Goal: Information Seeking & Learning: Learn about a topic

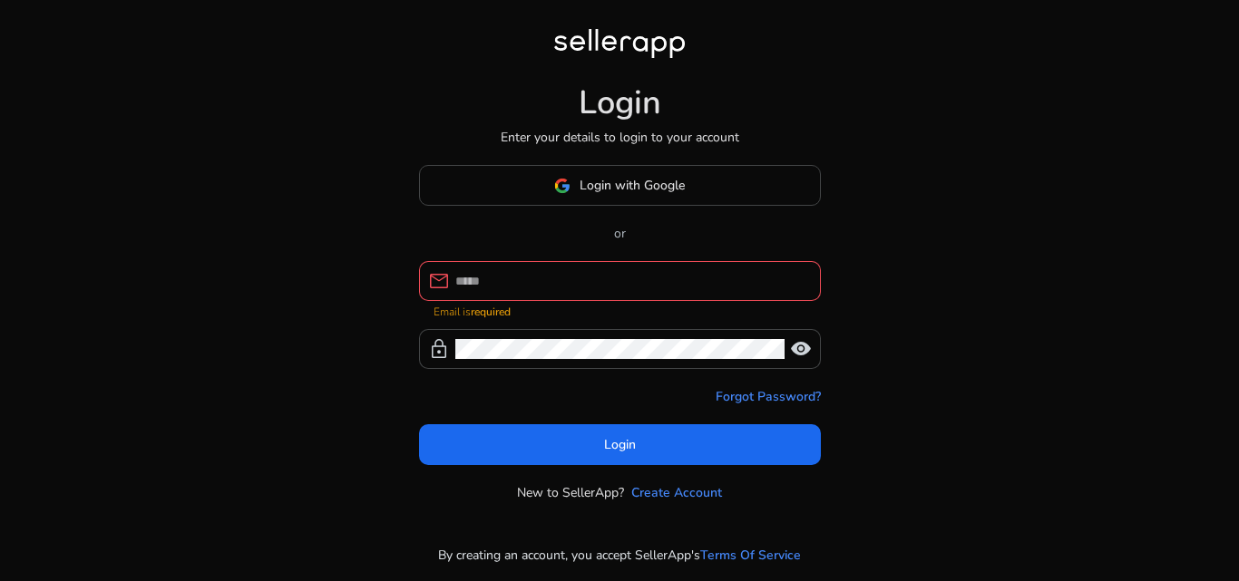
click at [565, 278] on div at bounding box center [630, 281] width 351 height 40
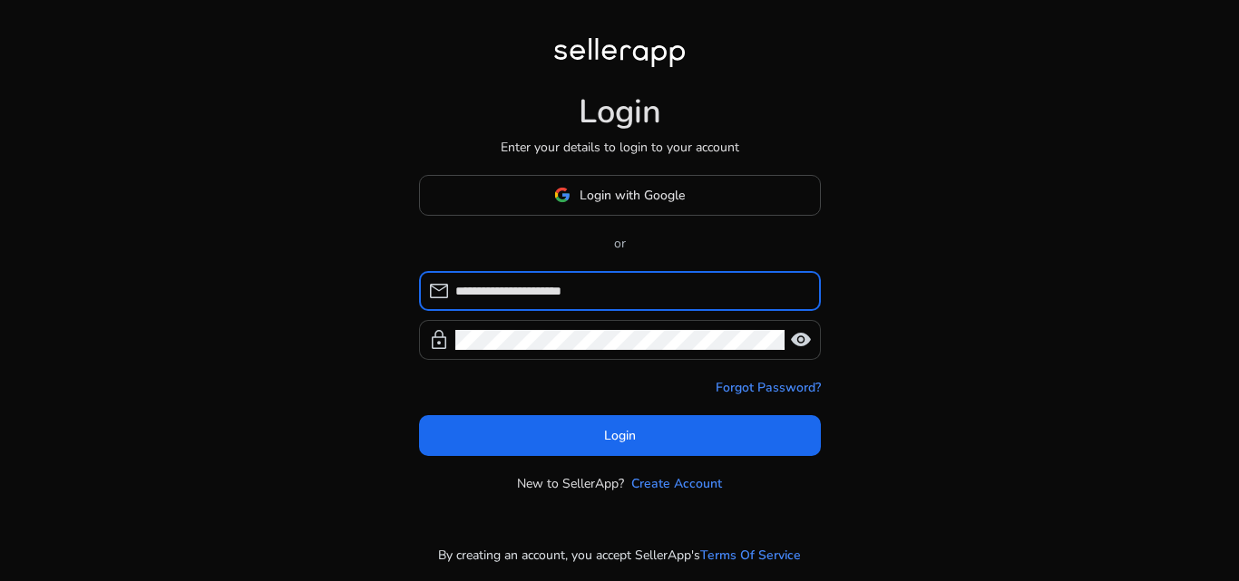
type input "**********"
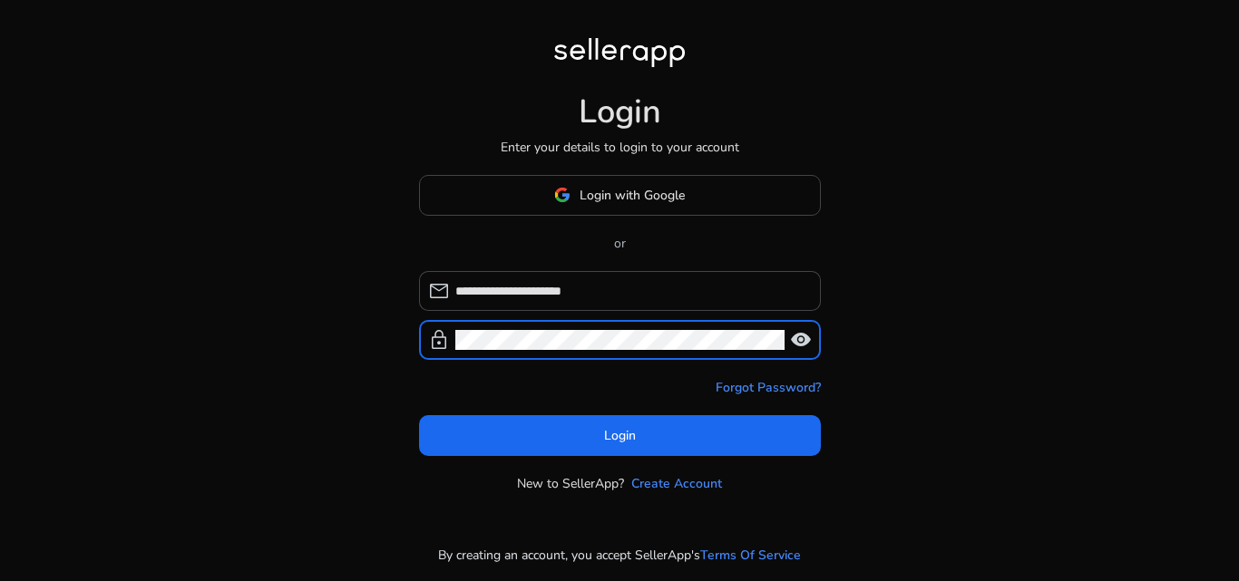
click at [799, 337] on span "visibility" at bounding box center [801, 340] width 22 height 22
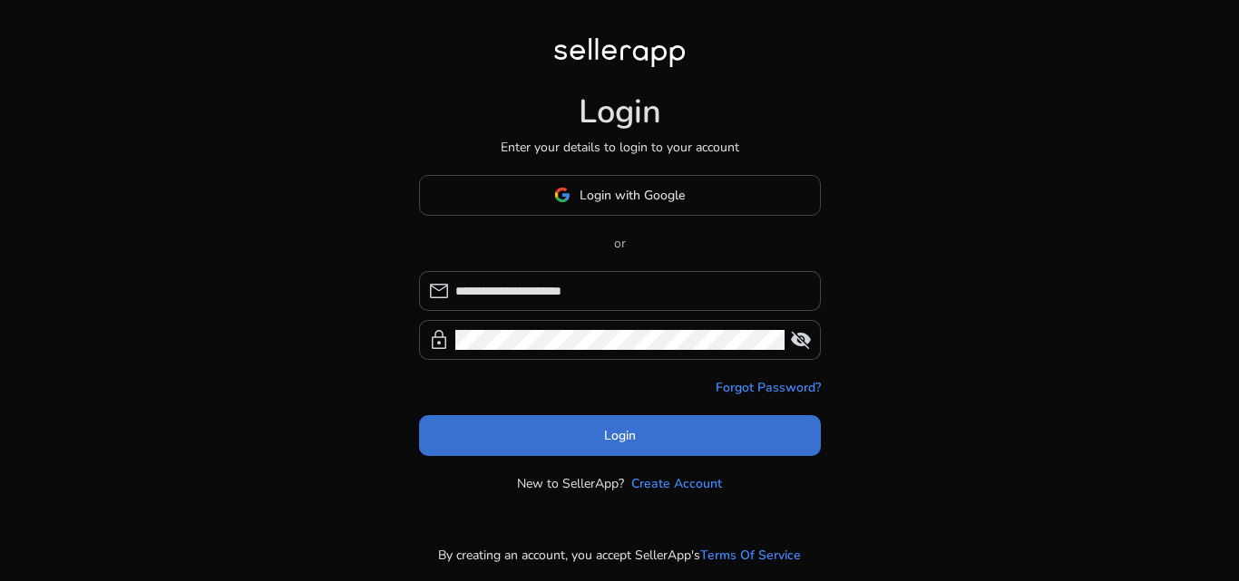
click at [692, 428] on span at bounding box center [620, 436] width 402 height 44
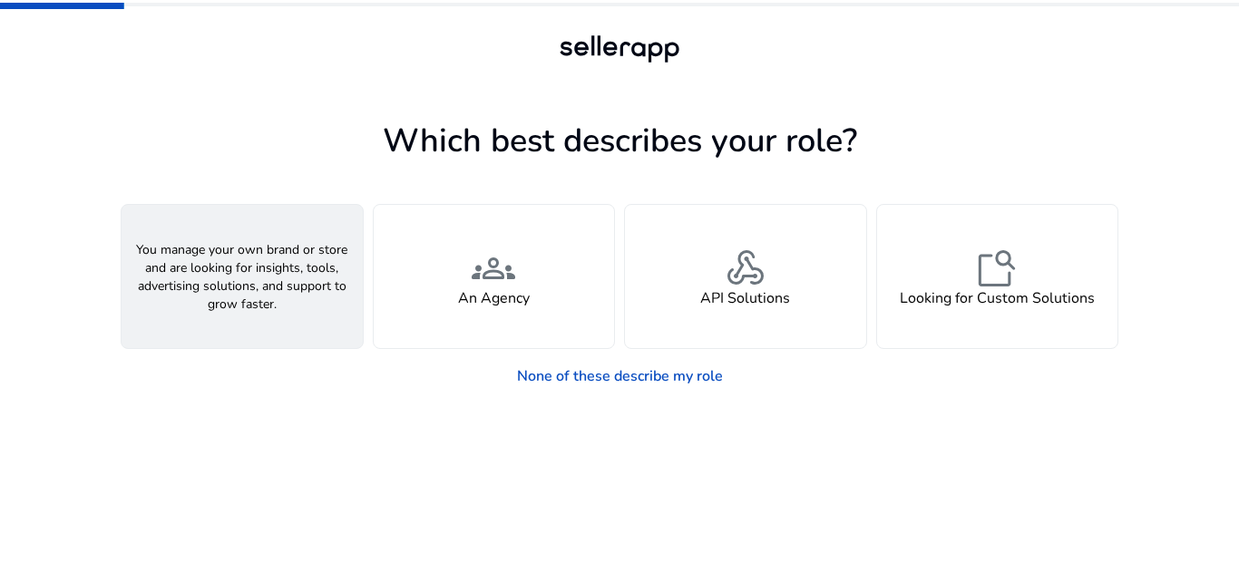
click at [255, 310] on div "person A Seller" at bounding box center [242, 276] width 241 height 143
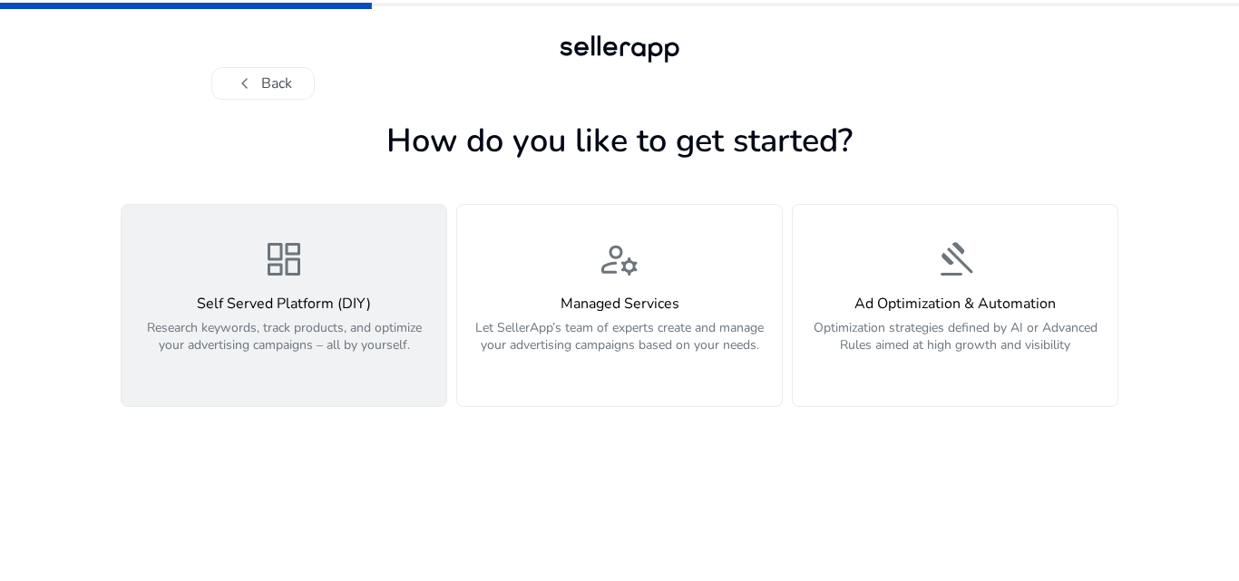
click at [419, 327] on p "Research keywords, track products, and optimize your advertising campaigns – al…" at bounding box center [283, 346] width 303 height 54
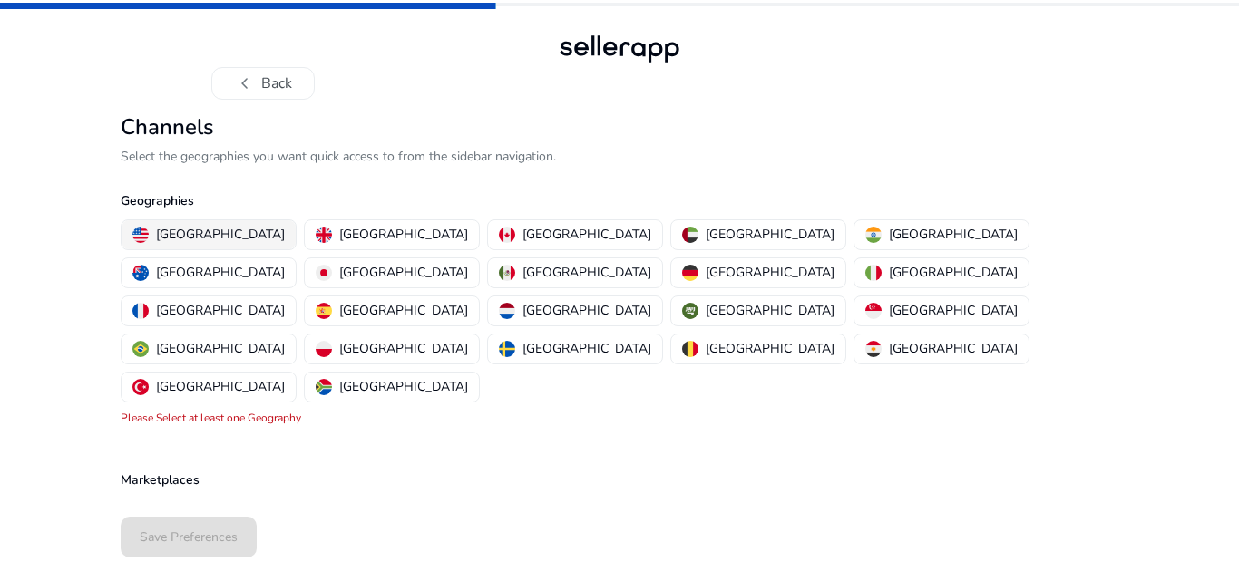
click at [202, 236] on p "[GEOGRAPHIC_DATA]" at bounding box center [220, 234] width 129 height 19
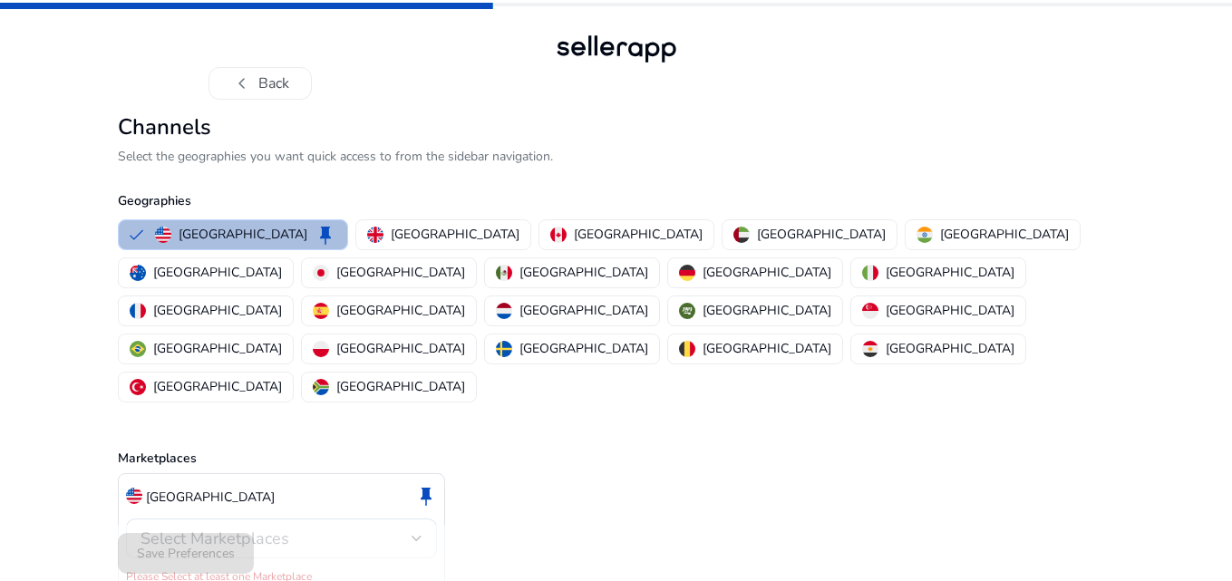
click at [285, 232] on button "United States keep" at bounding box center [233, 234] width 229 height 29
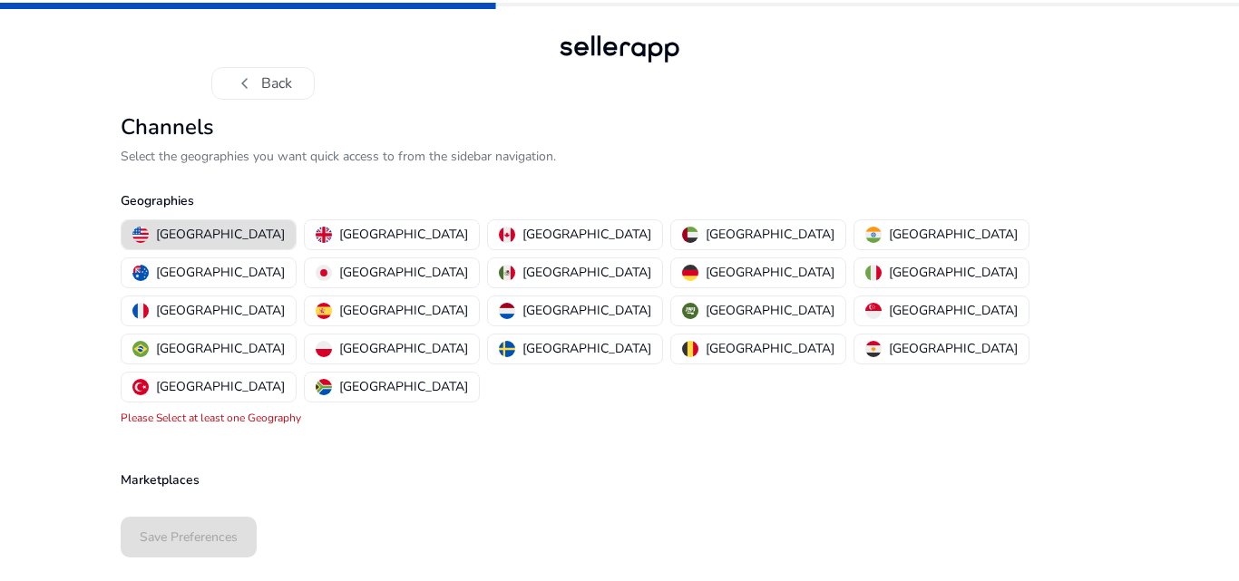
click at [244, 232] on button "[GEOGRAPHIC_DATA]" at bounding box center [209, 234] width 174 height 29
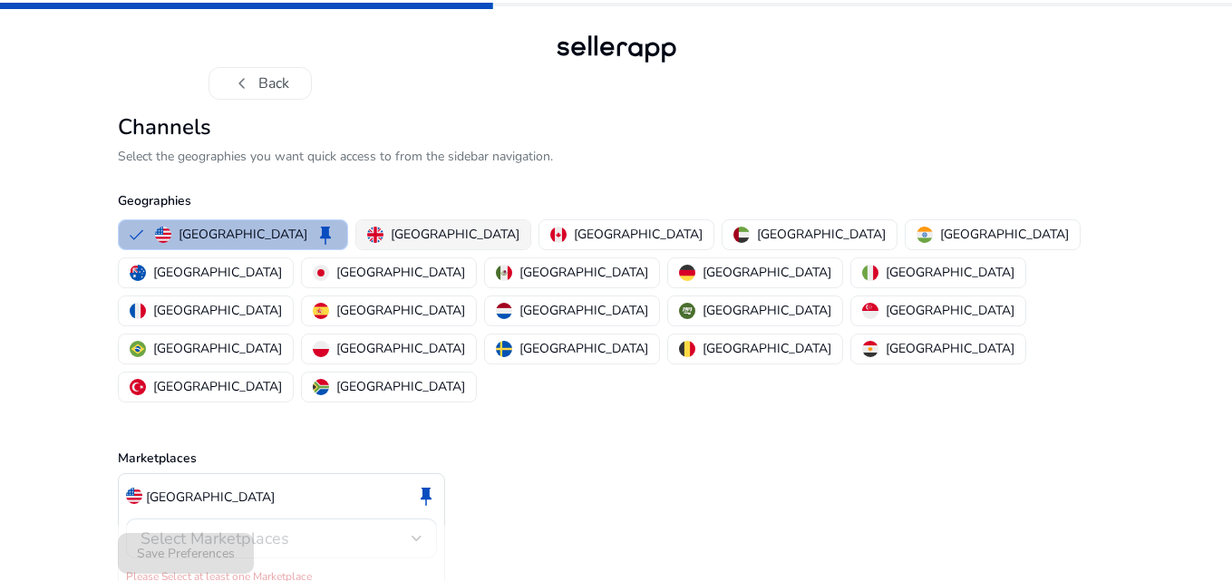
click at [411, 238] on p "[GEOGRAPHIC_DATA]" at bounding box center [455, 234] width 129 height 19
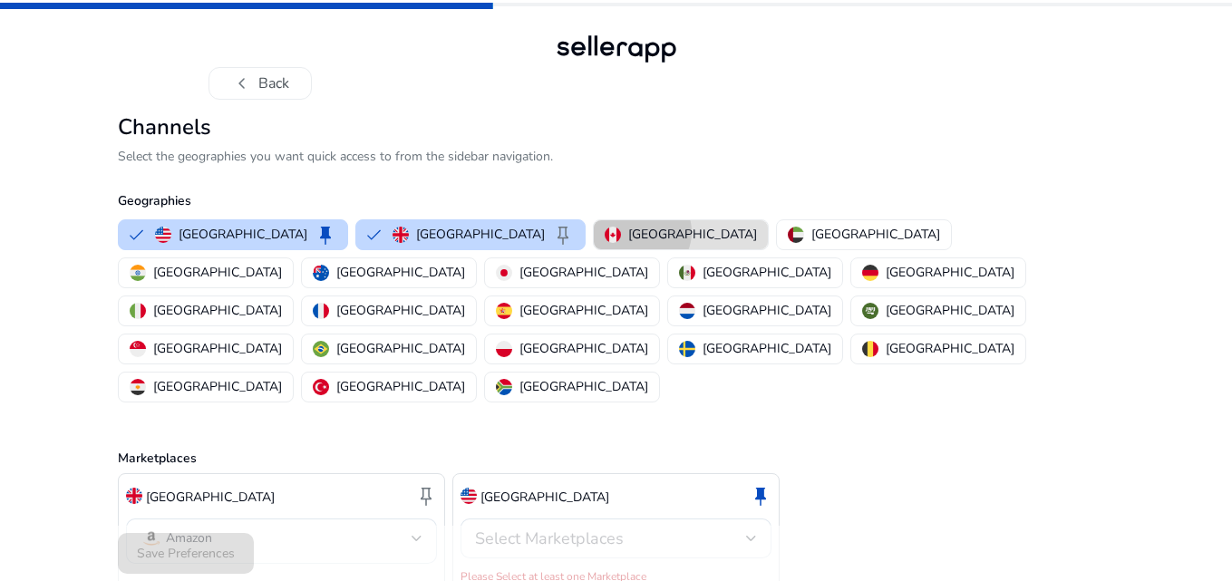
click at [628, 232] on p "[GEOGRAPHIC_DATA]" at bounding box center [692, 234] width 129 height 19
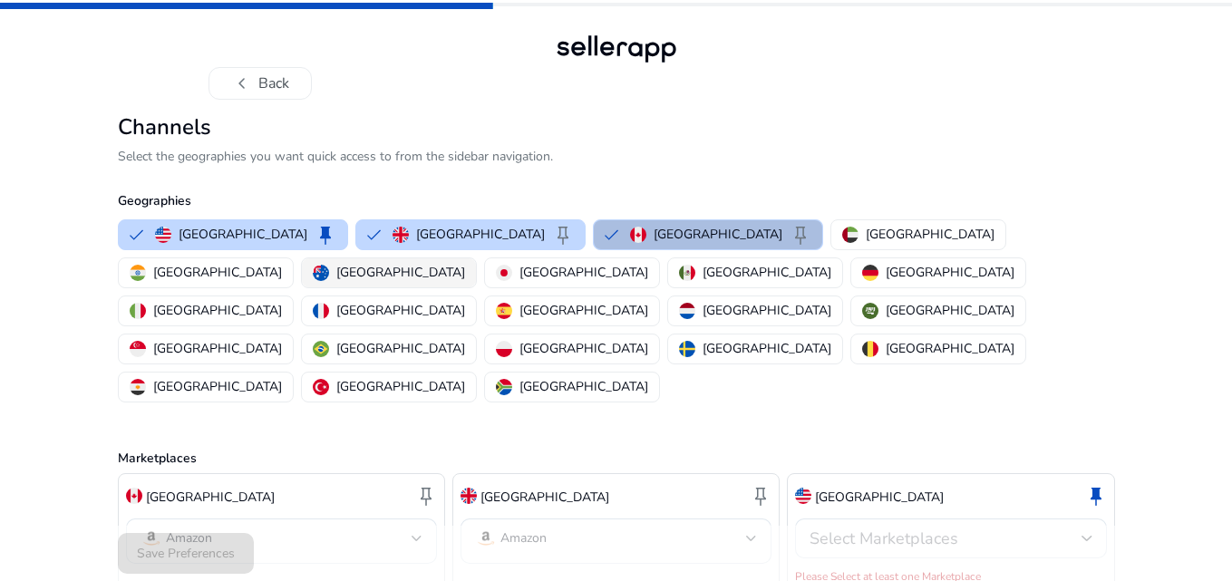
click at [465, 263] on div "[GEOGRAPHIC_DATA]" at bounding box center [389, 272] width 152 height 19
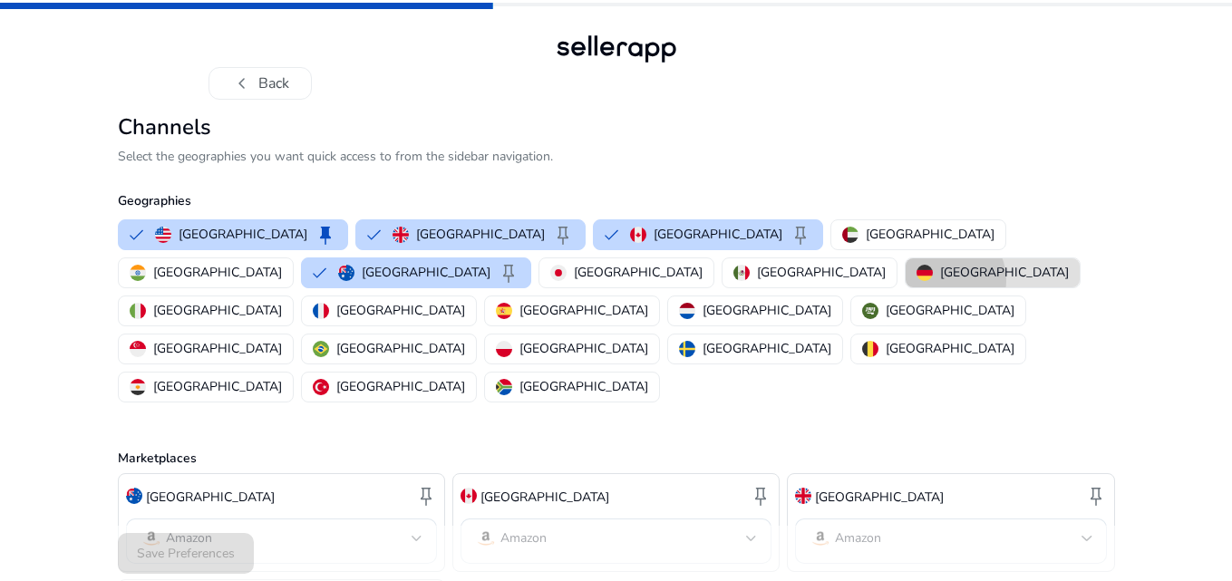
click at [940, 280] on p "[GEOGRAPHIC_DATA]" at bounding box center [1004, 272] width 129 height 19
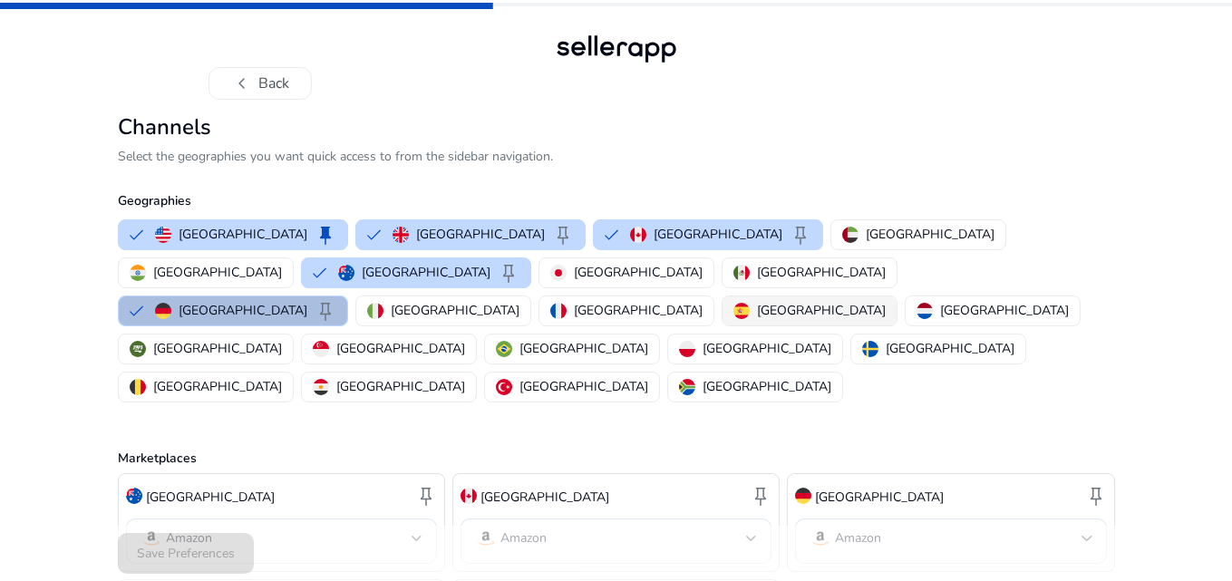
click at [734, 301] on div "[GEOGRAPHIC_DATA]" at bounding box center [810, 310] width 152 height 19
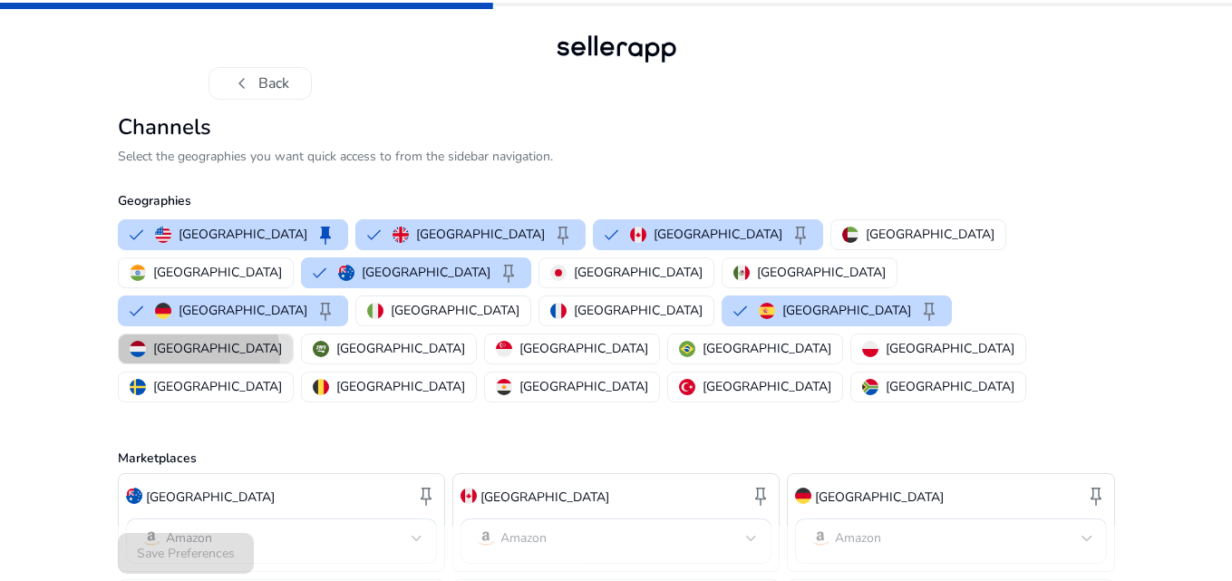
click at [282, 339] on p "[GEOGRAPHIC_DATA]" at bounding box center [217, 348] width 129 height 19
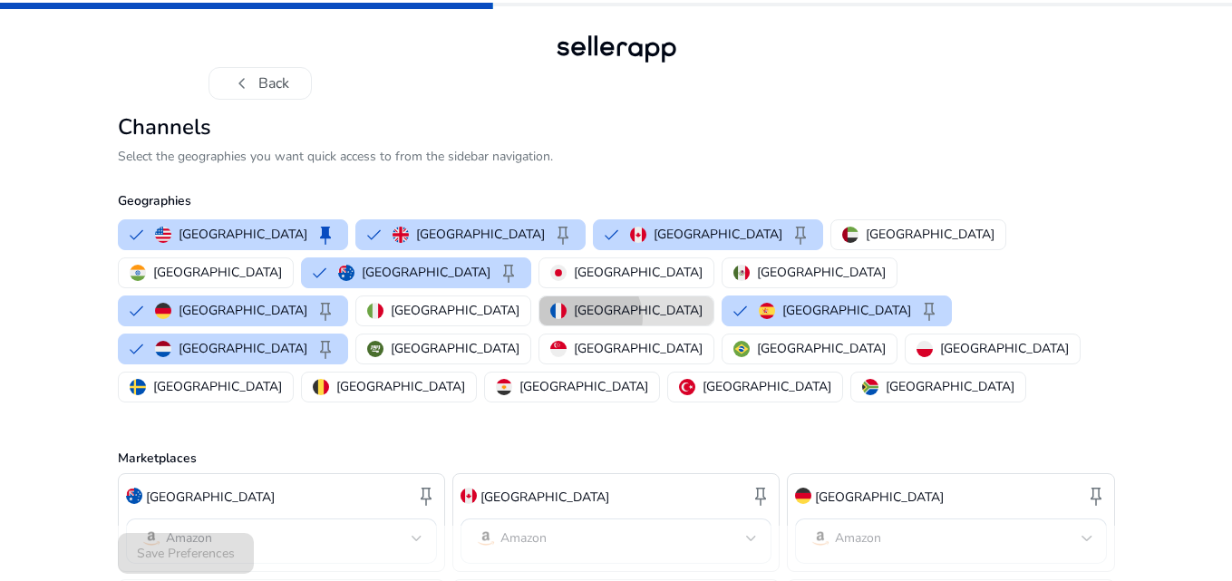
click at [589, 301] on p "[GEOGRAPHIC_DATA]" at bounding box center [638, 310] width 129 height 19
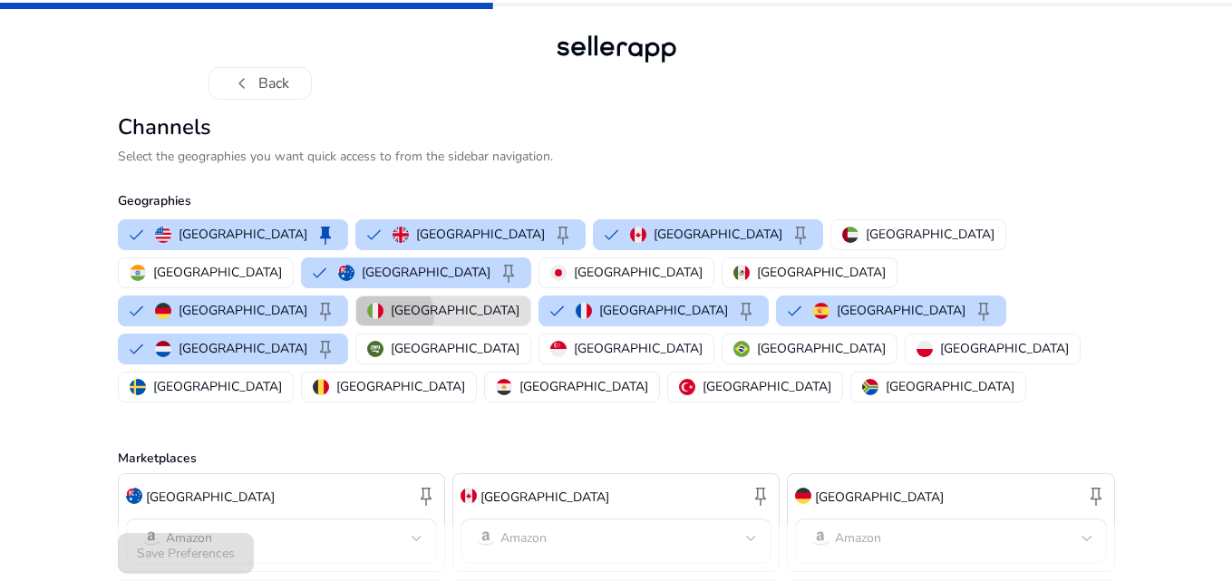
click at [497, 301] on p "[GEOGRAPHIC_DATA]" at bounding box center [455, 310] width 129 height 19
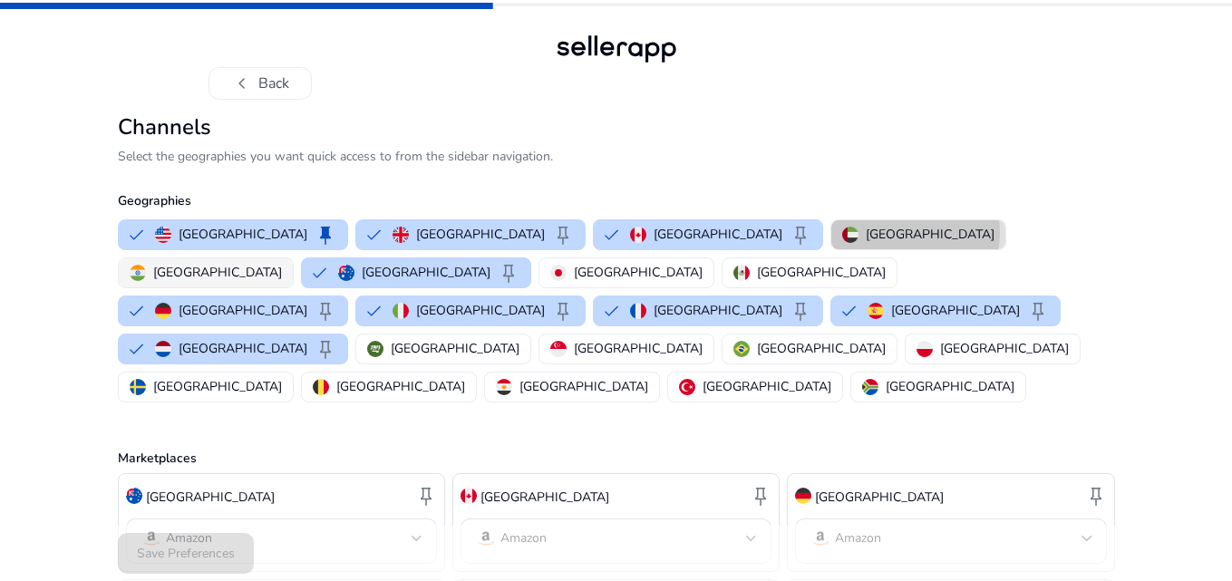
drag, startPoint x: 730, startPoint y: 233, endPoint x: 896, endPoint y: 223, distance: 166.3
click at [866, 233] on p "[GEOGRAPHIC_DATA]" at bounding box center [930, 234] width 129 height 19
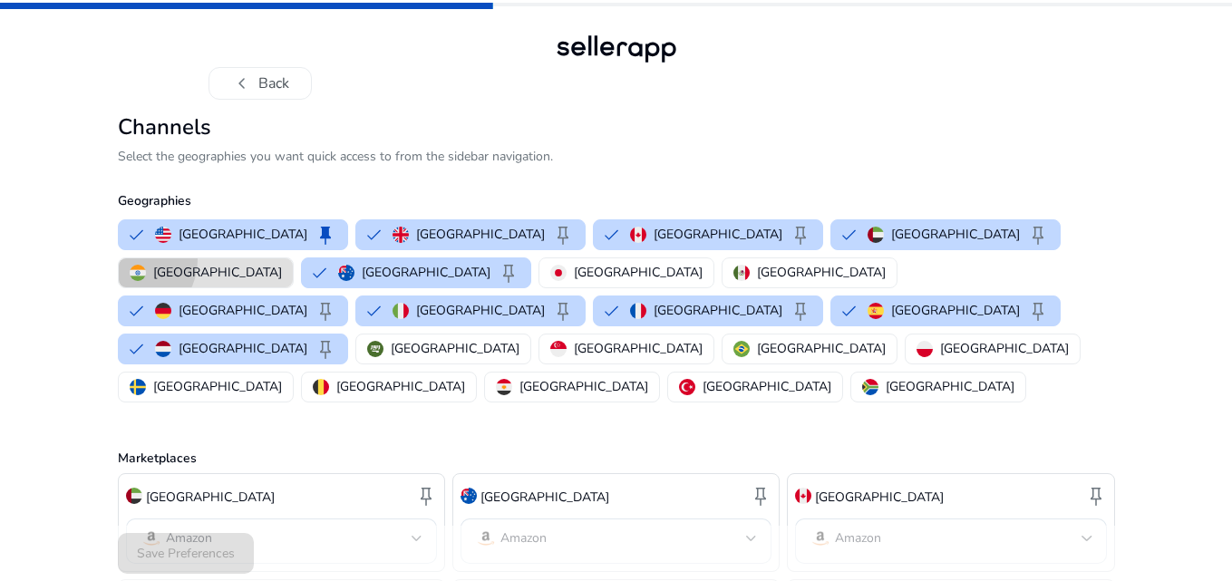
click at [293, 258] on button "[GEOGRAPHIC_DATA]" at bounding box center [206, 272] width 174 height 29
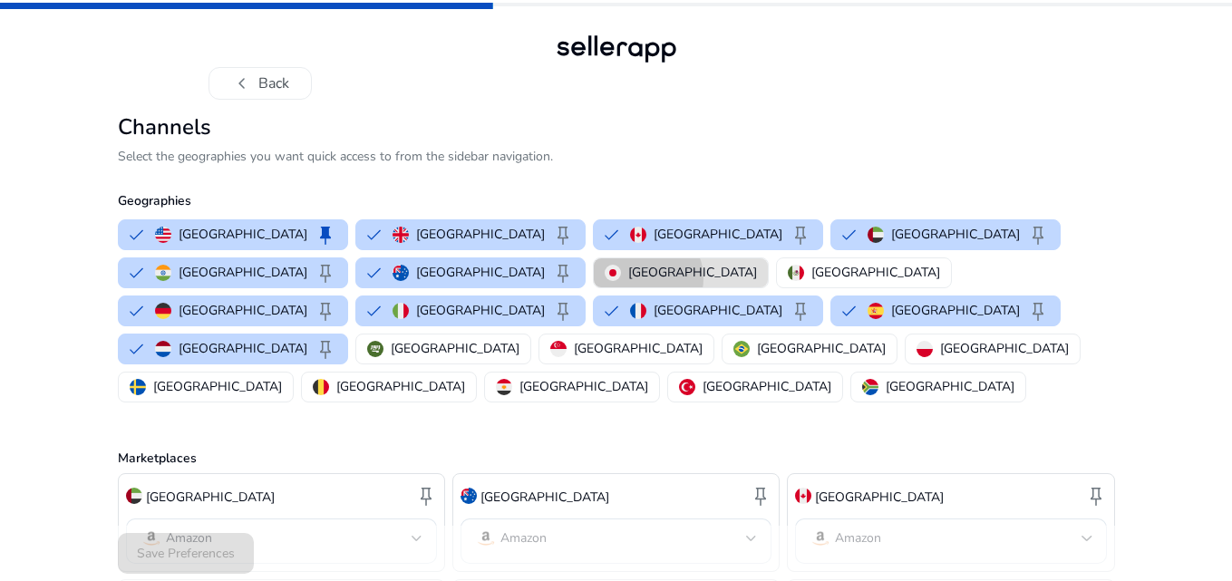
click at [628, 278] on p "[GEOGRAPHIC_DATA]" at bounding box center [692, 272] width 129 height 19
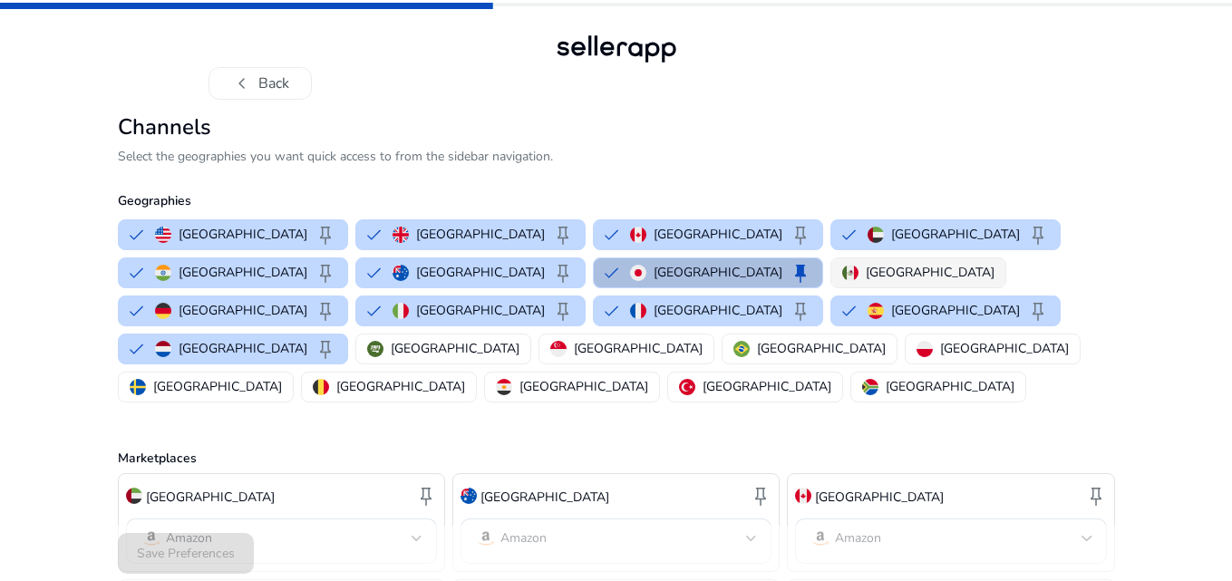
click at [832, 283] on button "[GEOGRAPHIC_DATA]" at bounding box center [919, 272] width 174 height 29
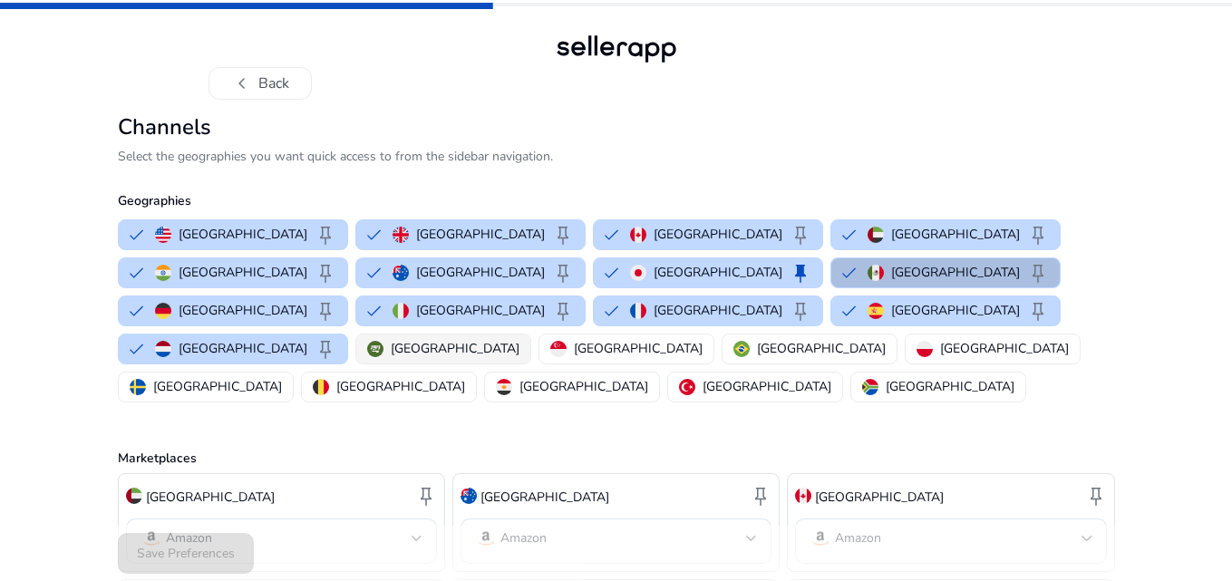
click at [482, 339] on p "[GEOGRAPHIC_DATA]" at bounding box center [455, 348] width 129 height 19
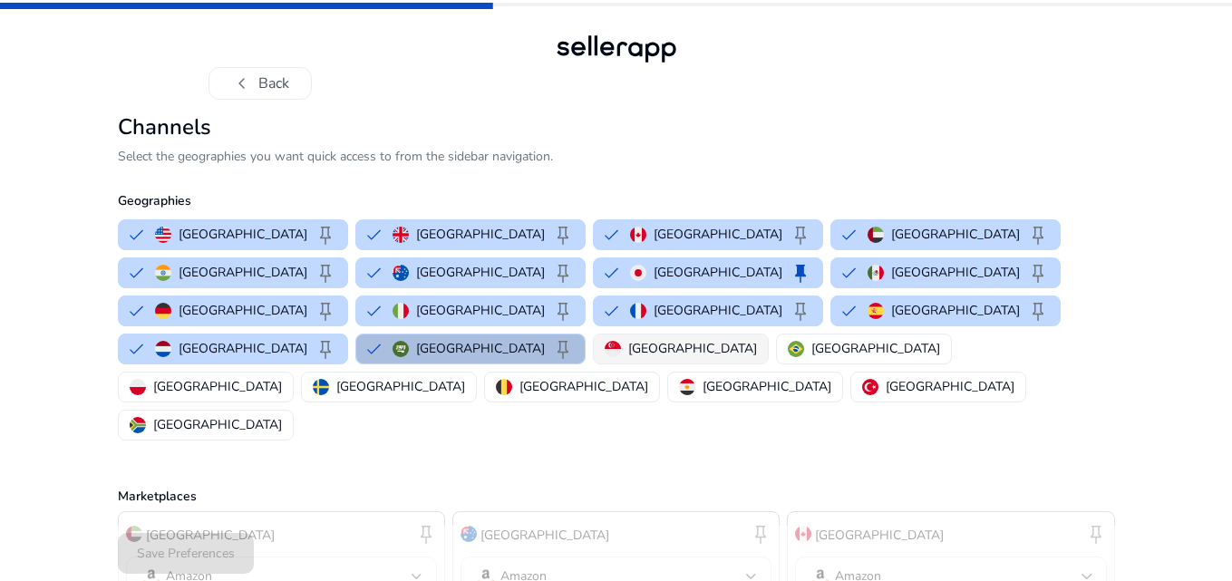
click at [621, 341] on img "button" at bounding box center [613, 349] width 16 height 16
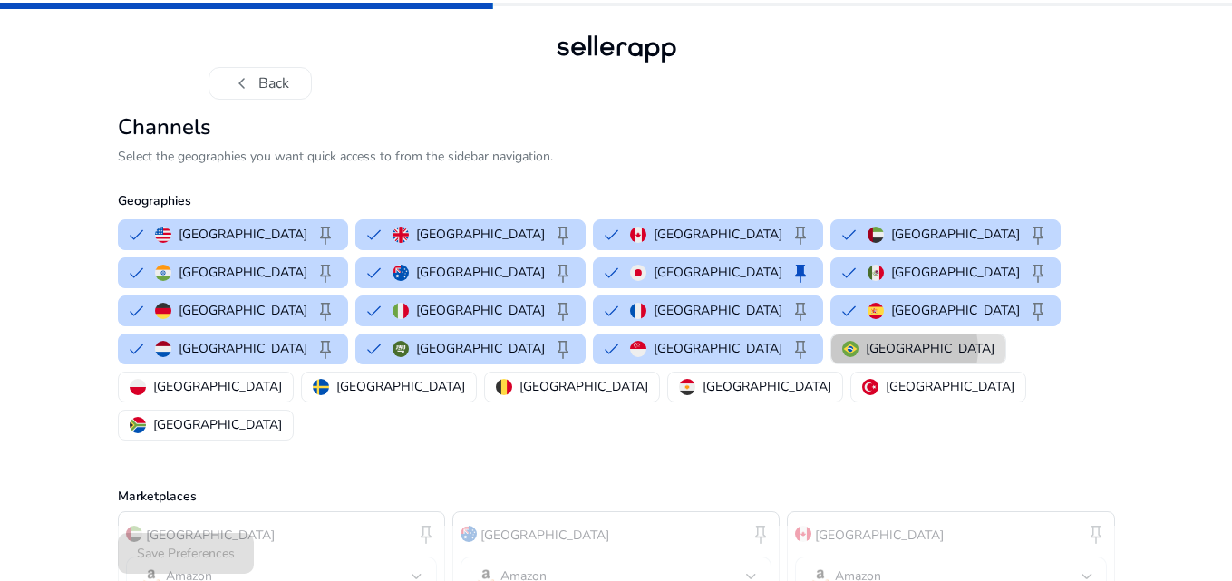
click at [860, 335] on button "[GEOGRAPHIC_DATA]" at bounding box center [919, 349] width 174 height 29
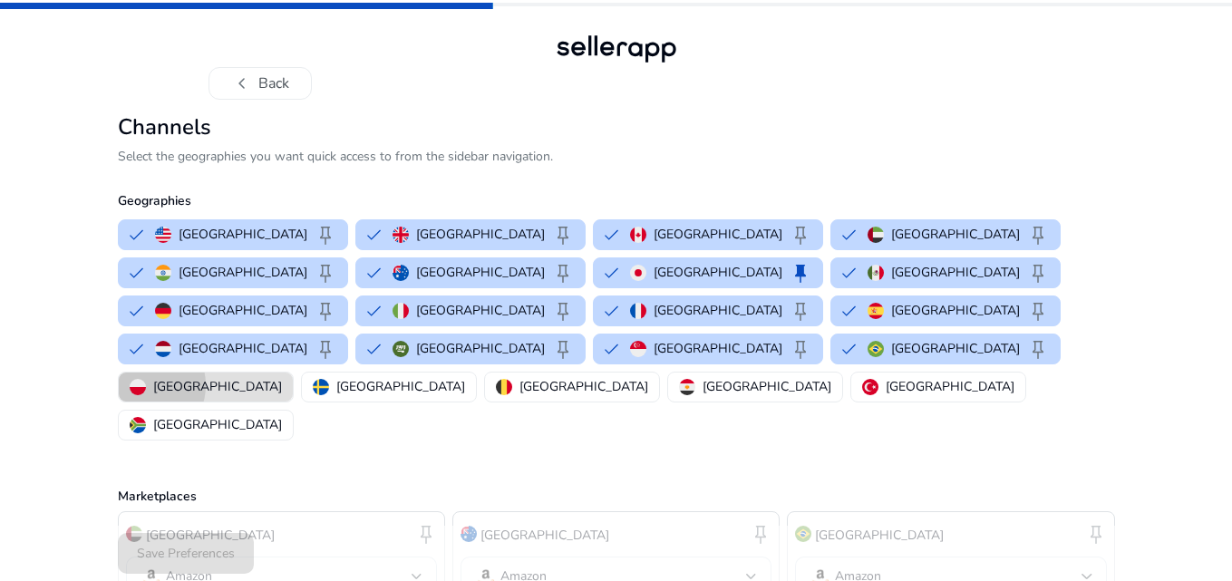
click at [146, 379] on img "button" at bounding box center [138, 387] width 16 height 16
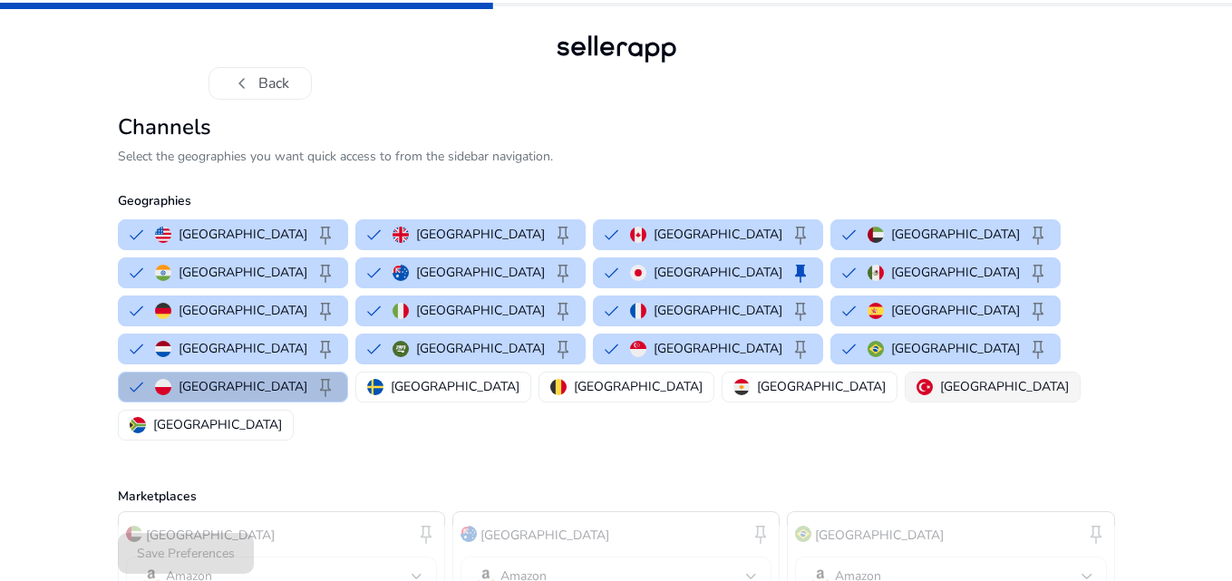
click at [282, 415] on p "[GEOGRAPHIC_DATA]" at bounding box center [217, 424] width 129 height 19
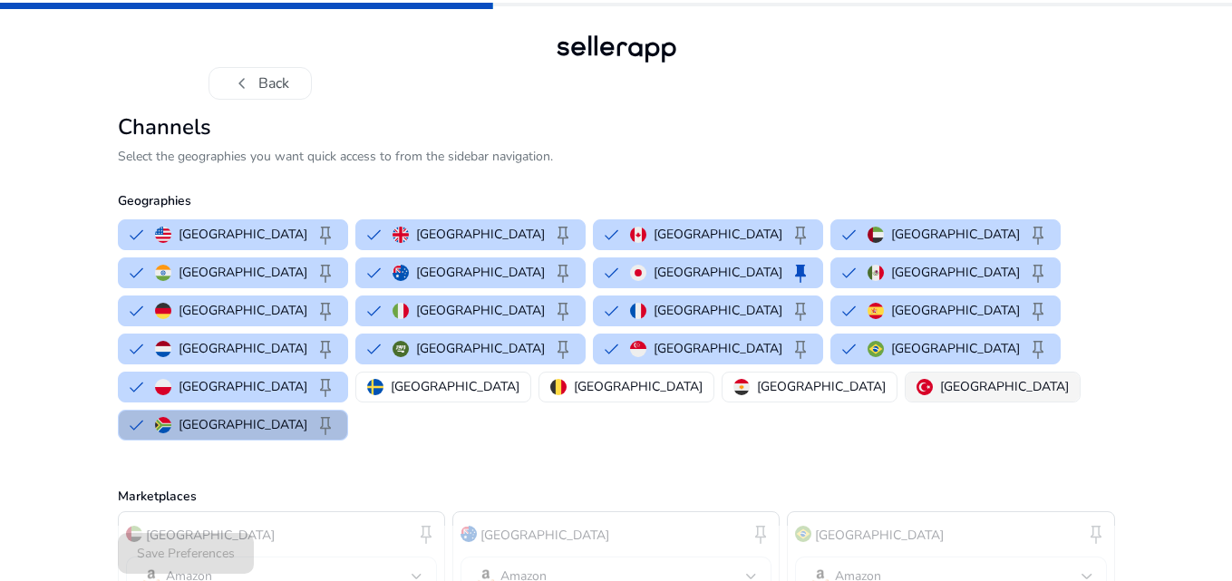
click at [940, 377] on p "[GEOGRAPHIC_DATA]" at bounding box center [1004, 386] width 129 height 19
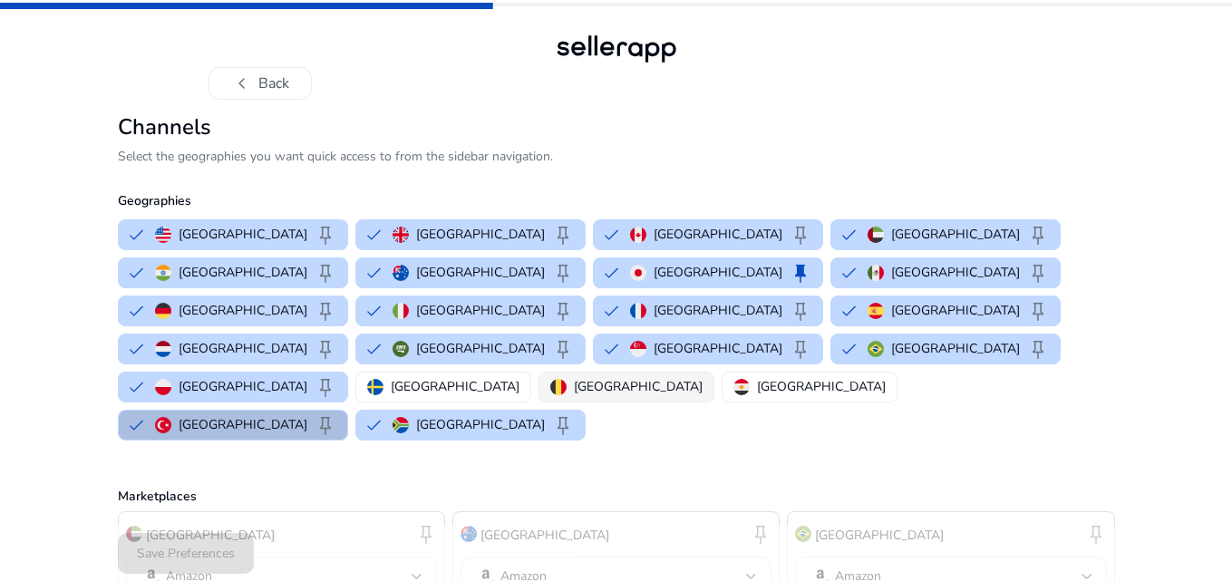
click at [574, 377] on p "[GEOGRAPHIC_DATA]" at bounding box center [638, 386] width 129 height 19
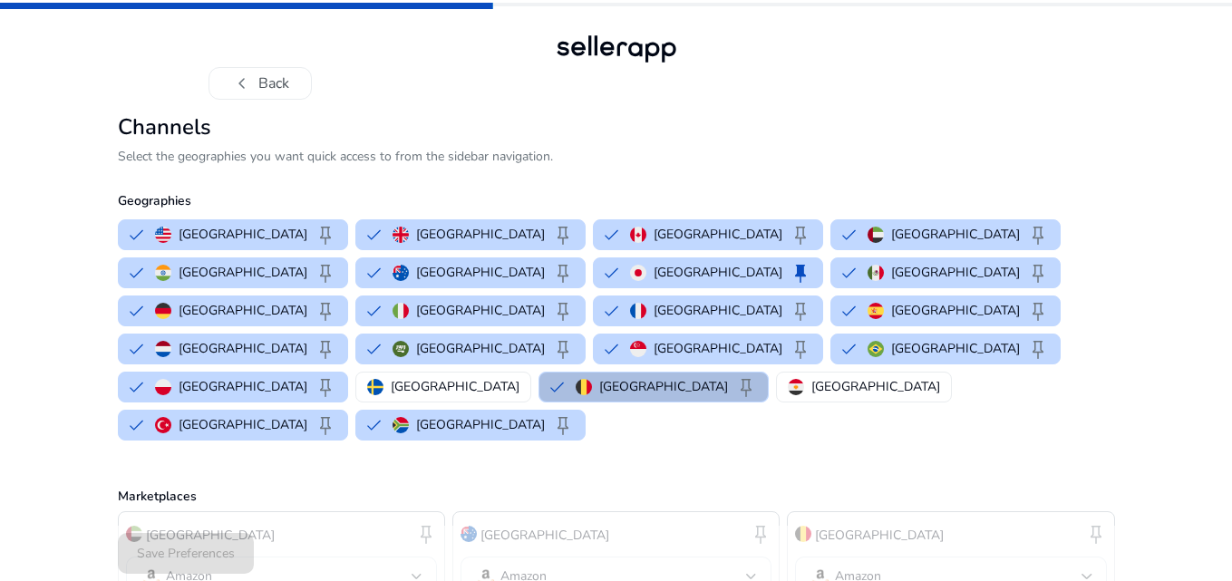
click at [540, 373] on button "Belgium keep" at bounding box center [654, 387] width 229 height 29
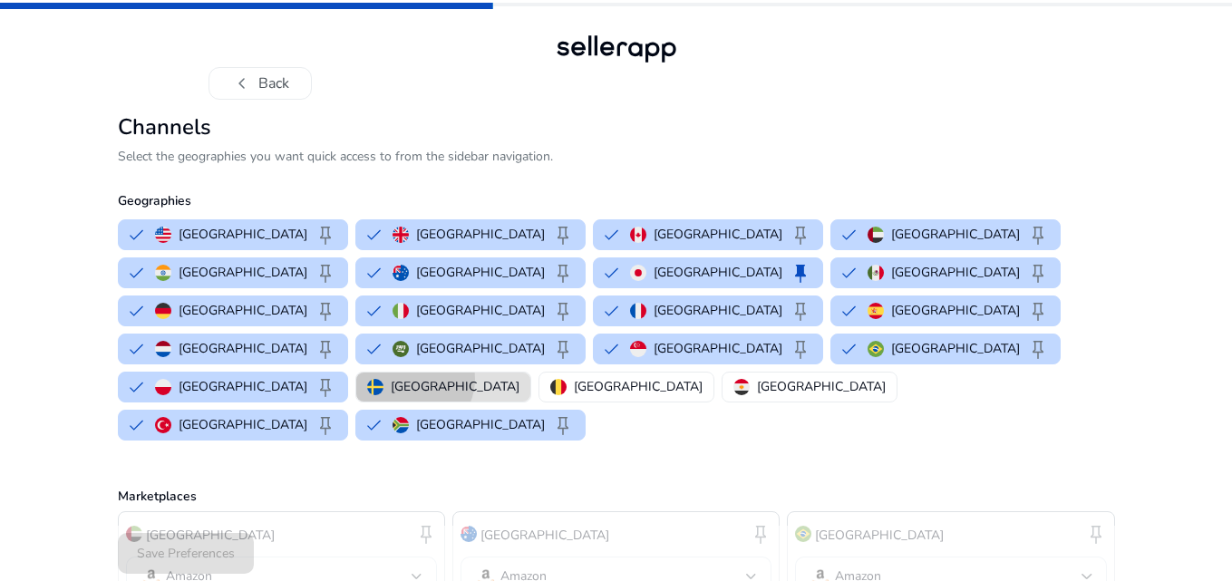
drag, startPoint x: 176, startPoint y: 341, endPoint x: 155, endPoint y: 349, distance: 22.4
click at [391, 377] on p "[GEOGRAPHIC_DATA]" at bounding box center [455, 386] width 129 height 19
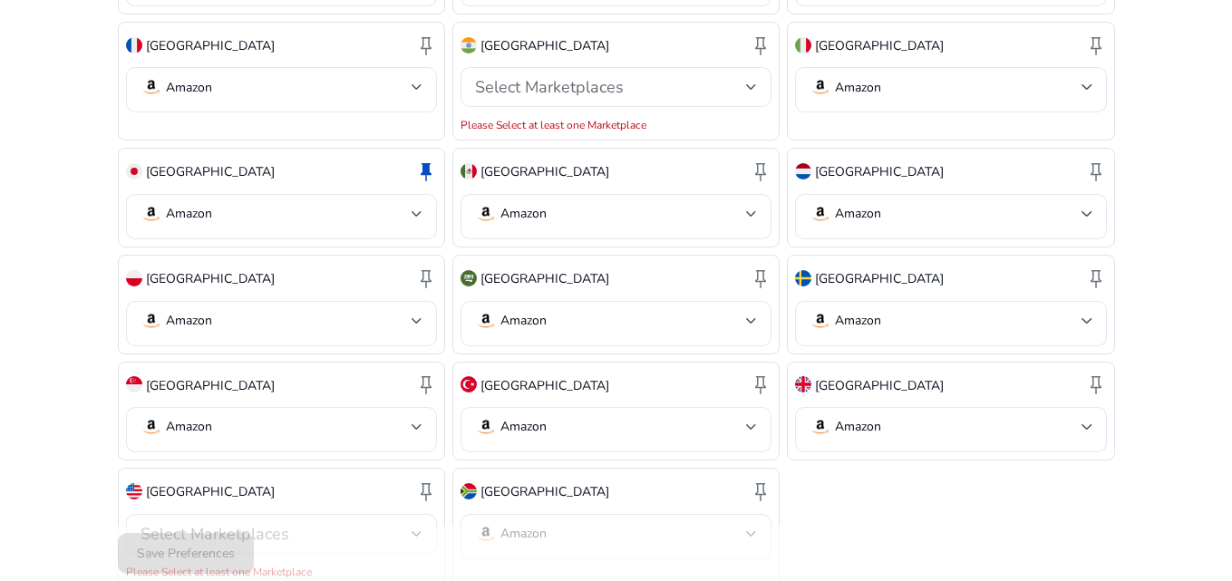
scroll to position [98, 0]
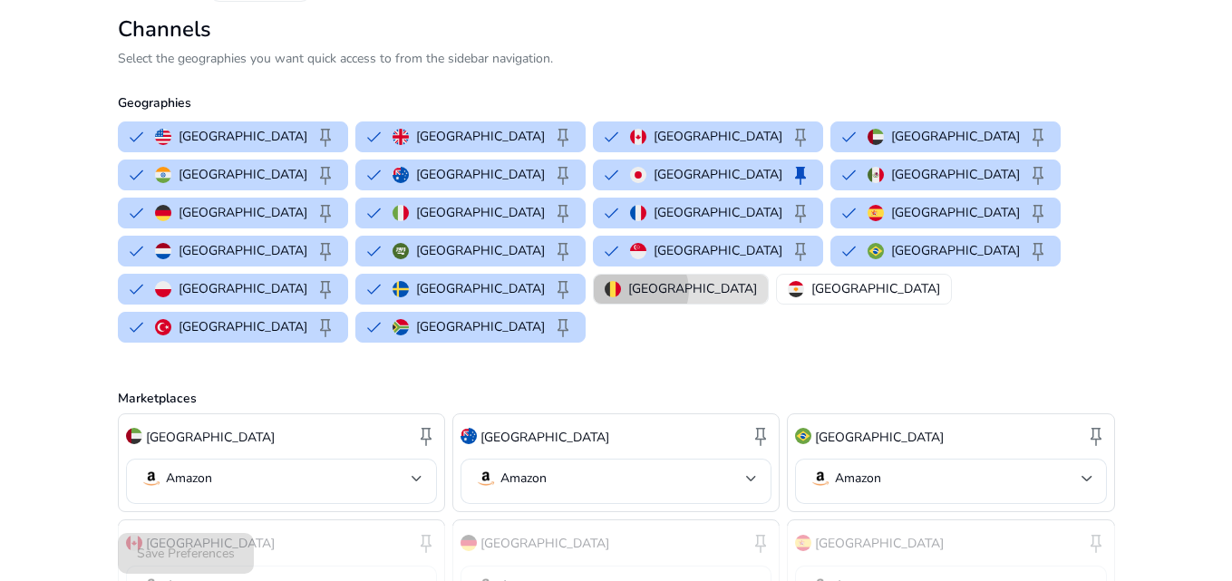
click at [628, 279] on p "[GEOGRAPHIC_DATA]" at bounding box center [692, 288] width 129 height 19
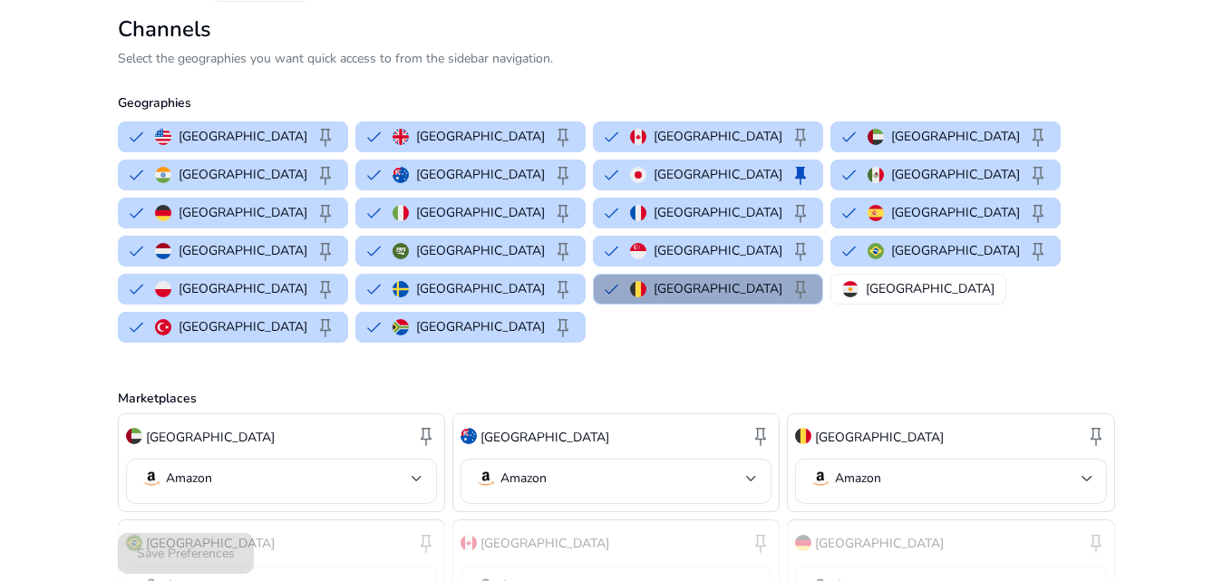
click at [594, 275] on button "Belgium keep" at bounding box center [708, 289] width 229 height 29
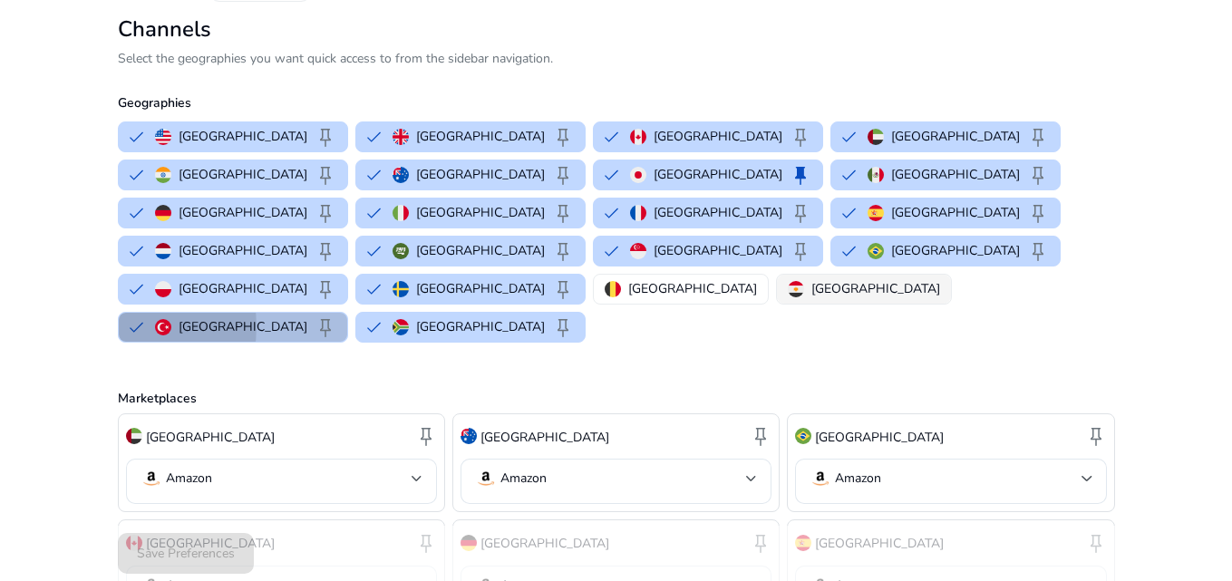
click at [347, 313] on button "Turkey keep" at bounding box center [233, 327] width 229 height 29
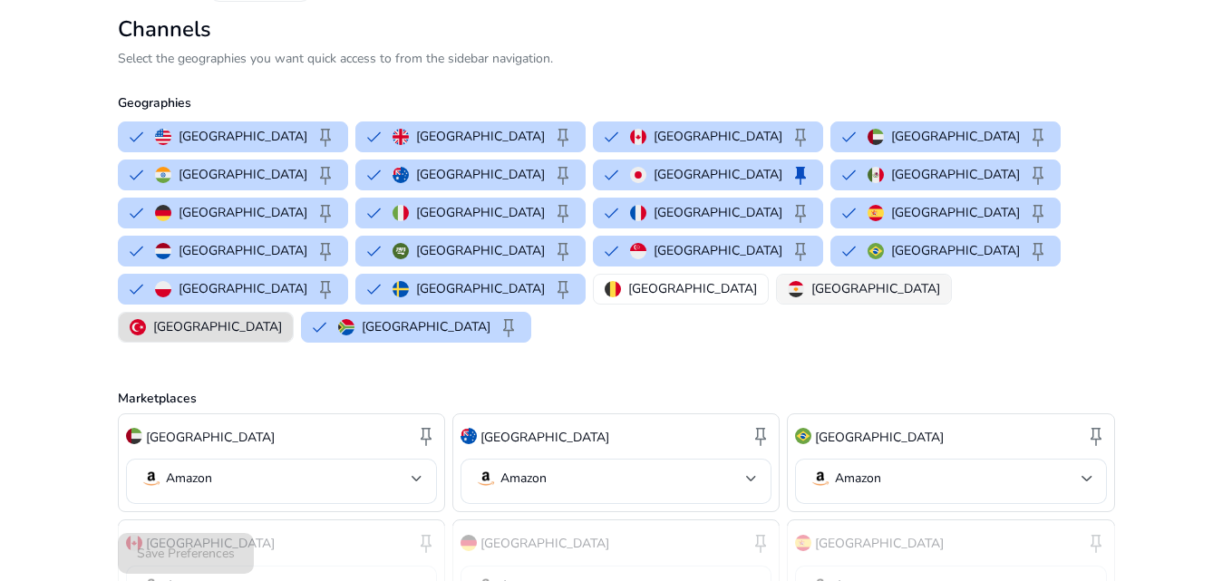
click at [812, 279] on p "[GEOGRAPHIC_DATA]" at bounding box center [876, 288] width 129 height 19
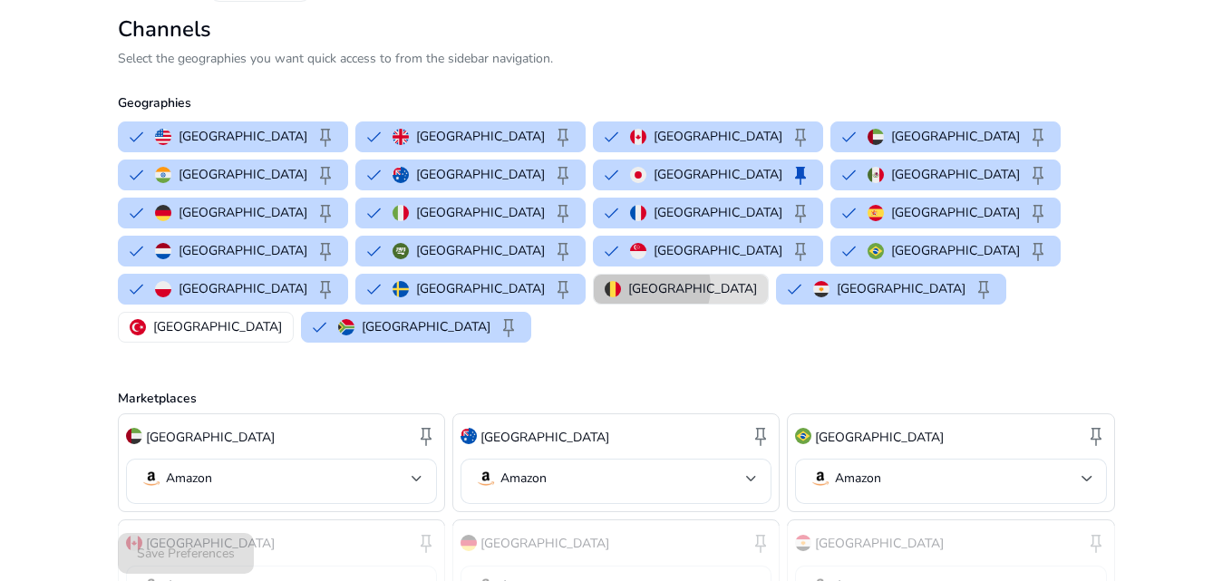
click at [628, 279] on p "[GEOGRAPHIC_DATA]" at bounding box center [692, 288] width 129 height 19
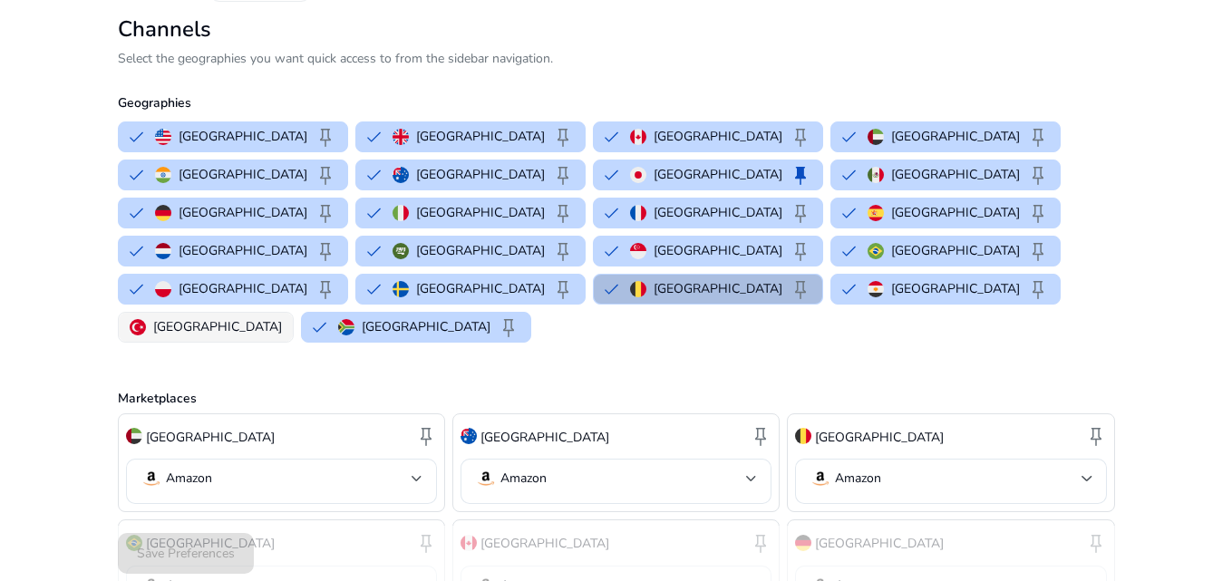
click at [282, 317] on div "[GEOGRAPHIC_DATA]" at bounding box center [206, 326] width 152 height 19
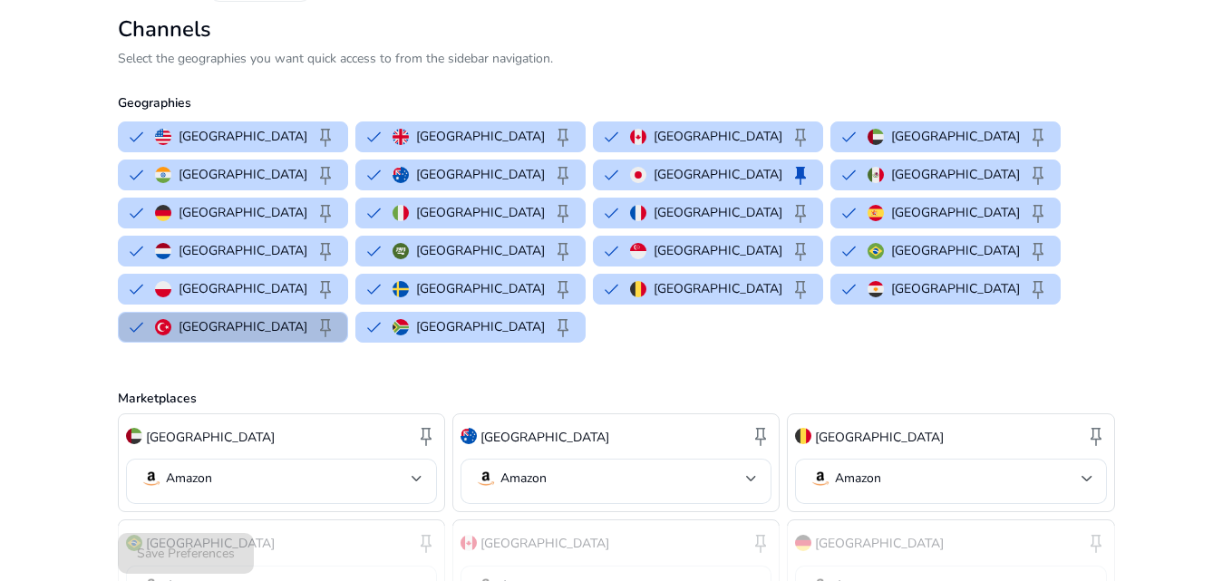
click at [181, 550] on div "Save Preferences" at bounding box center [617, 553] width 998 height 55
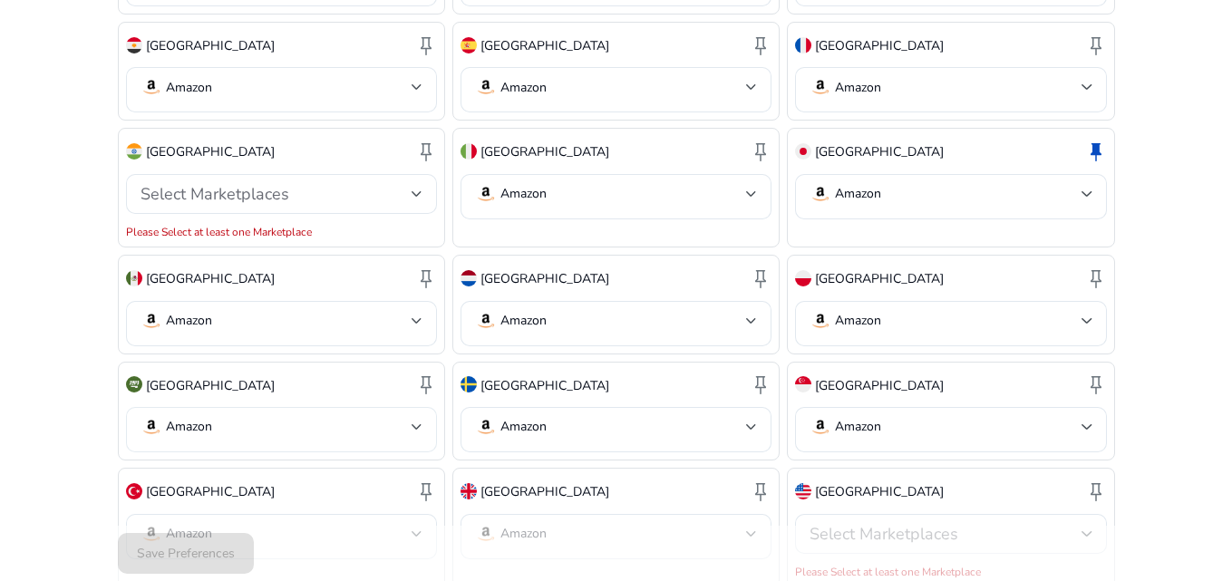
scroll to position [809, 0]
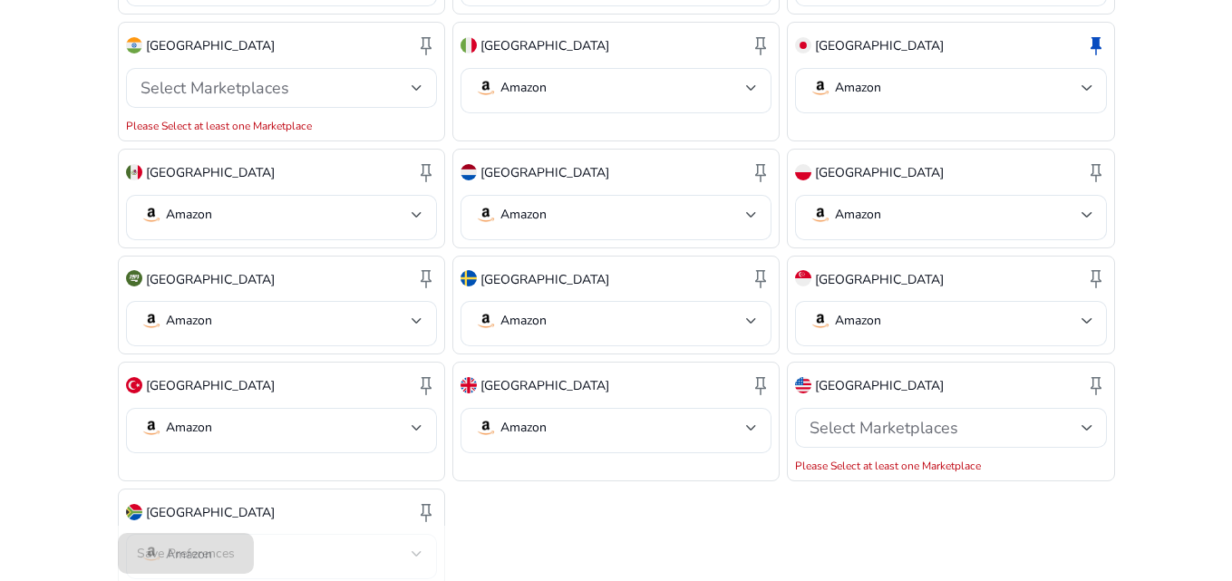
click at [231, 548] on div "Save Preferences" at bounding box center [617, 553] width 998 height 55
click at [229, 547] on div "Save Preferences" at bounding box center [617, 553] width 998 height 55
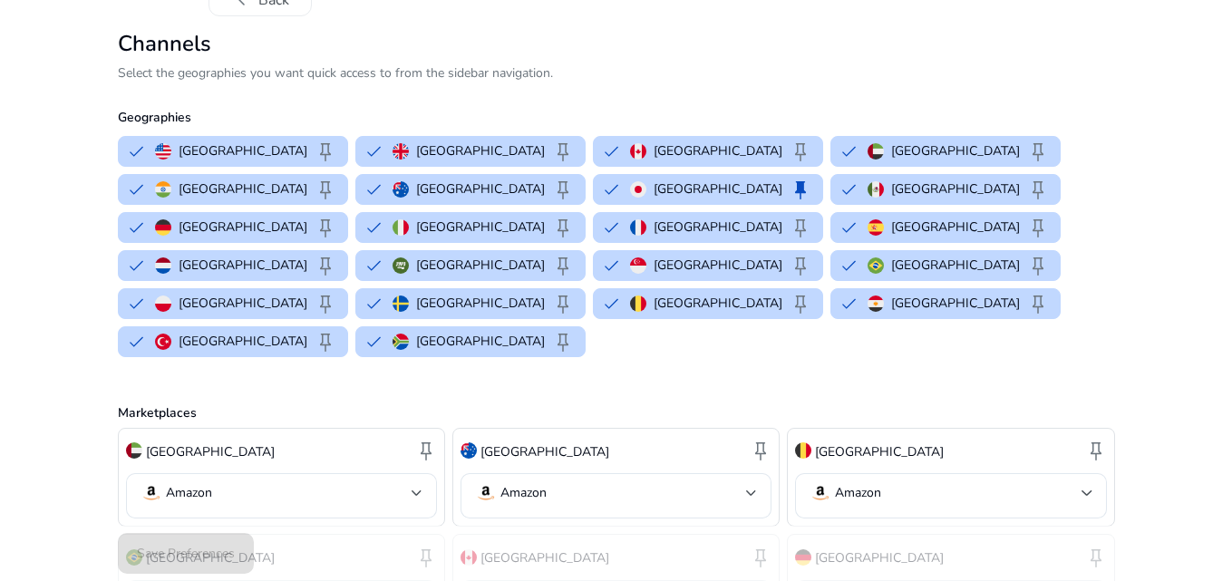
scroll to position [54, 0]
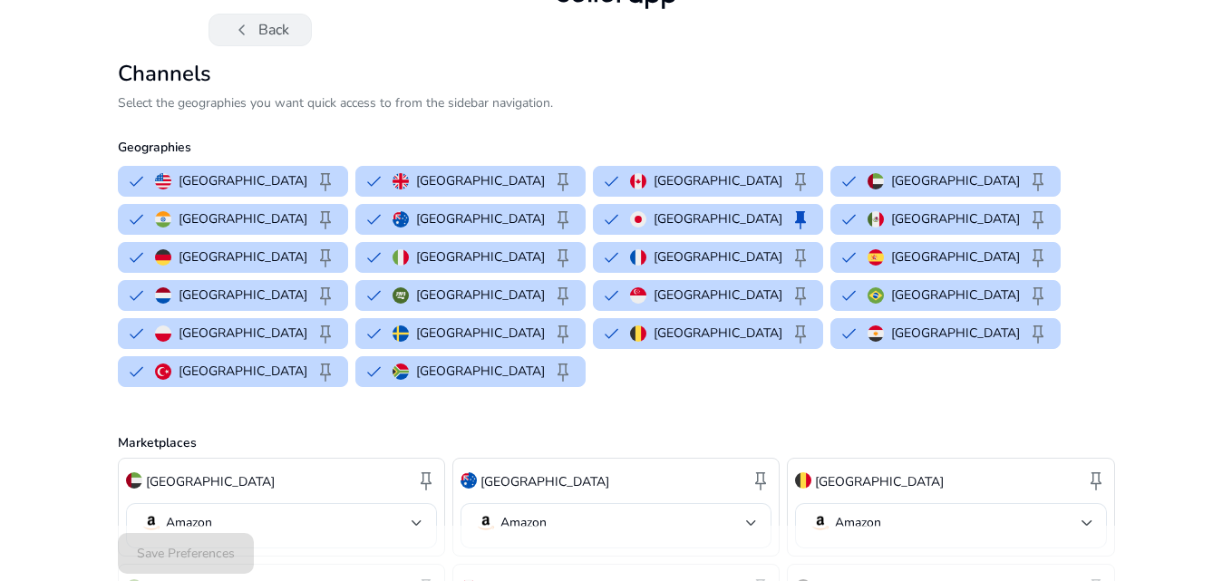
click at [266, 26] on button "chevron_left Back" at bounding box center [260, 30] width 103 height 33
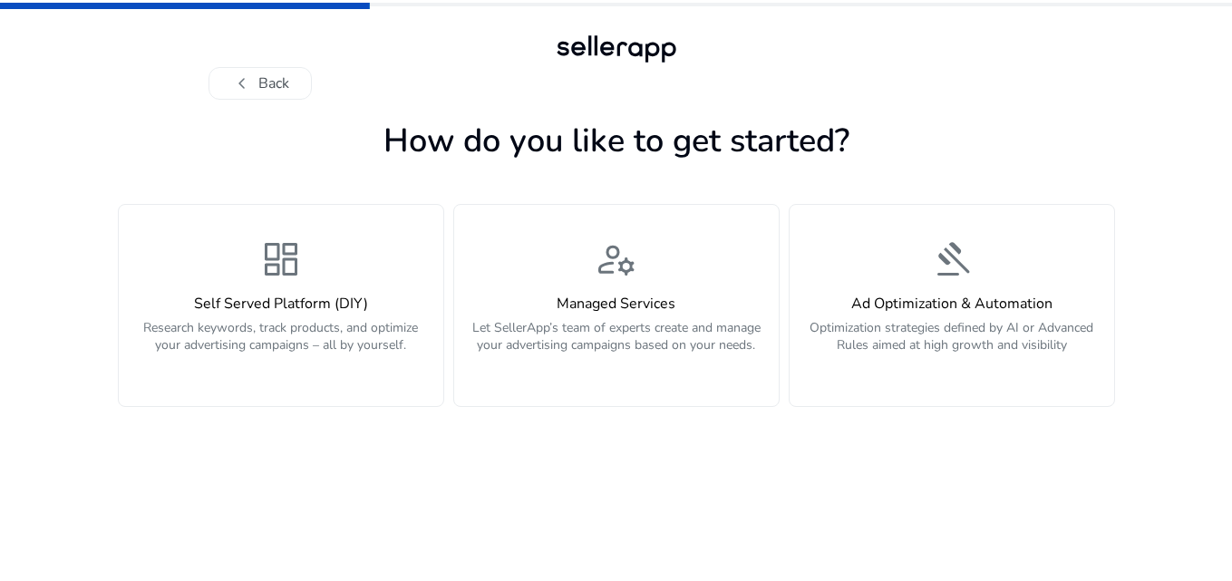
scroll to position [0, 0]
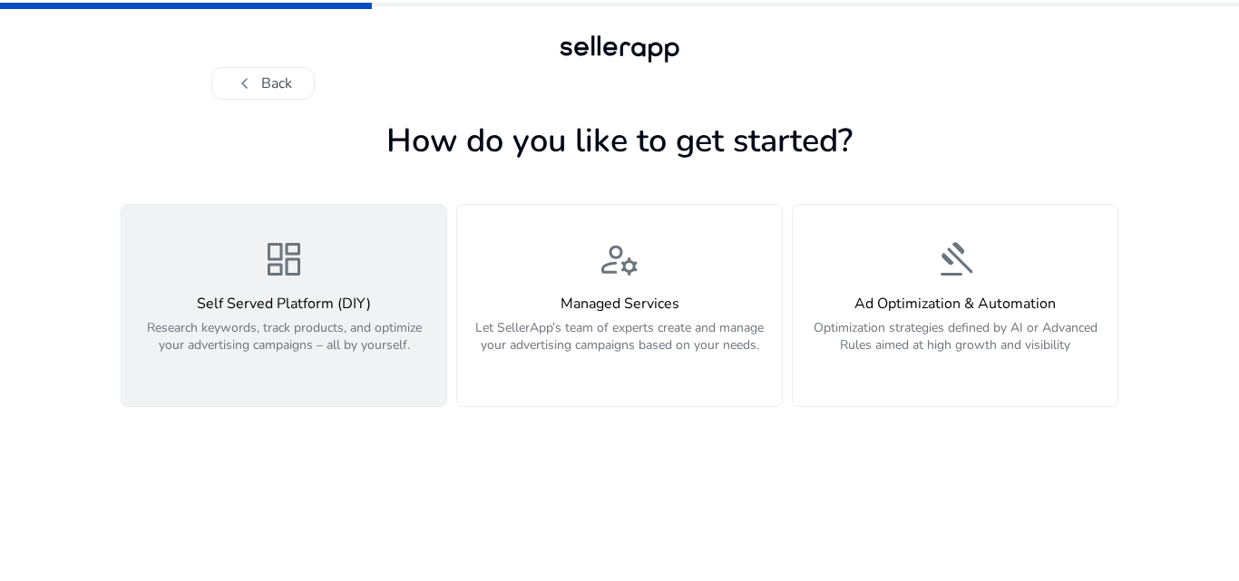
click at [385, 287] on div "dashboard Self Served Platform (DIY) Research keywords, track products, and opt…" at bounding box center [283, 306] width 303 height 136
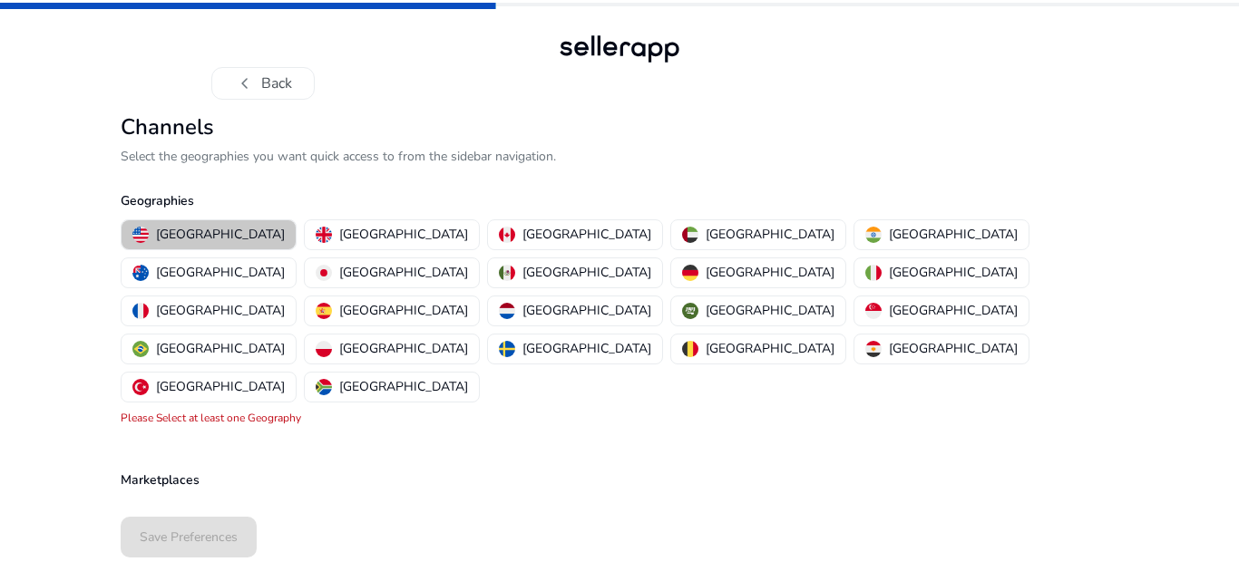
click at [217, 234] on p "[GEOGRAPHIC_DATA]" at bounding box center [220, 234] width 129 height 19
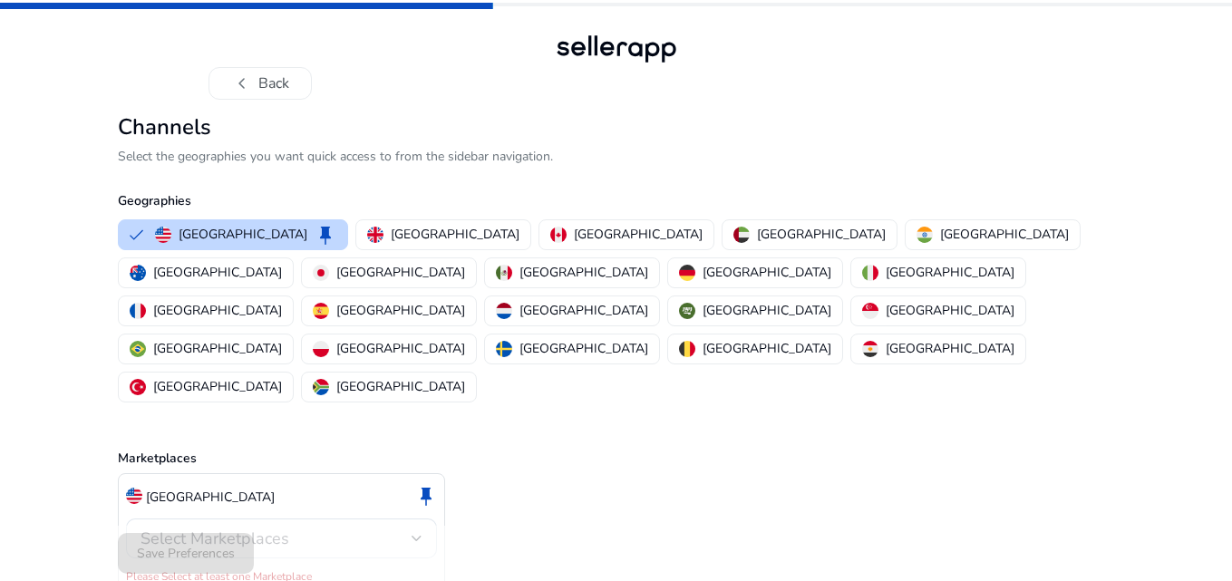
drag, startPoint x: 478, startPoint y: 8, endPoint x: 604, endPoint y: 17, distance: 126.4
click at [604, 17] on div "chevron_left Back" at bounding box center [616, 50] width 1232 height 100
click at [391, 239] on p "[GEOGRAPHIC_DATA]" at bounding box center [455, 234] width 129 height 19
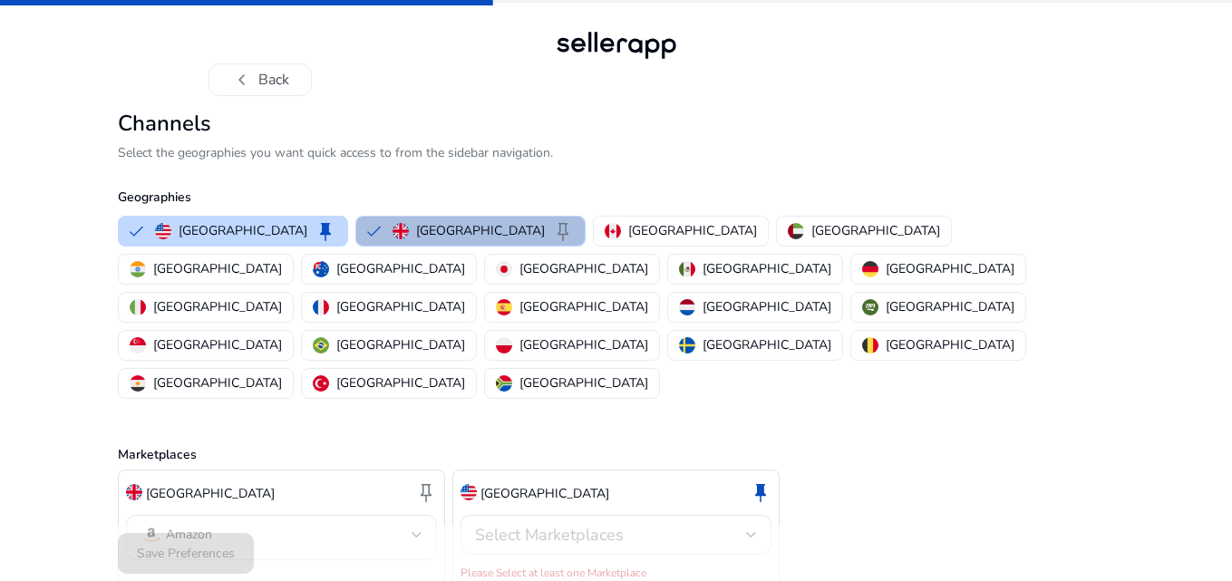
scroll to position [5, 0]
click at [206, 544] on div "Save Preferences" at bounding box center [617, 553] width 998 height 55
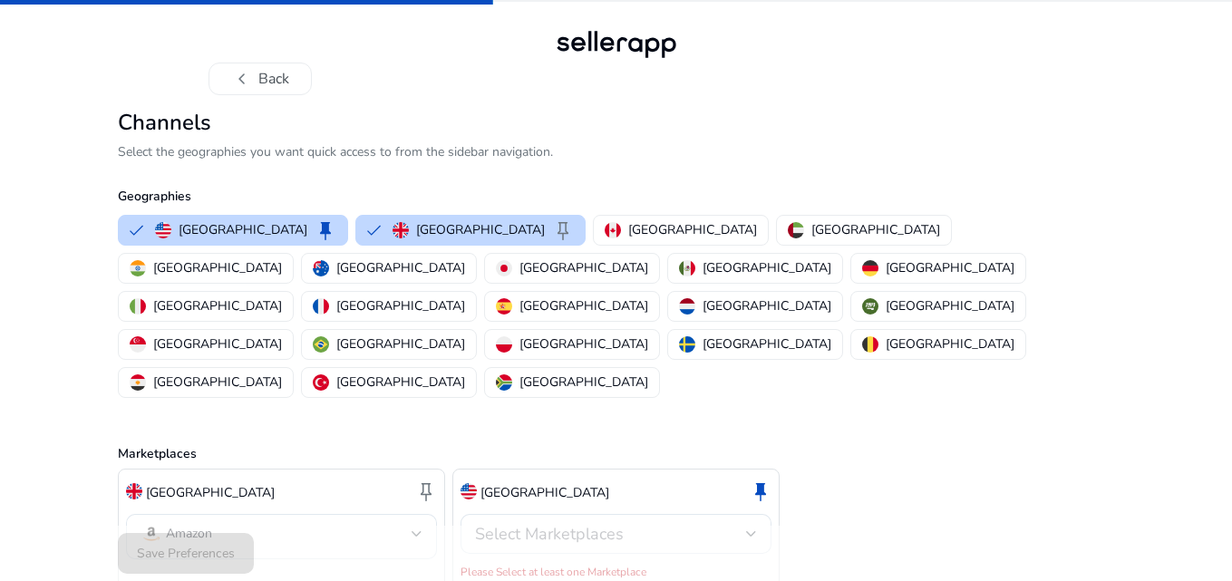
click at [207, 544] on div "Save Preferences" at bounding box center [617, 553] width 998 height 55
click at [208, 543] on div "Save Preferences" at bounding box center [617, 553] width 998 height 55
click at [648, 524] on div "Select Marketplaces" at bounding box center [610, 534] width 271 height 20
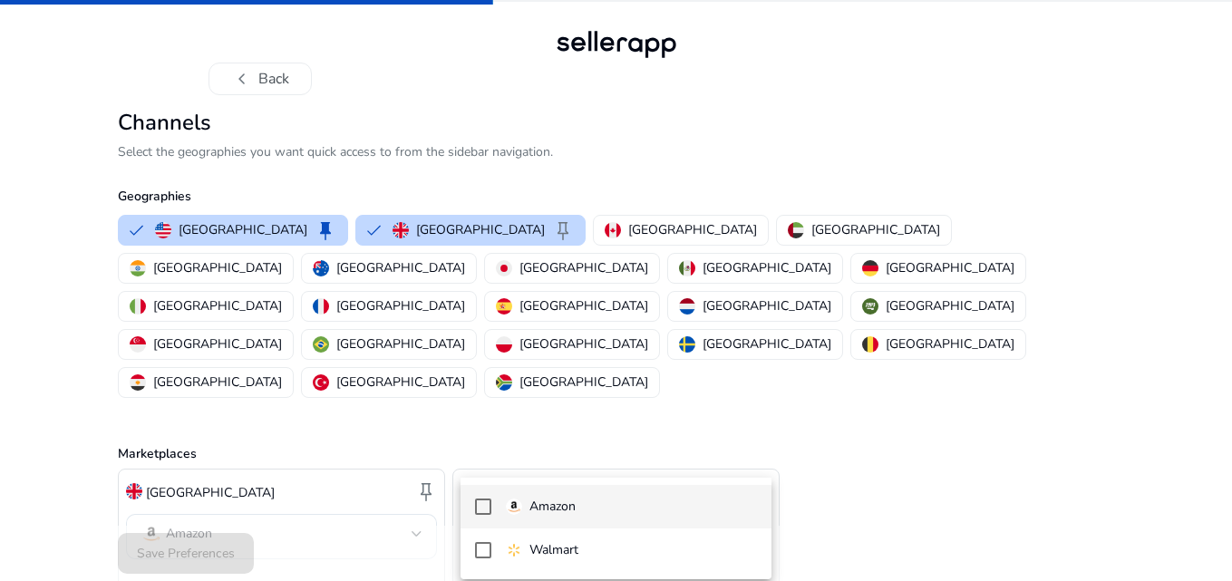
click at [488, 507] on mat-pseudo-checkbox at bounding box center [483, 507] width 16 height 16
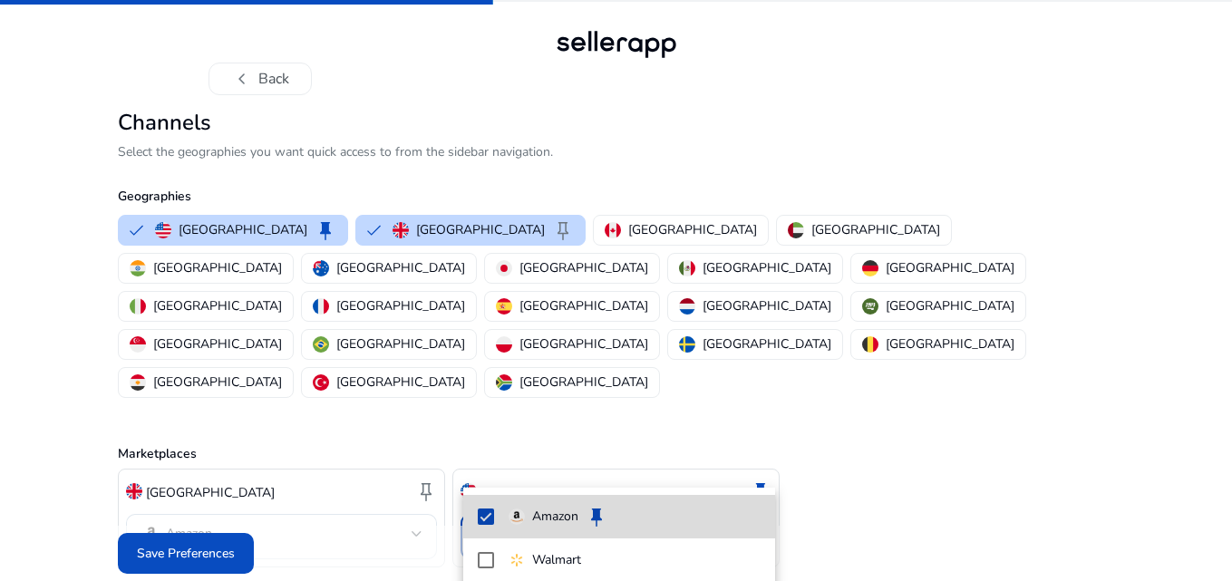
scroll to position [0, 0]
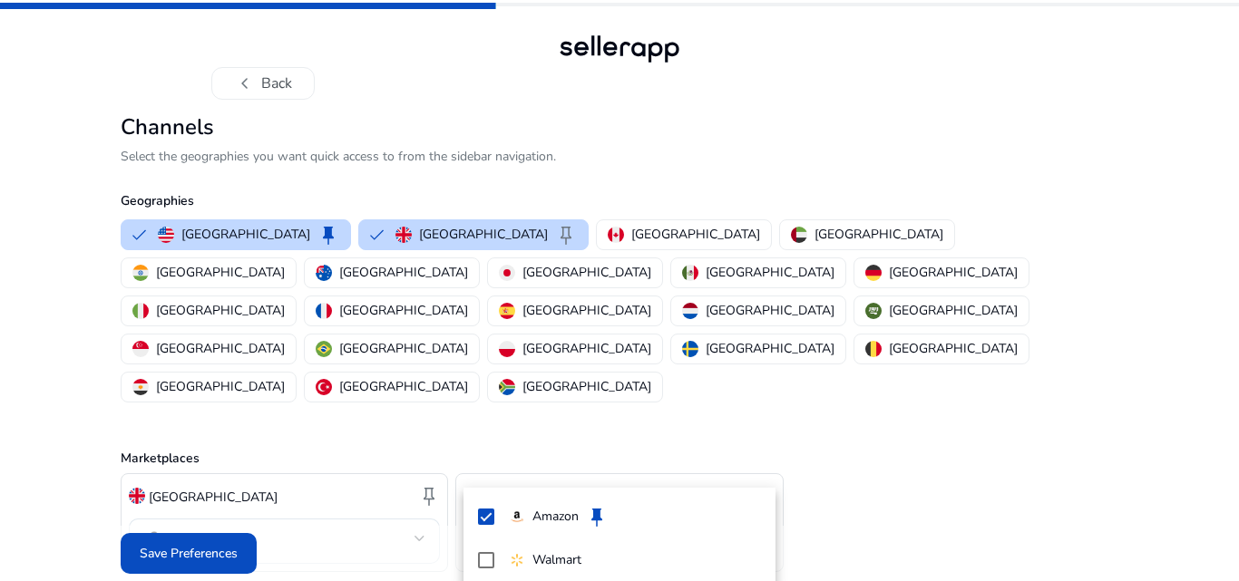
click at [551, 231] on div at bounding box center [619, 290] width 1239 height 581
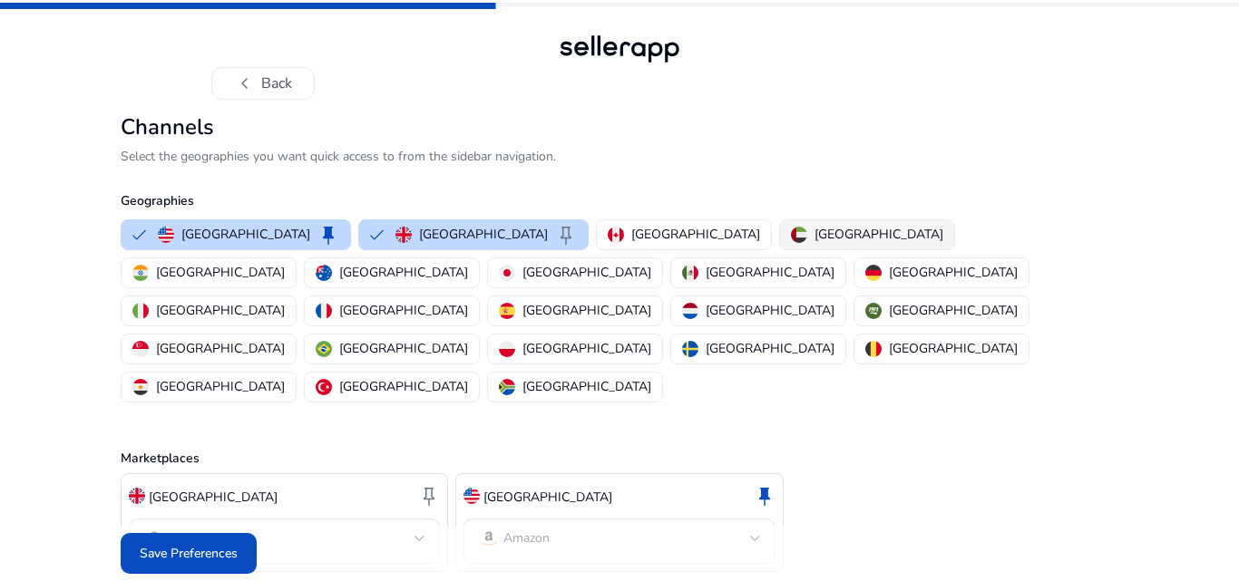
click at [814, 235] on p "[GEOGRAPHIC_DATA]" at bounding box center [878, 234] width 129 height 19
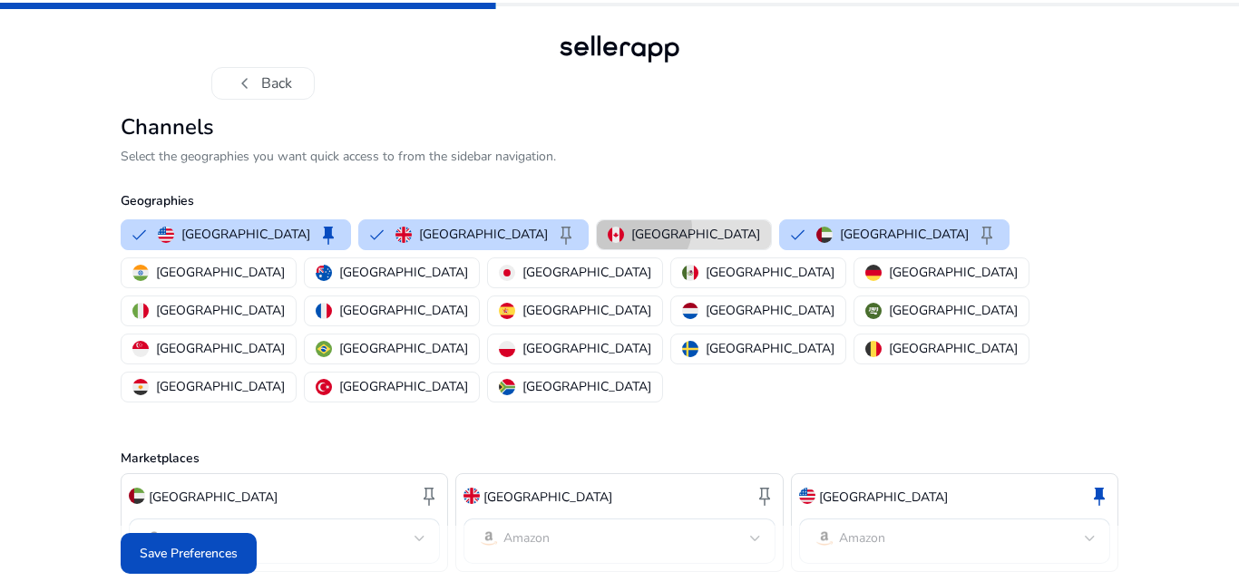
click at [631, 229] on p "[GEOGRAPHIC_DATA]" at bounding box center [695, 234] width 129 height 19
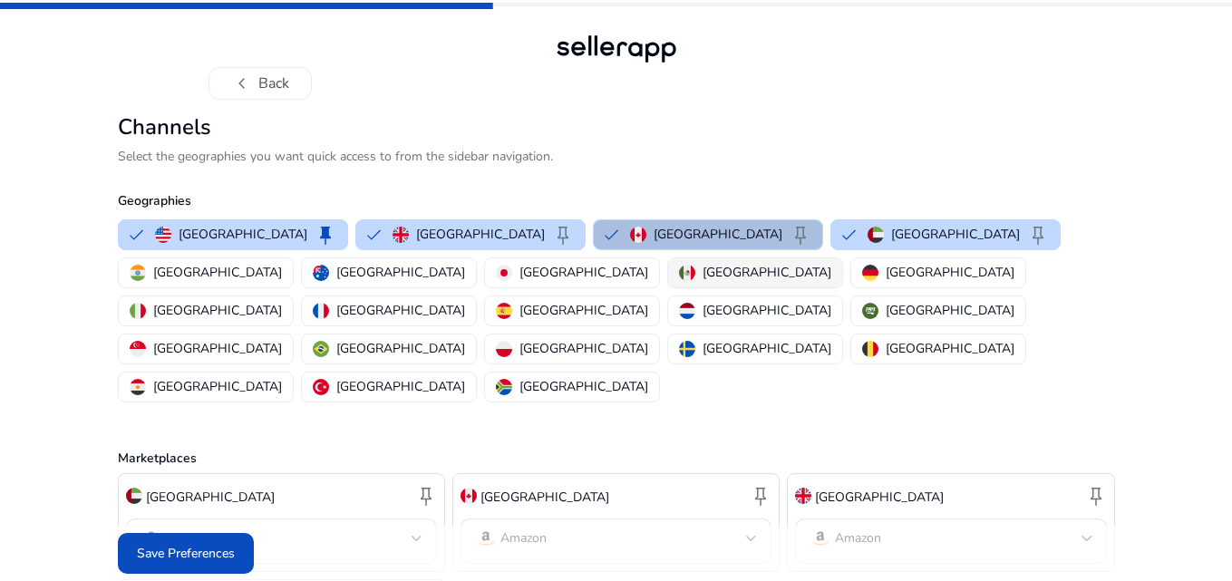
click at [703, 281] on p "[GEOGRAPHIC_DATA]" at bounding box center [767, 272] width 129 height 19
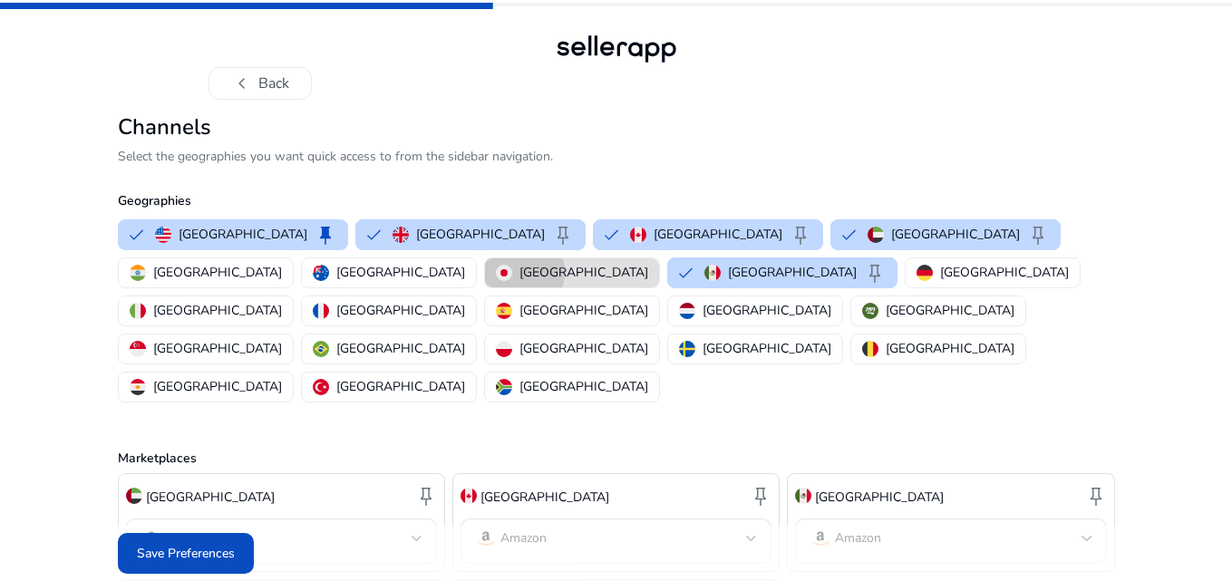
click at [496, 272] on div "[GEOGRAPHIC_DATA]" at bounding box center [572, 272] width 152 height 19
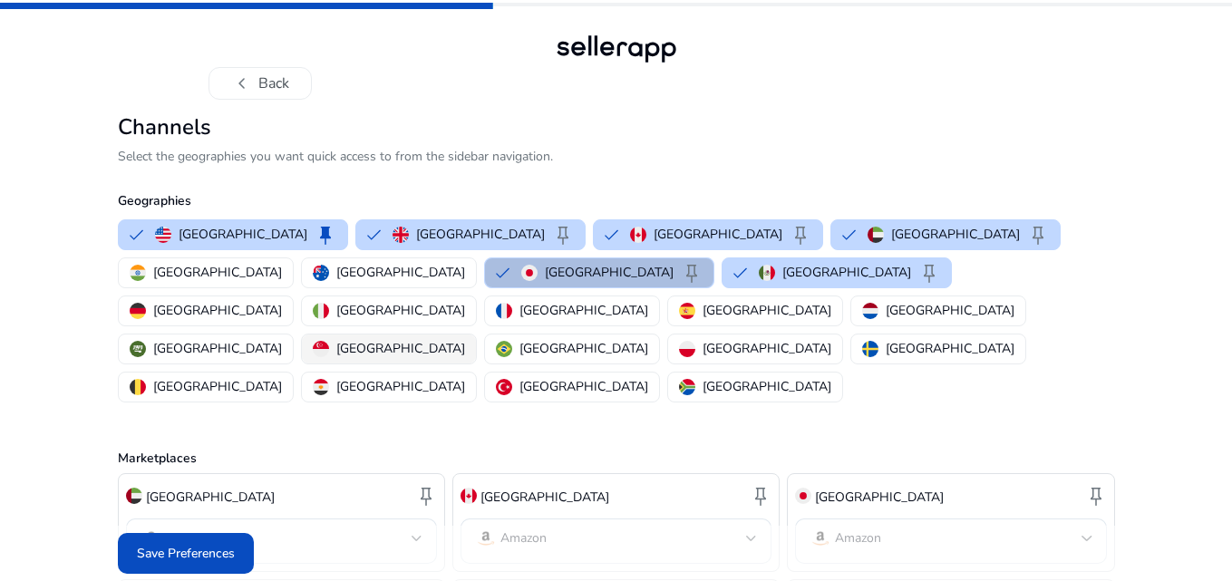
click at [302, 335] on button "[GEOGRAPHIC_DATA]" at bounding box center [389, 349] width 174 height 29
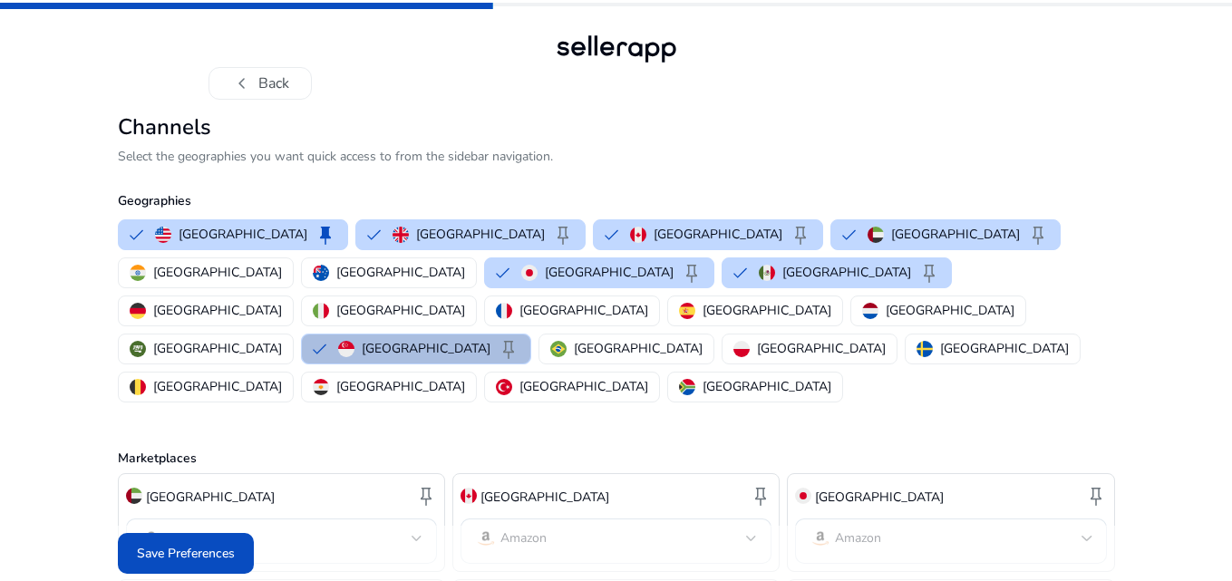
click at [302, 335] on button "Singapore keep" at bounding box center [416, 349] width 229 height 29
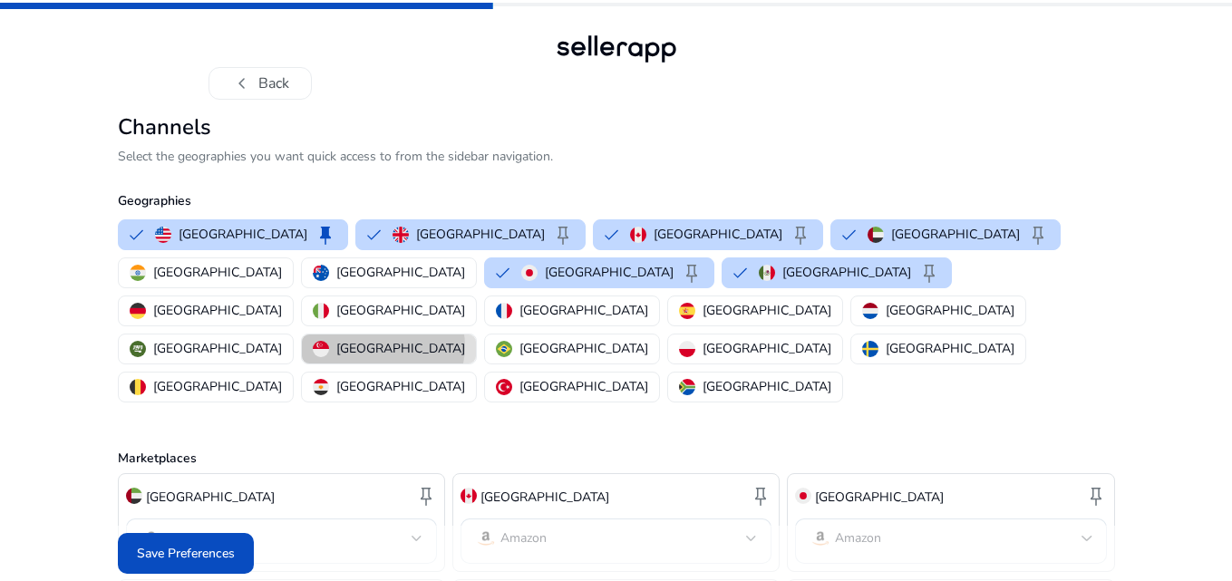
click at [336, 339] on p "[GEOGRAPHIC_DATA]" at bounding box center [400, 348] width 129 height 19
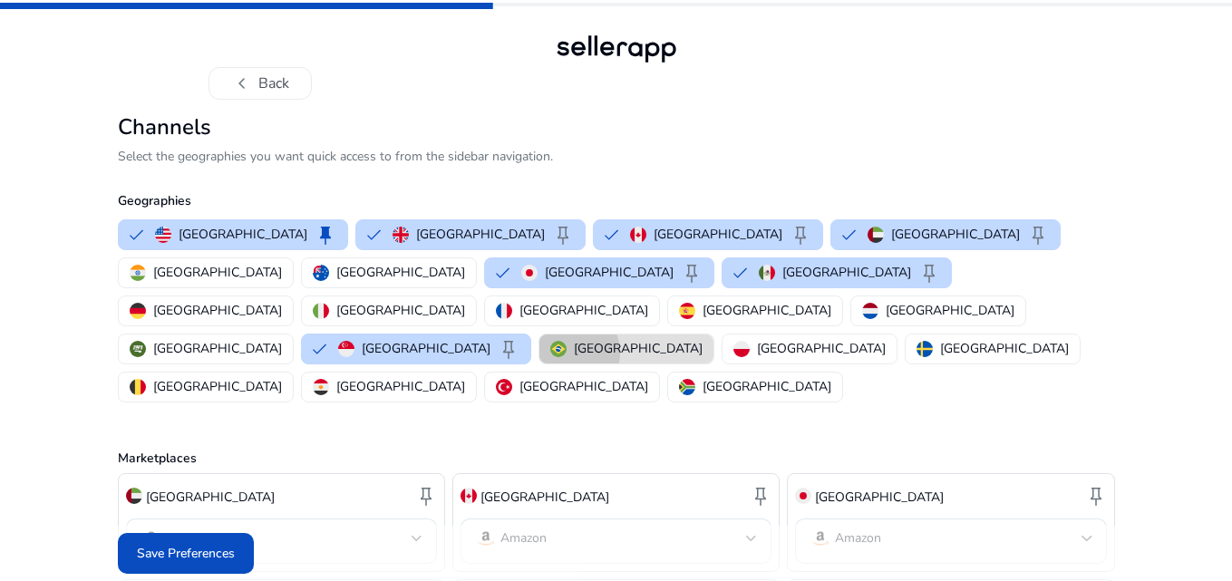
click at [550, 339] on div "[GEOGRAPHIC_DATA]" at bounding box center [626, 348] width 152 height 19
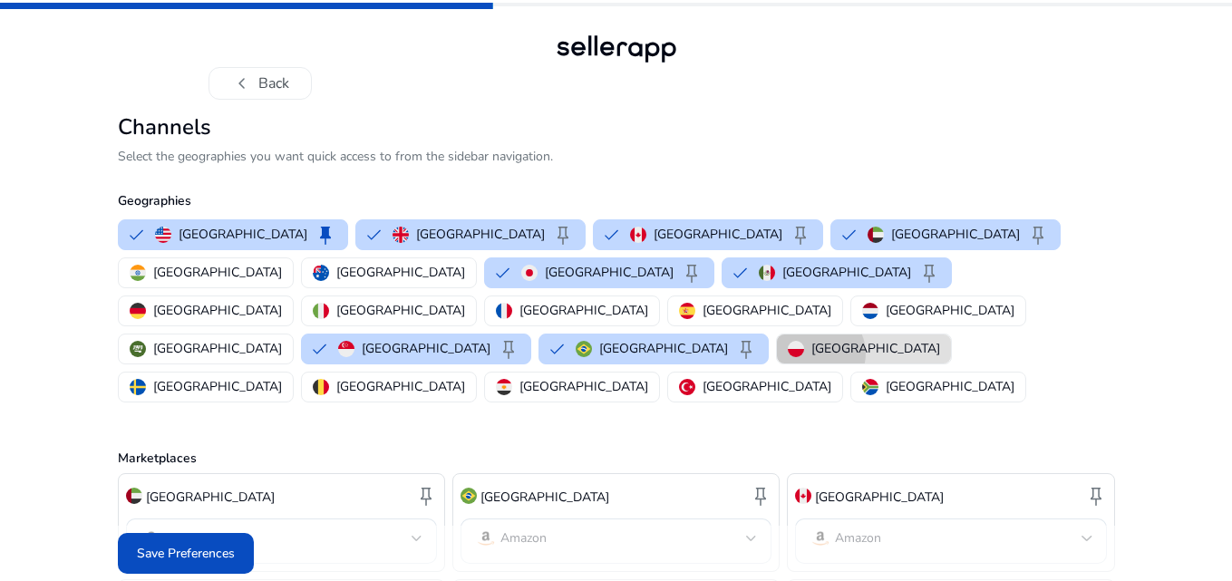
click at [812, 339] on p "[GEOGRAPHIC_DATA]" at bounding box center [876, 348] width 129 height 19
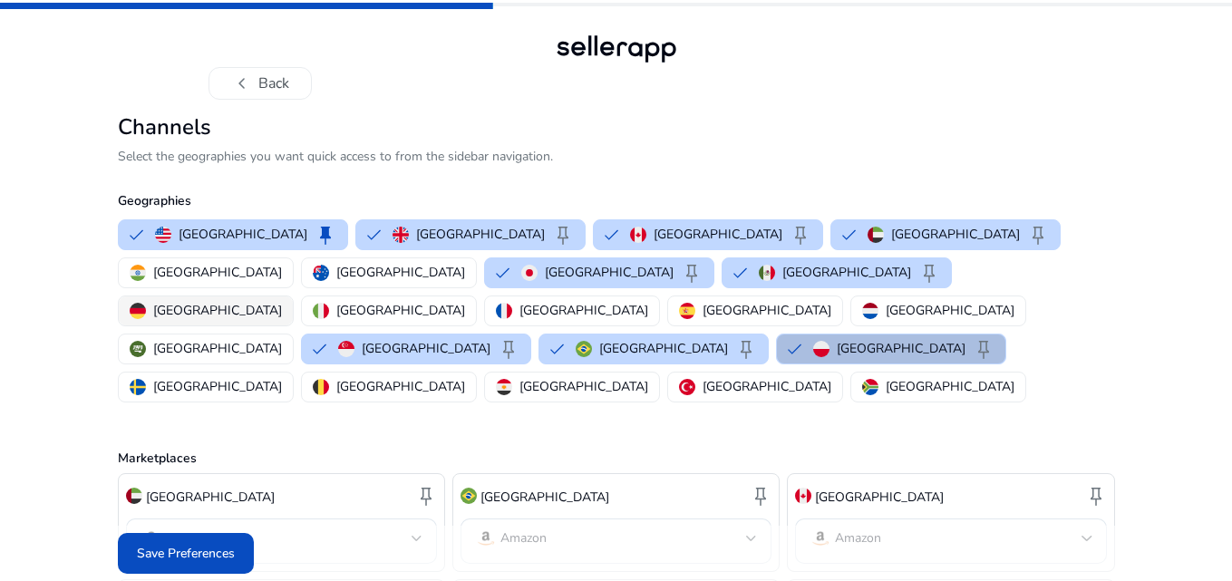
click at [282, 301] on p "[GEOGRAPHIC_DATA]" at bounding box center [217, 310] width 129 height 19
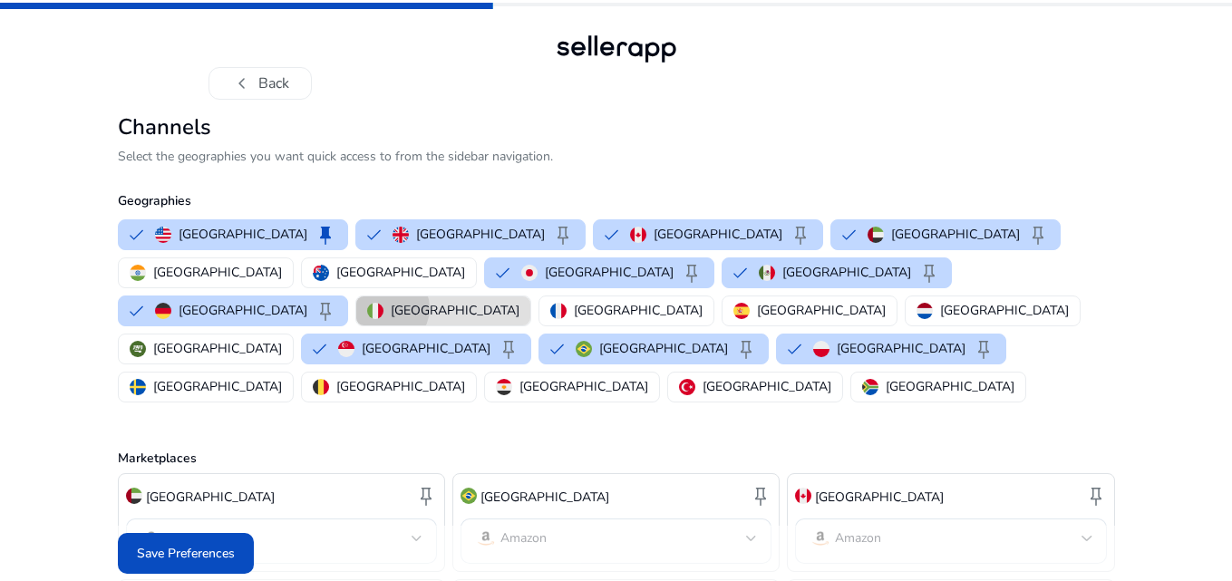
click at [520, 301] on p "[GEOGRAPHIC_DATA]" at bounding box center [455, 310] width 129 height 19
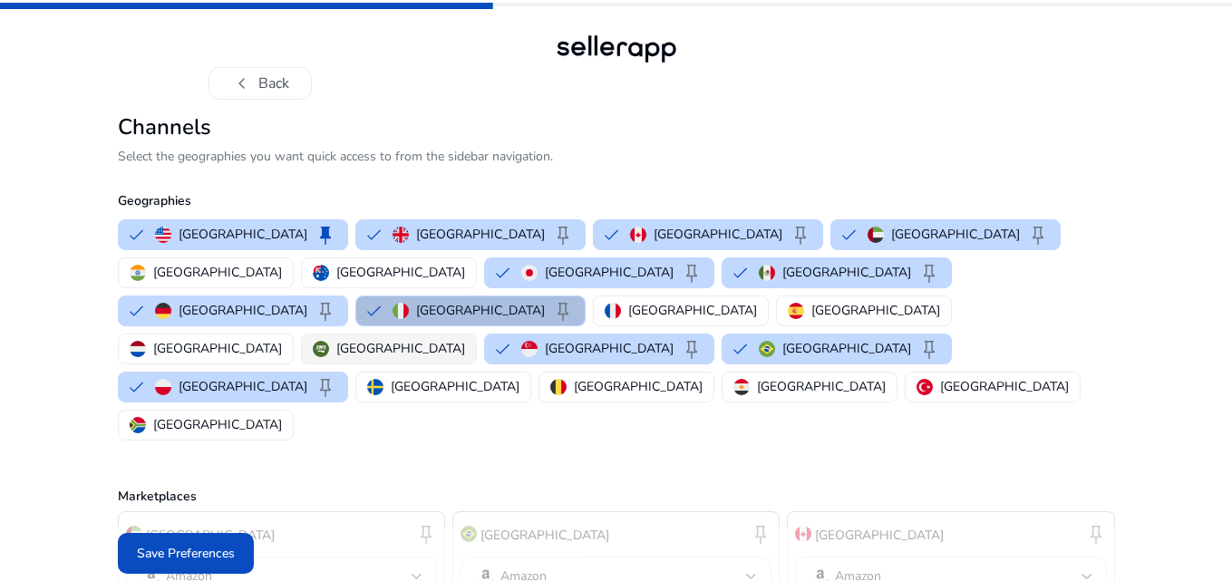
click at [336, 339] on p "[GEOGRAPHIC_DATA]" at bounding box center [400, 348] width 129 height 19
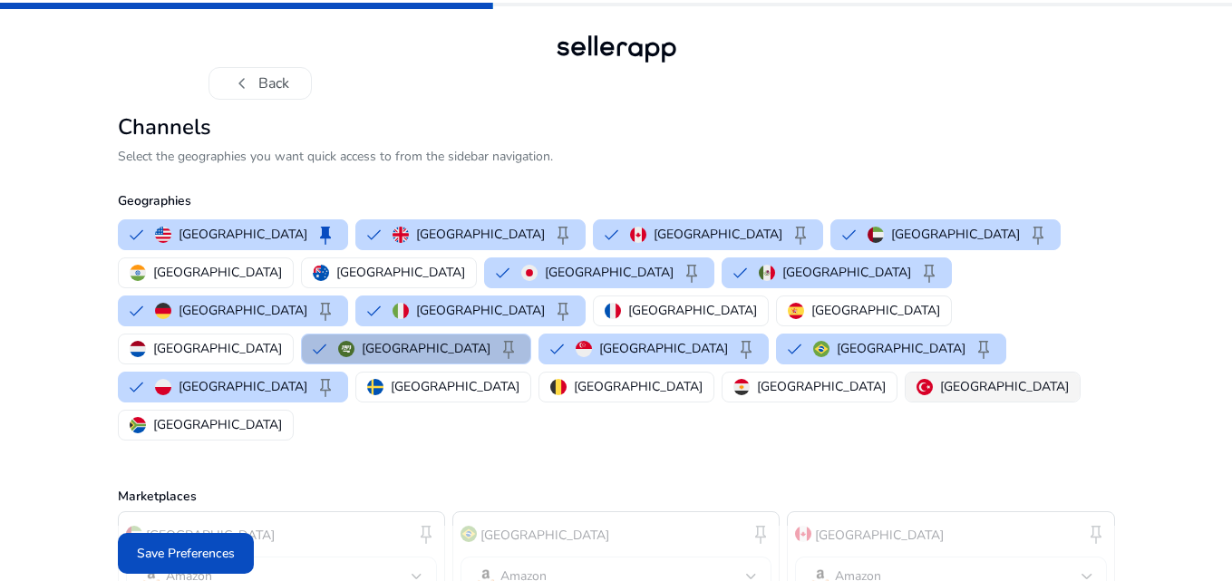
click at [940, 377] on p "[GEOGRAPHIC_DATA]" at bounding box center [1004, 386] width 129 height 19
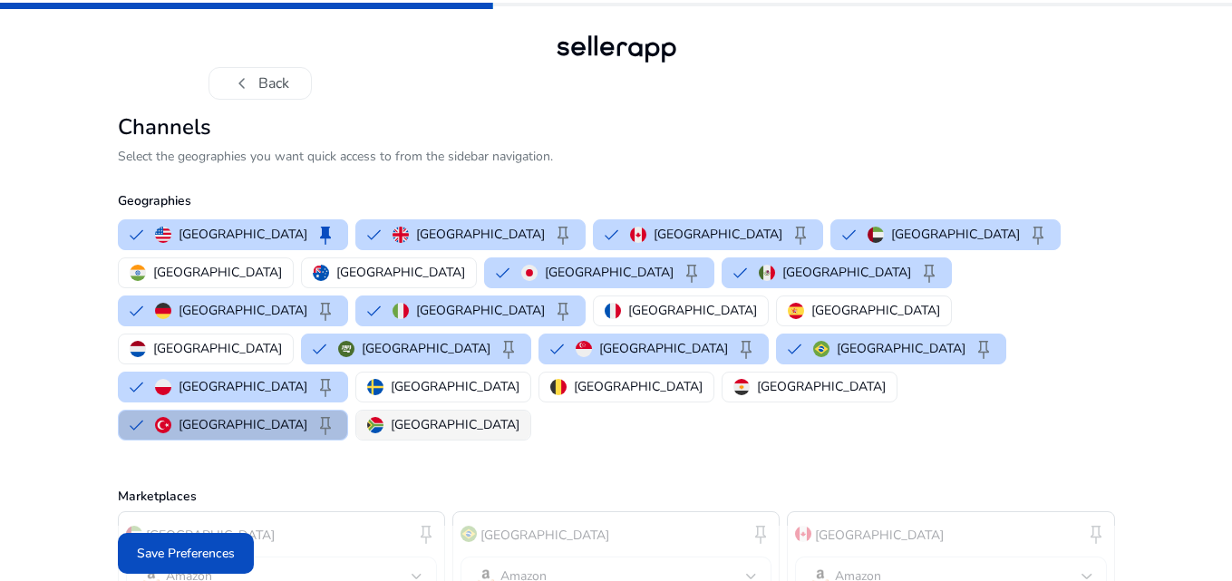
click at [391, 415] on p "[GEOGRAPHIC_DATA]" at bounding box center [455, 424] width 129 height 19
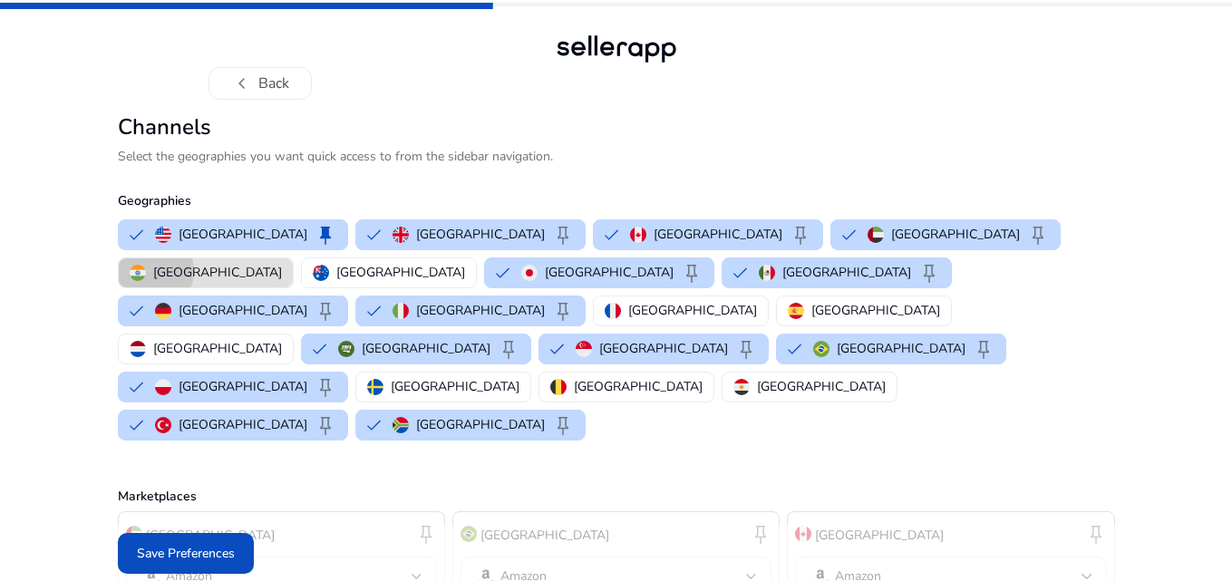
click at [282, 263] on div "[GEOGRAPHIC_DATA]" at bounding box center [206, 272] width 152 height 19
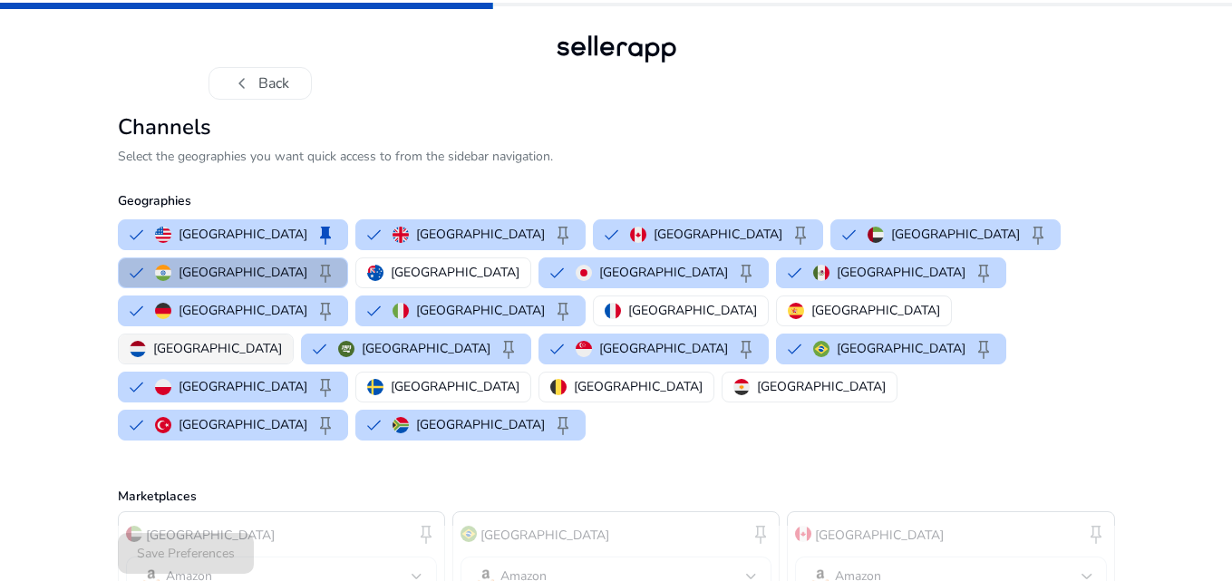
click at [282, 339] on p "[GEOGRAPHIC_DATA]" at bounding box center [217, 348] width 129 height 19
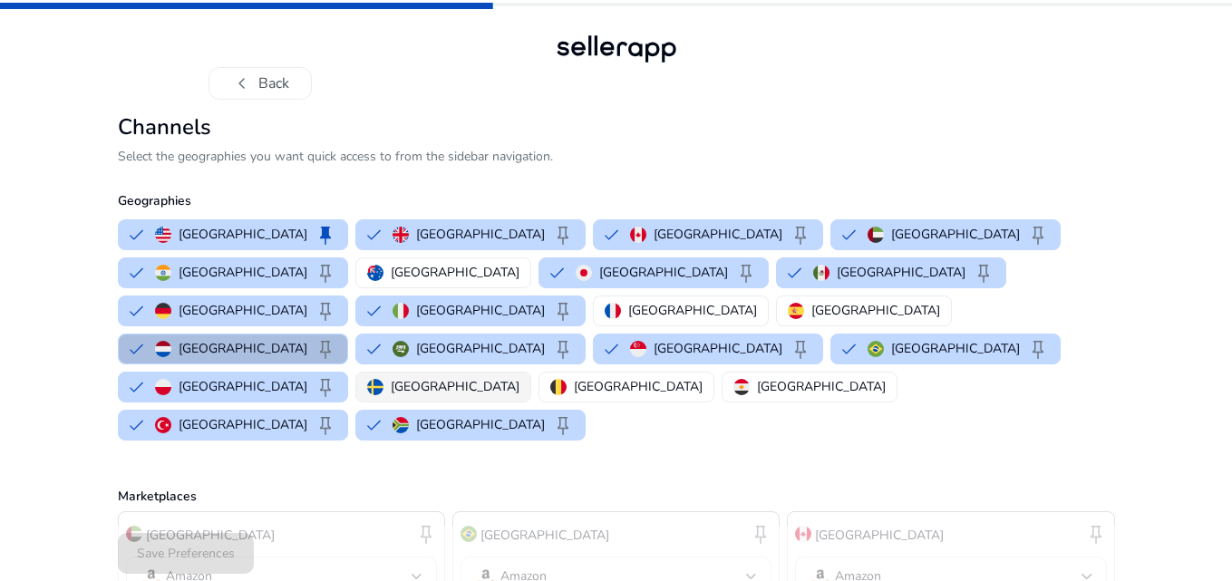
click at [520, 377] on p "[GEOGRAPHIC_DATA]" at bounding box center [455, 386] width 129 height 19
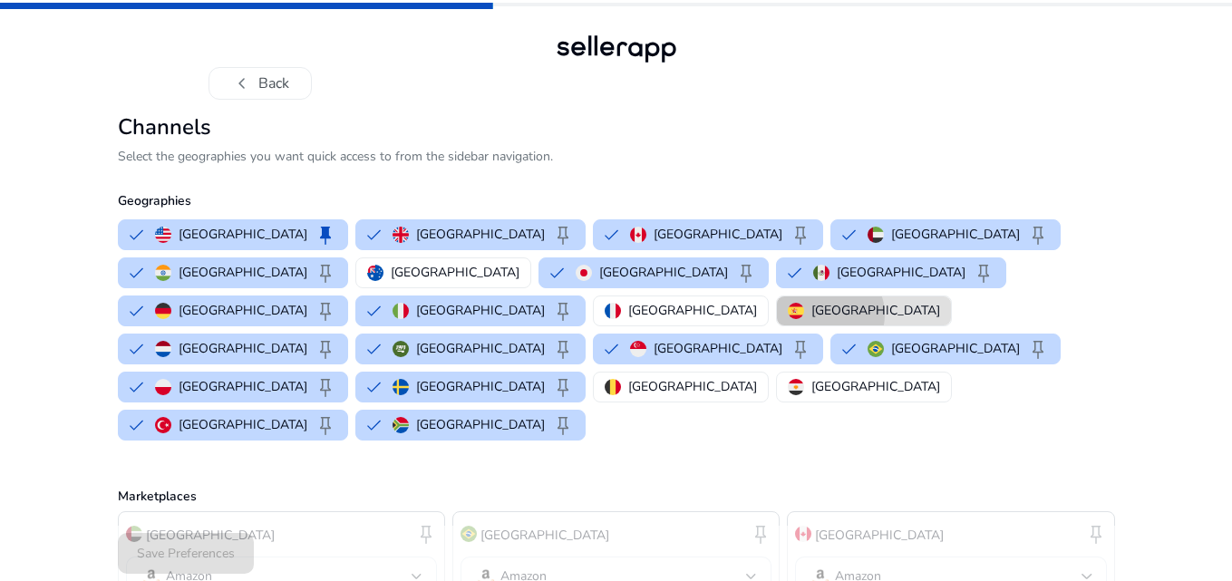
click at [940, 301] on p "[GEOGRAPHIC_DATA]" at bounding box center [876, 310] width 129 height 19
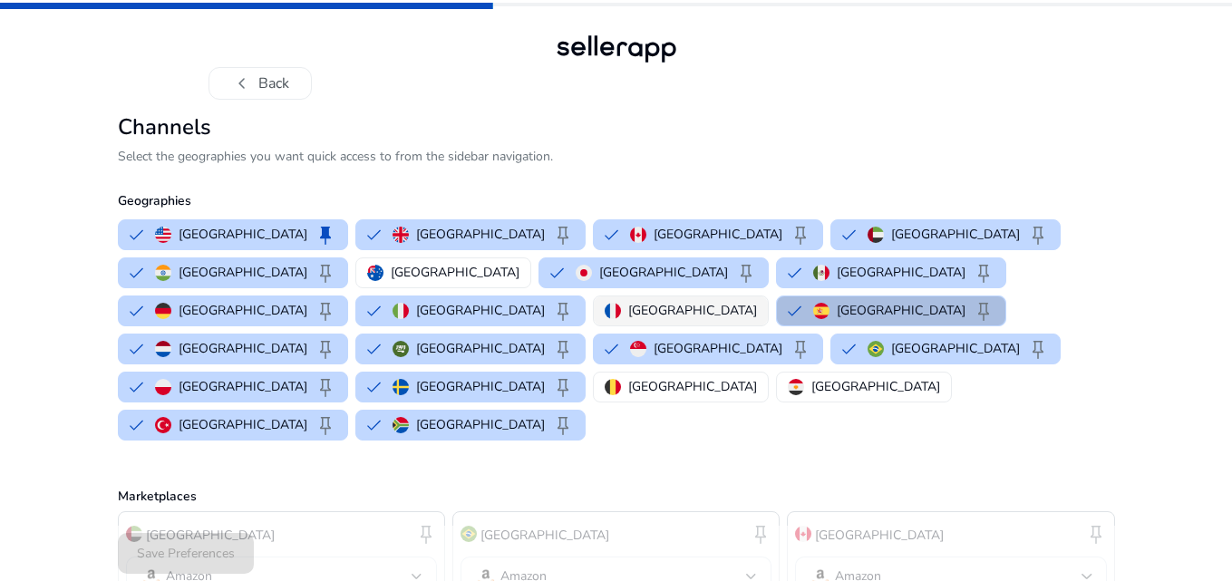
click at [757, 301] on div "[GEOGRAPHIC_DATA]" at bounding box center [681, 310] width 152 height 19
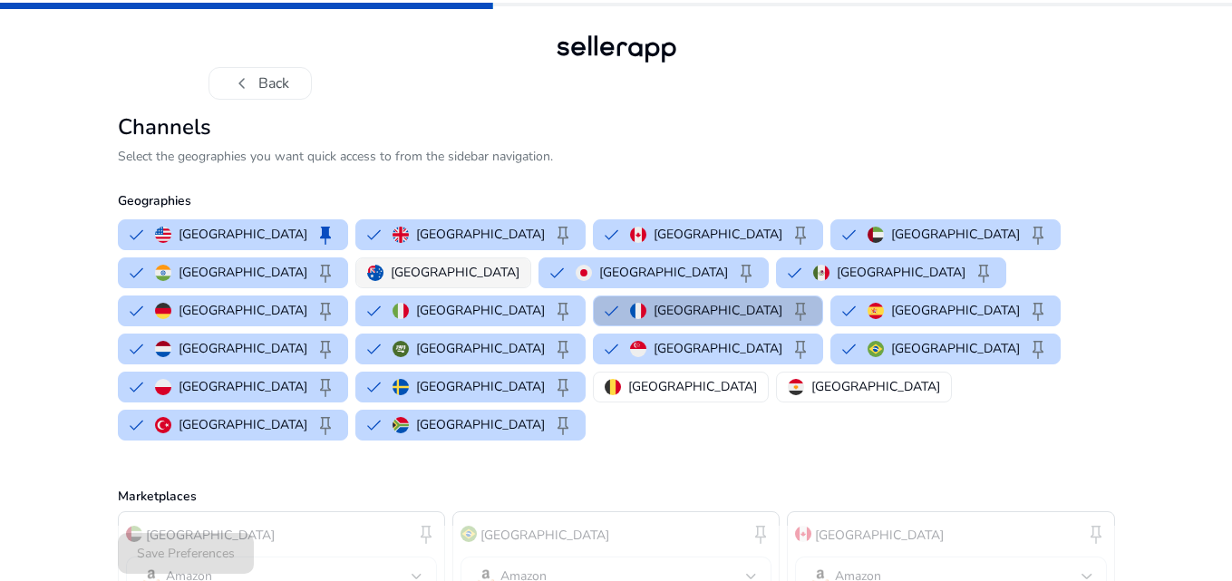
click at [391, 272] on p "[GEOGRAPHIC_DATA]" at bounding box center [455, 272] width 129 height 19
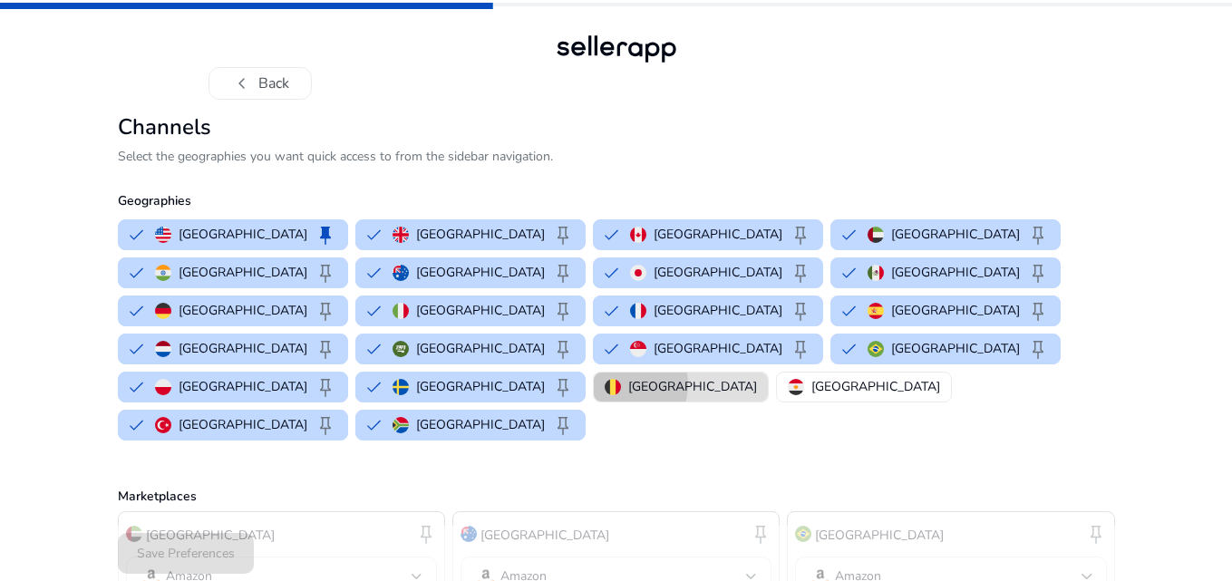
drag, startPoint x: 301, startPoint y: 346, endPoint x: 347, endPoint y: 351, distance: 46.5
click at [605, 377] on div "[GEOGRAPHIC_DATA]" at bounding box center [681, 386] width 152 height 19
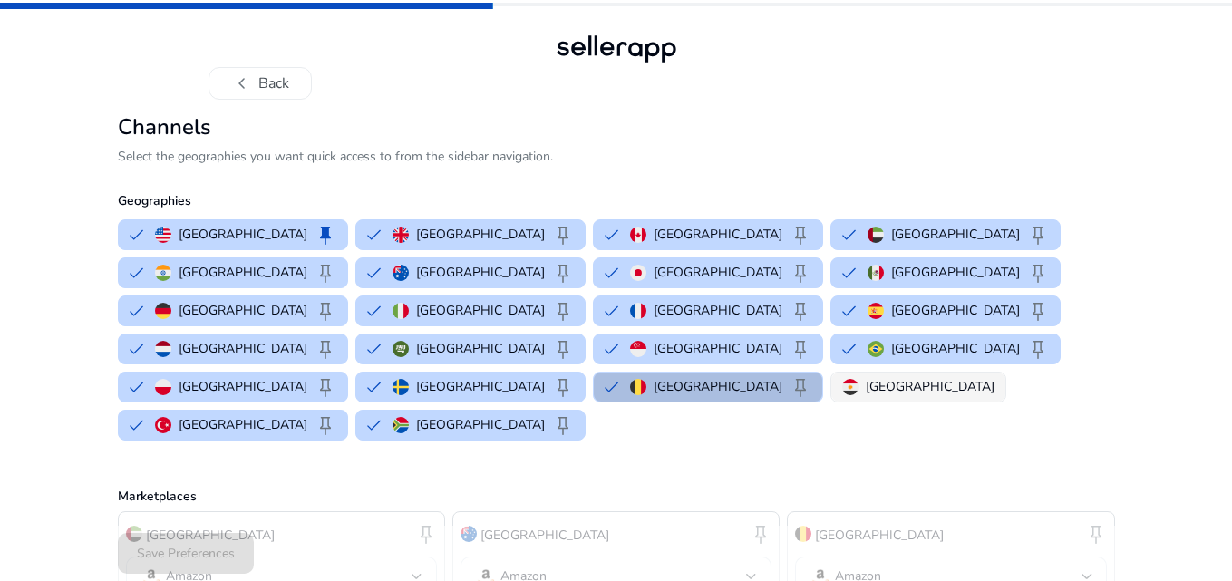
click at [866, 377] on p "[GEOGRAPHIC_DATA]" at bounding box center [930, 386] width 129 height 19
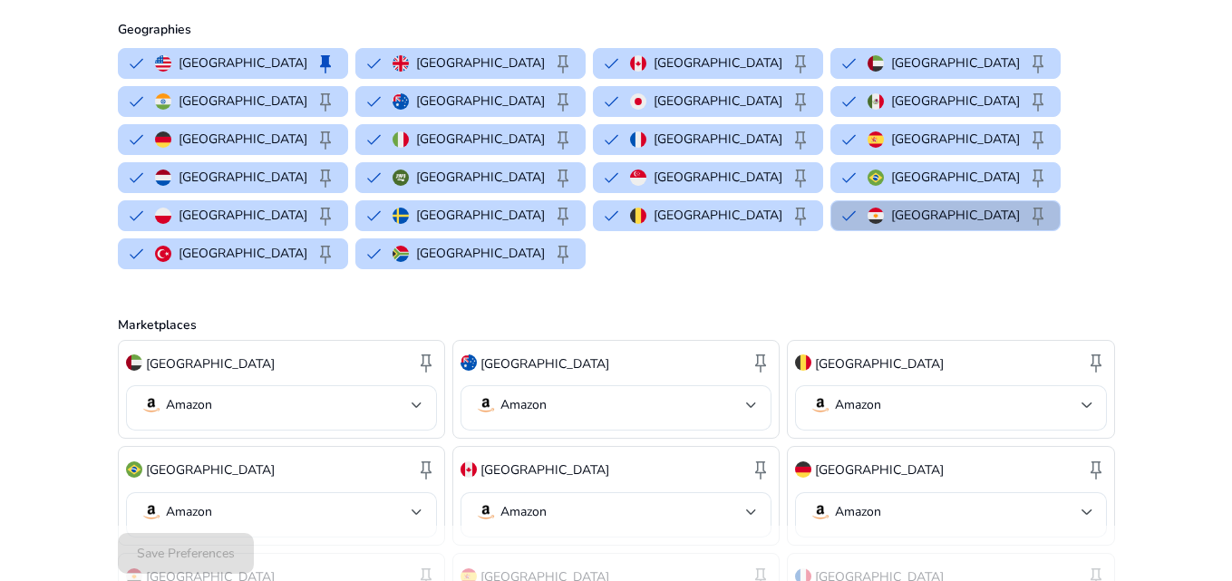
scroll to position [302, 0]
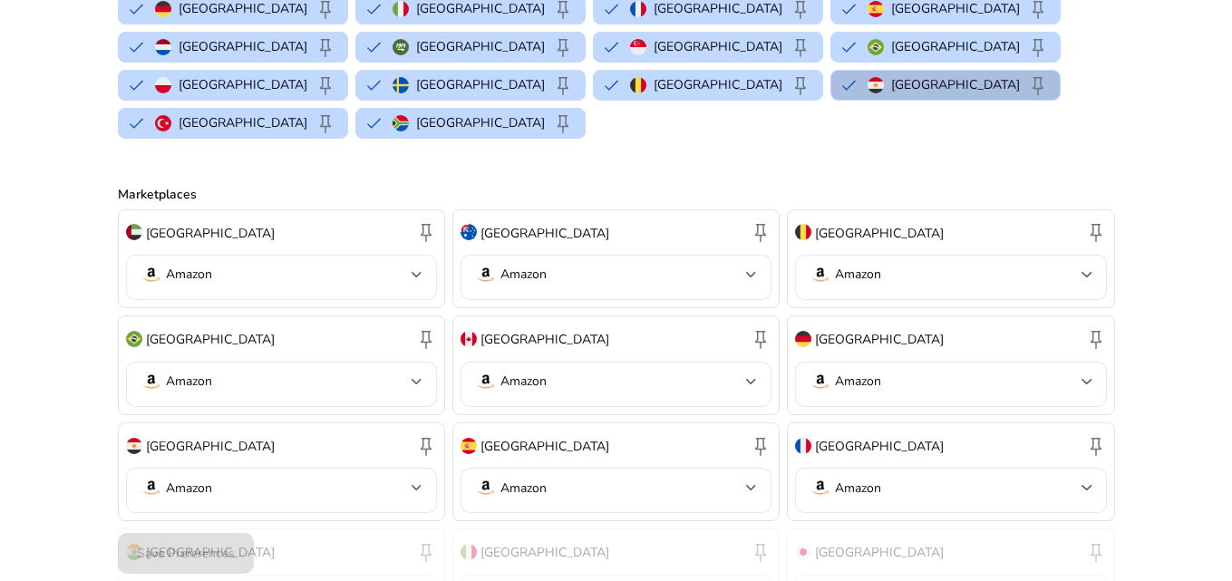
click at [395, 264] on mat-select-trigger "Amazon" at bounding box center [276, 275] width 271 height 22
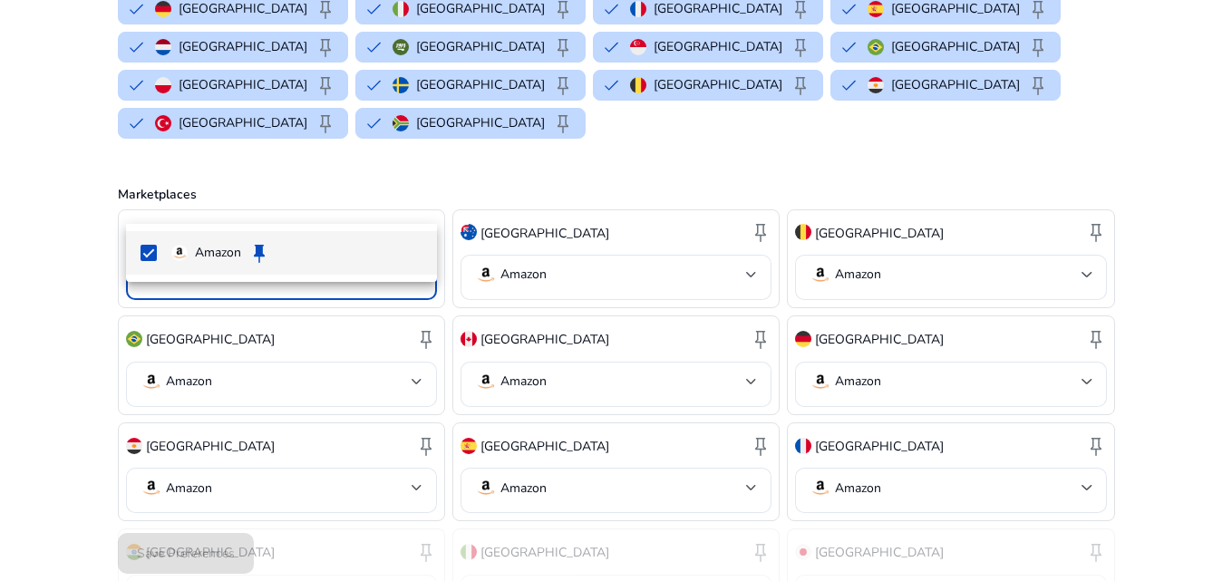
click at [394, 201] on div at bounding box center [616, 290] width 1232 height 581
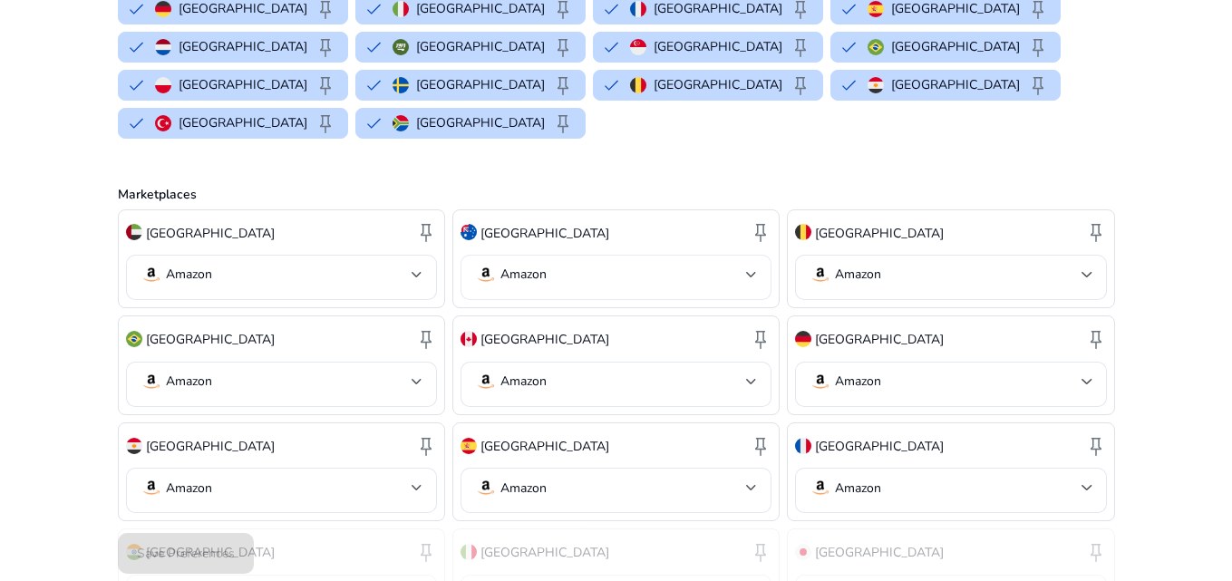
click at [616, 264] on mat-select-trigger "Amazon" at bounding box center [610, 275] width 271 height 22
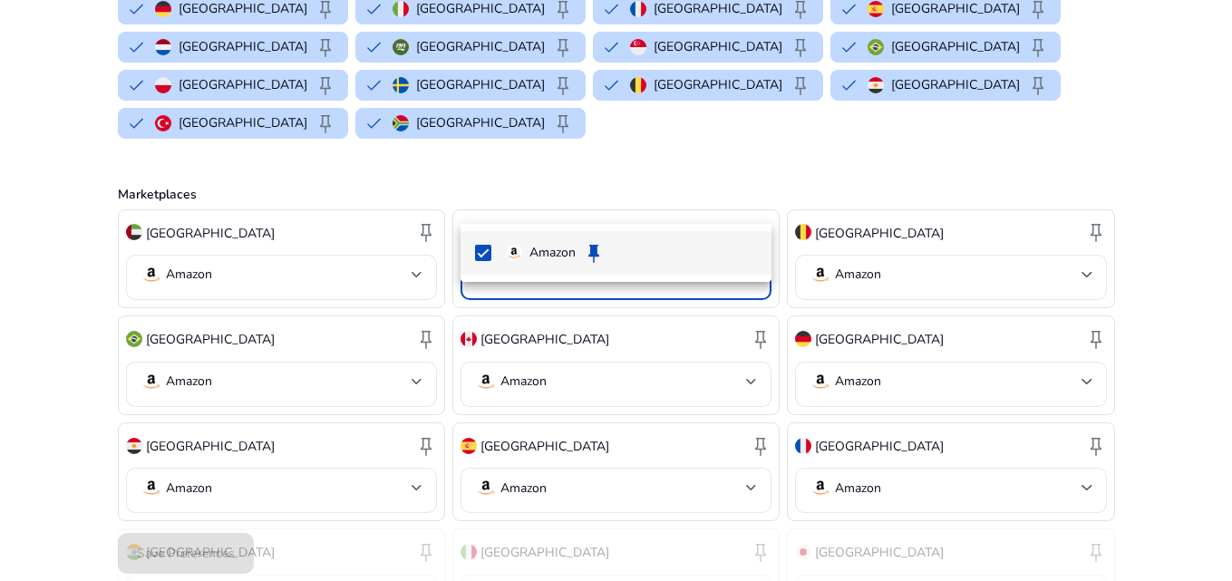
click at [616, 204] on div at bounding box center [616, 290] width 1232 height 581
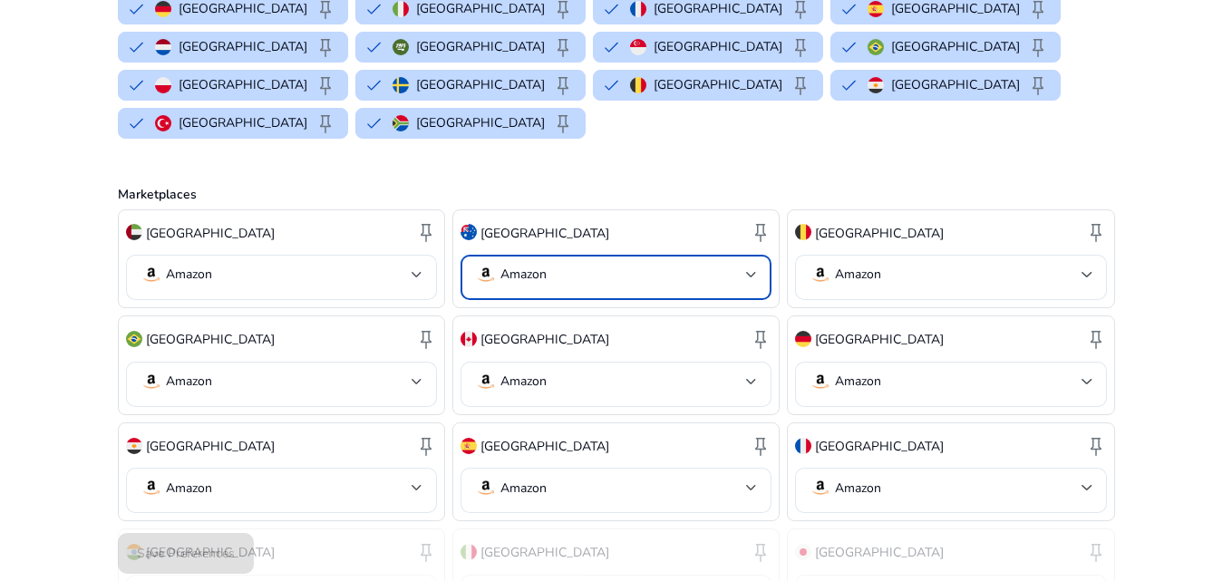
click at [616, 264] on mat-select-trigger "Amazon" at bounding box center [610, 275] width 271 height 22
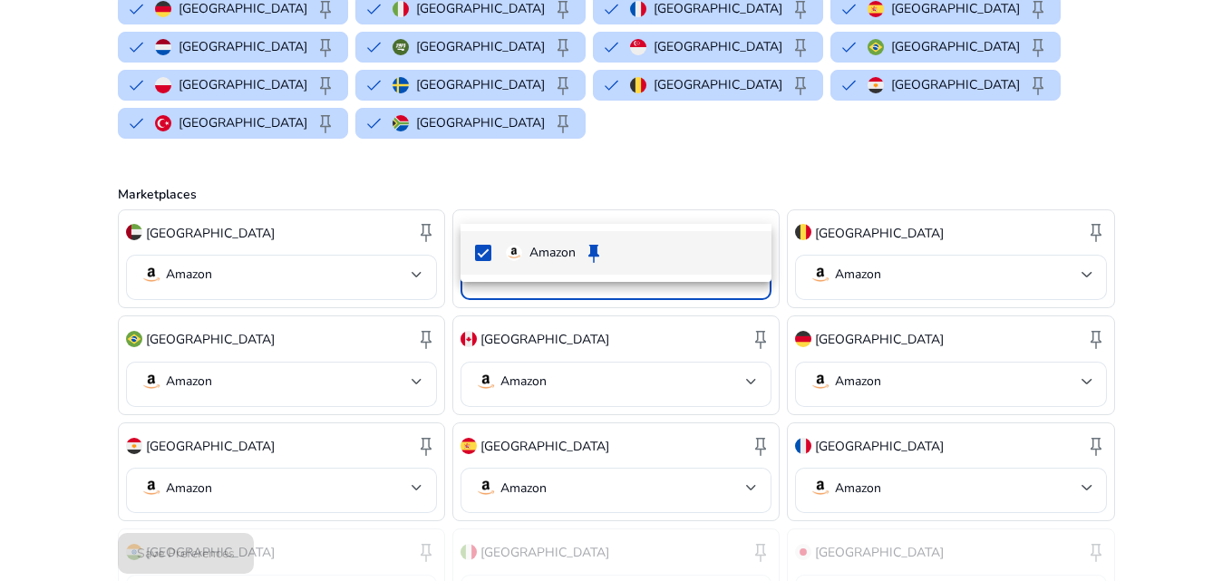
click at [616, 204] on div at bounding box center [616, 290] width 1232 height 581
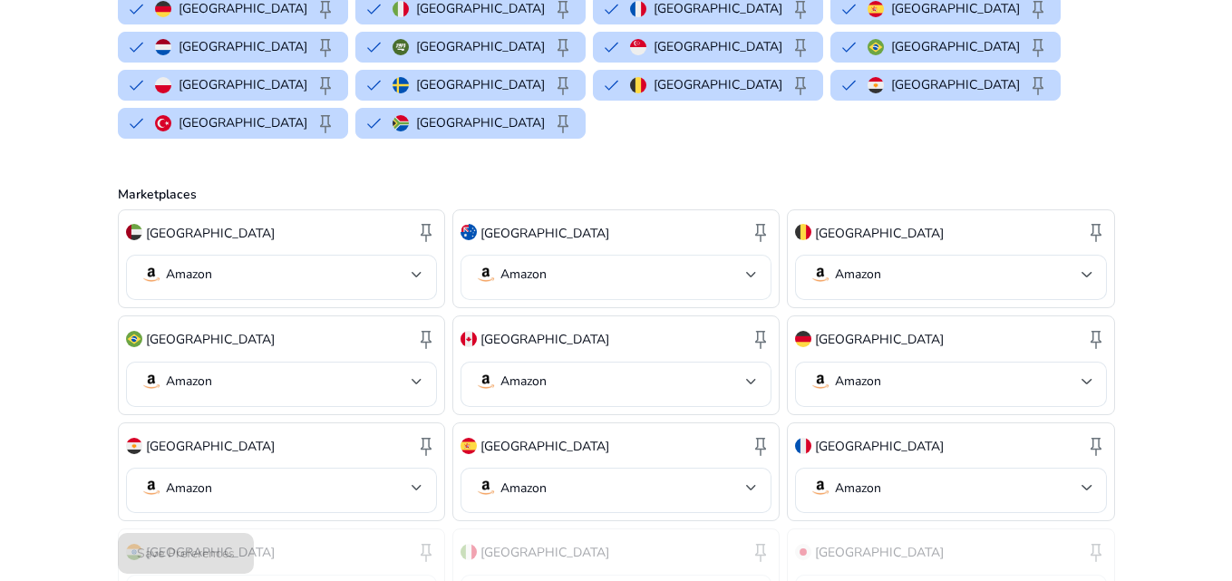
click at [616, 264] on mat-select-trigger "Amazon" at bounding box center [610, 275] width 271 height 22
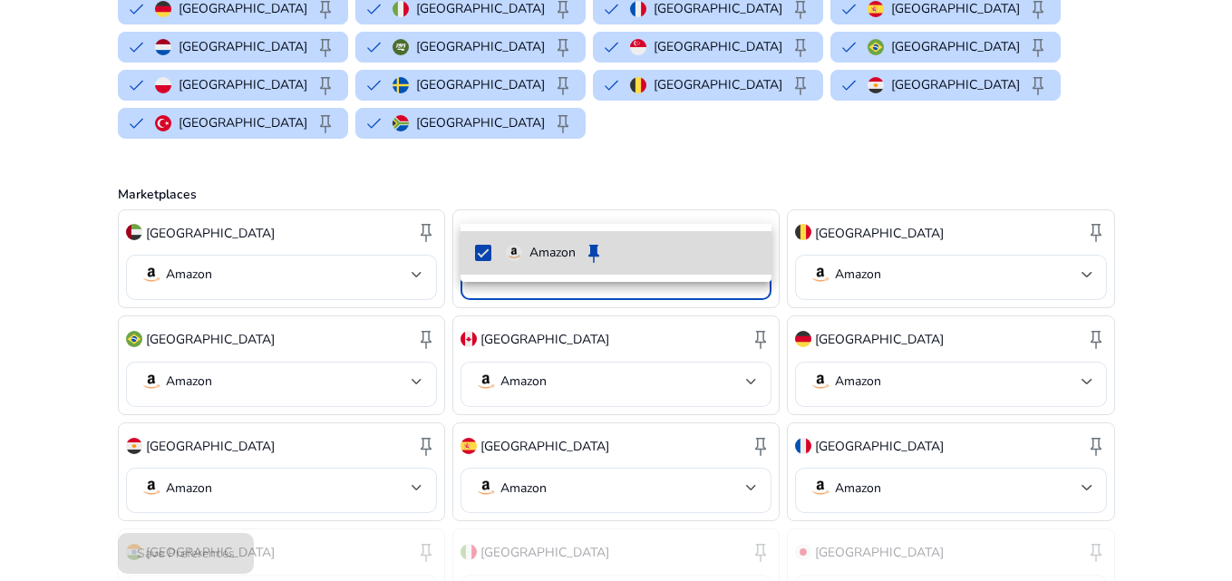
click at [493, 252] on mat-option "Amazon keep" at bounding box center [616, 253] width 311 height 44
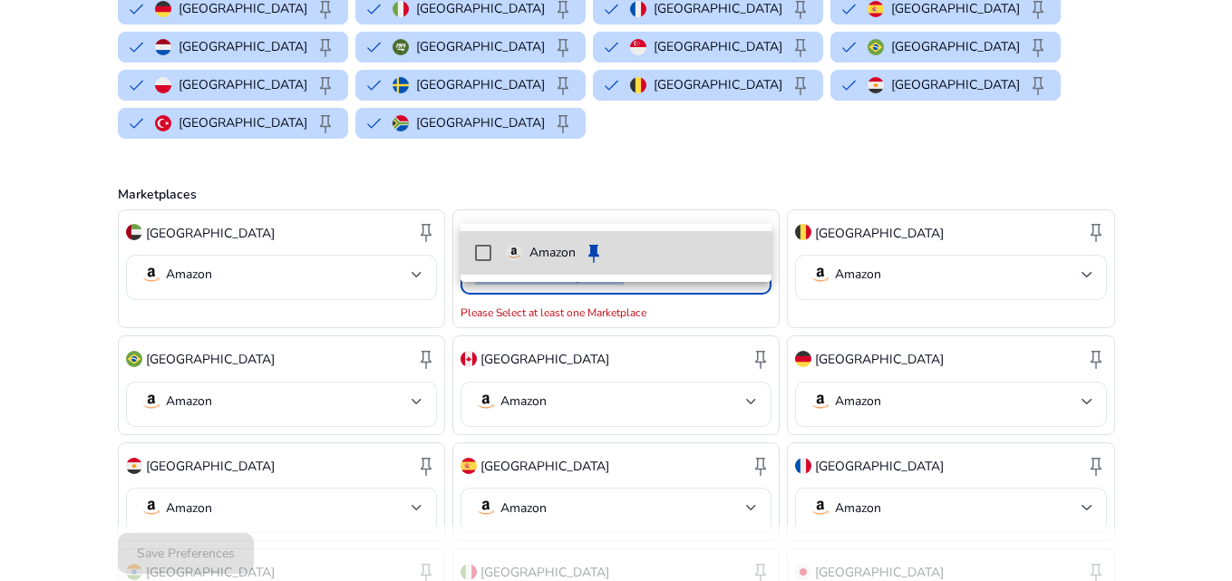
click at [493, 252] on mat-option "Amazon keep" at bounding box center [616, 253] width 311 height 44
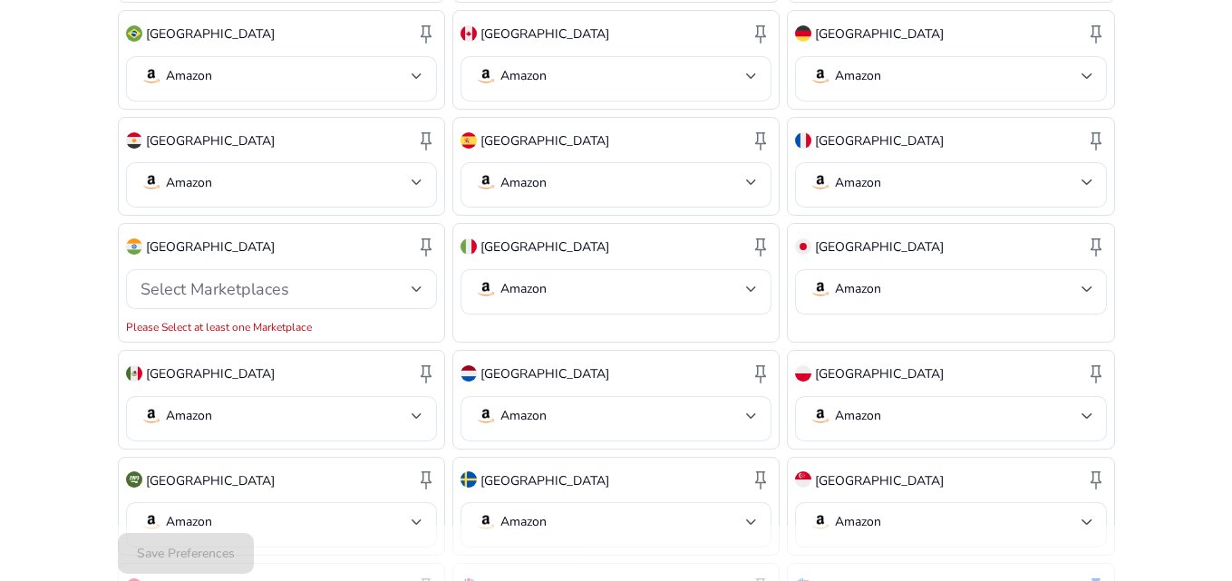
scroll to position [789, 0]
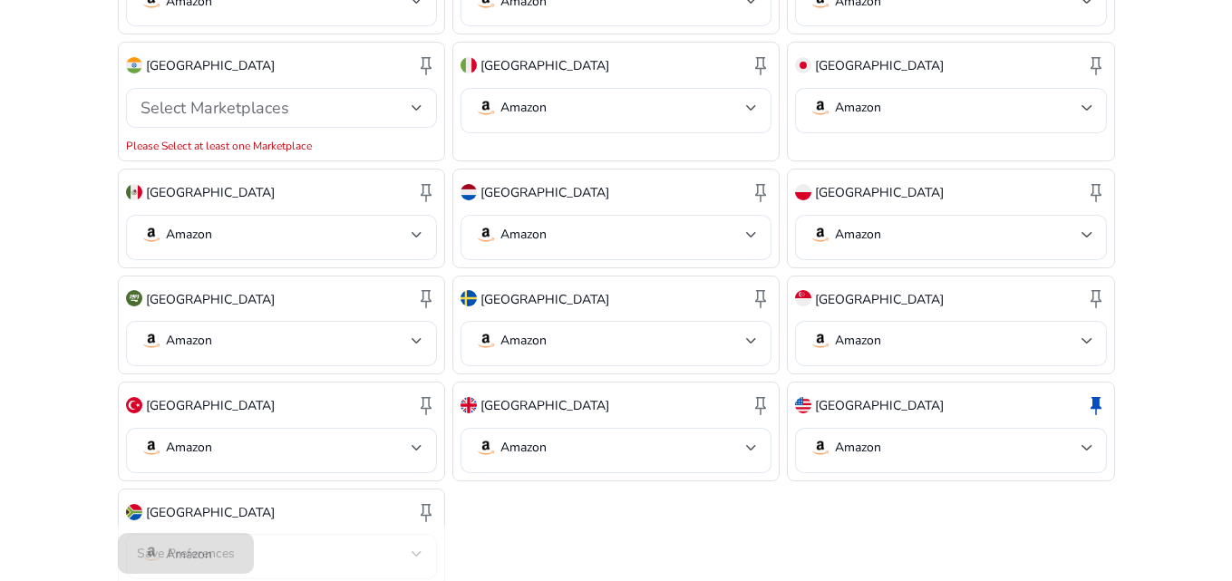
click at [674, 274] on div at bounding box center [616, 290] width 1232 height 581
click at [726, 330] on mat-select "Amazon" at bounding box center [616, 343] width 282 height 26
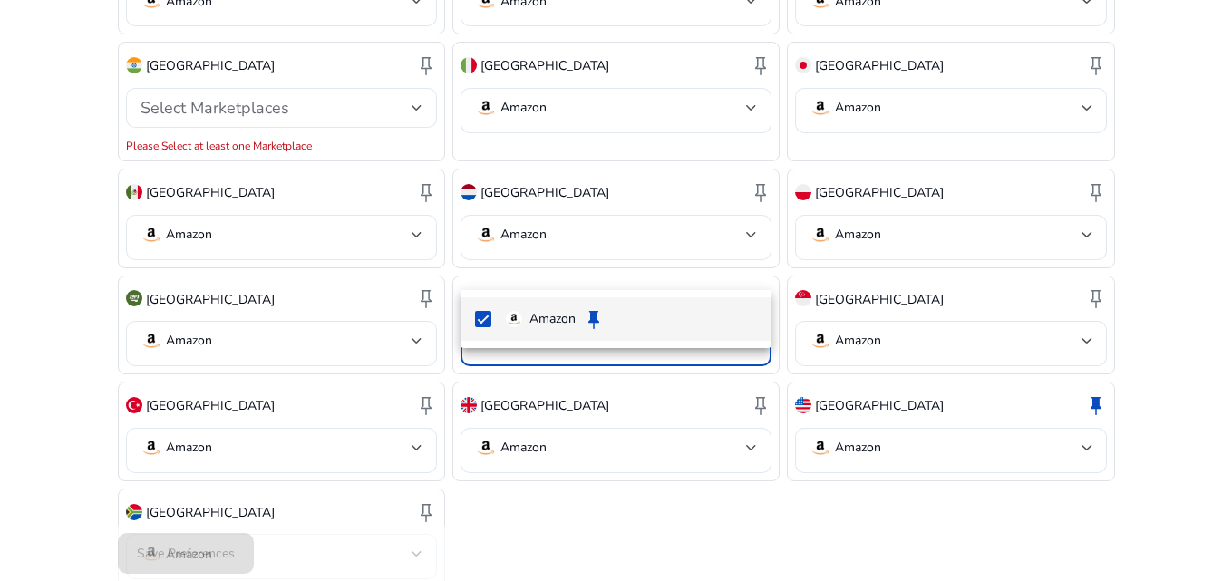
click at [726, 273] on div at bounding box center [616, 290] width 1232 height 581
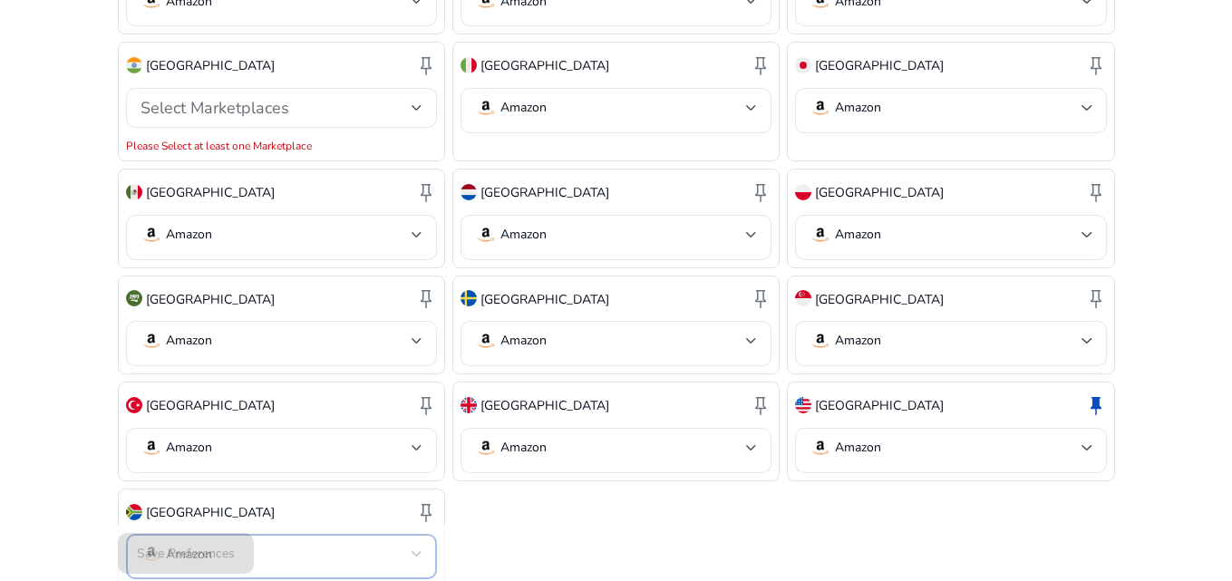
click at [404, 543] on mat-select-trigger "Amazon" at bounding box center [276, 554] width 271 height 22
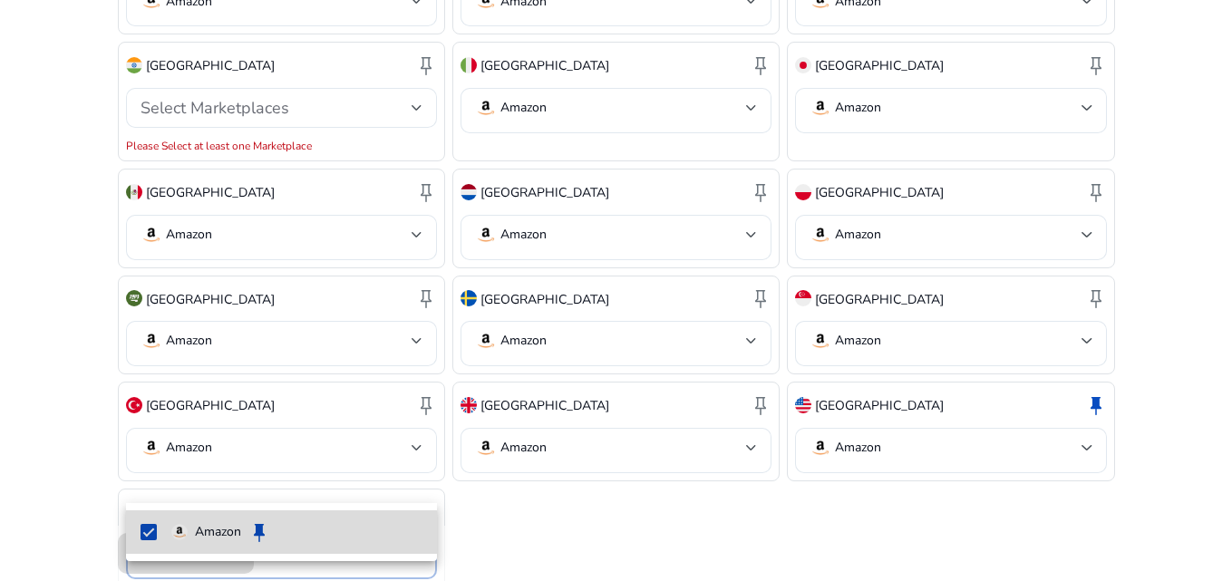
click at [155, 533] on mat-pseudo-checkbox at bounding box center [149, 532] width 16 height 16
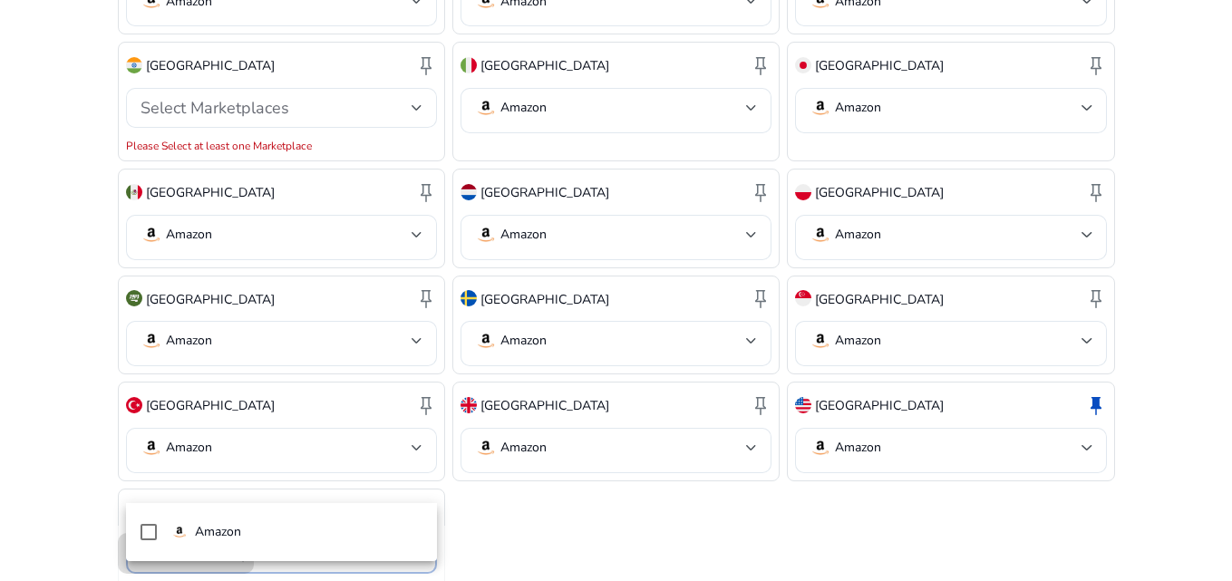
click at [287, 467] on div at bounding box center [616, 290] width 1232 height 581
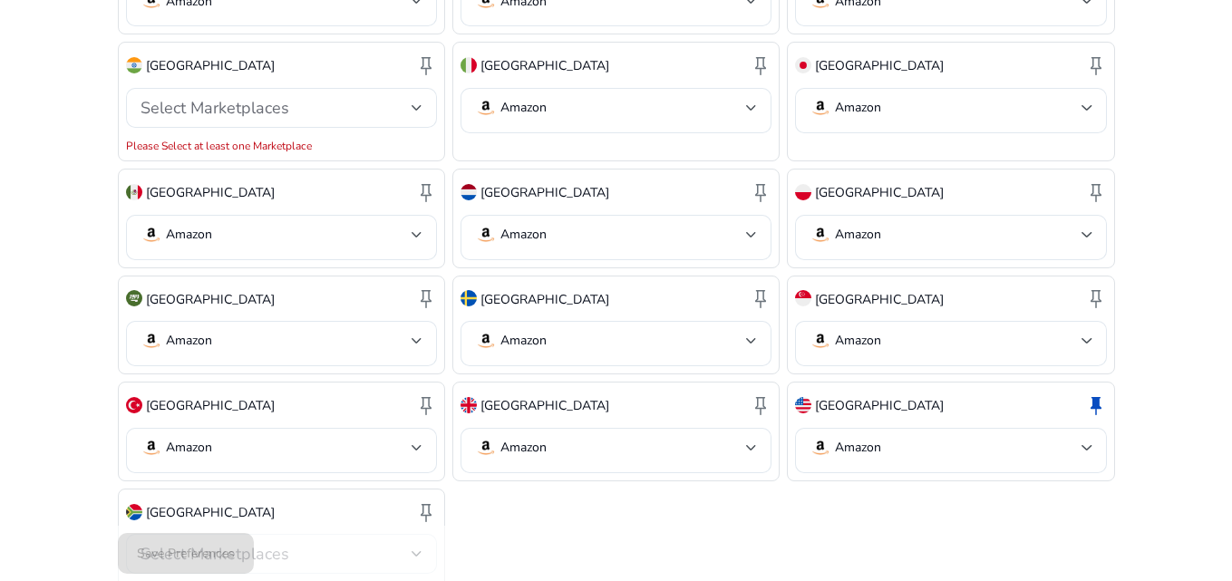
click at [290, 544] on div "Select Marketplaces" at bounding box center [276, 554] width 271 height 20
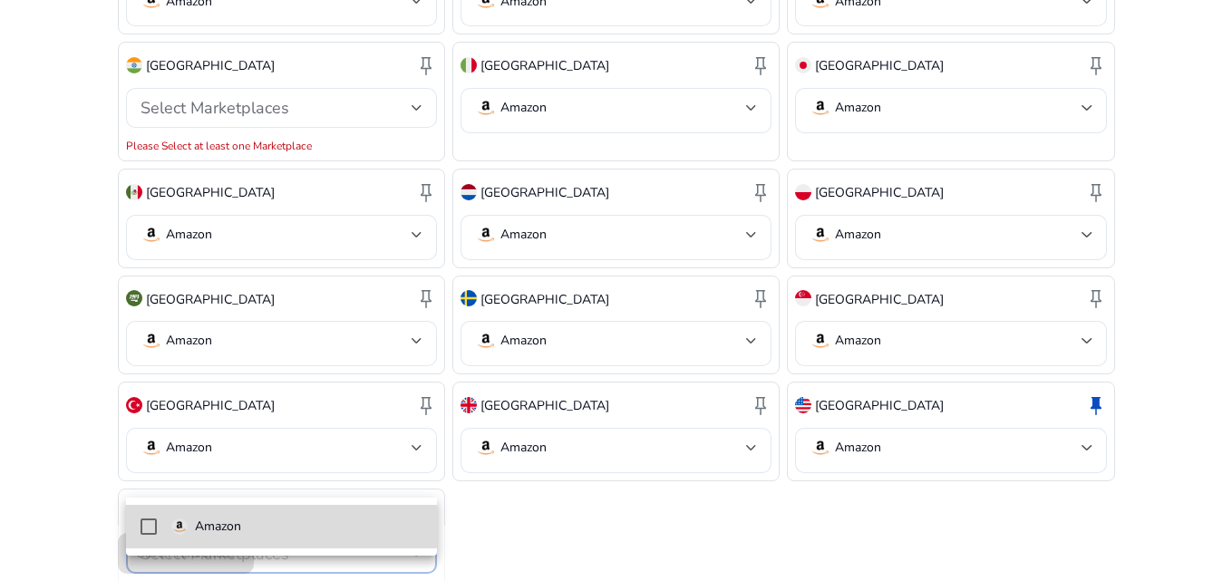
click at [152, 525] on mat-pseudo-checkbox at bounding box center [149, 527] width 16 height 16
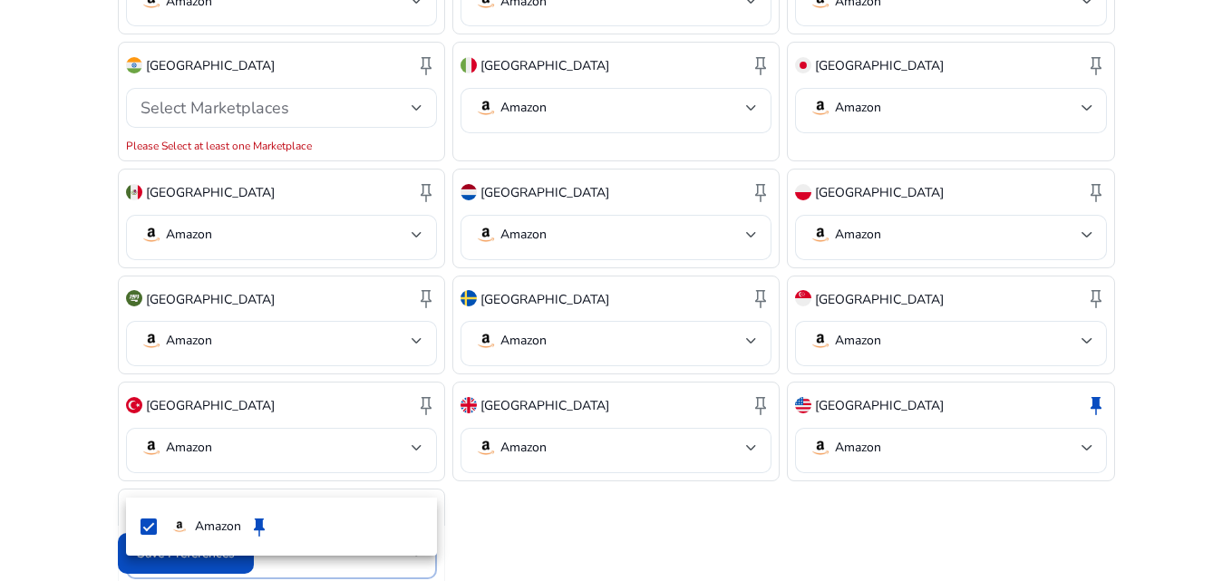
click at [562, 502] on div at bounding box center [616, 290] width 1232 height 581
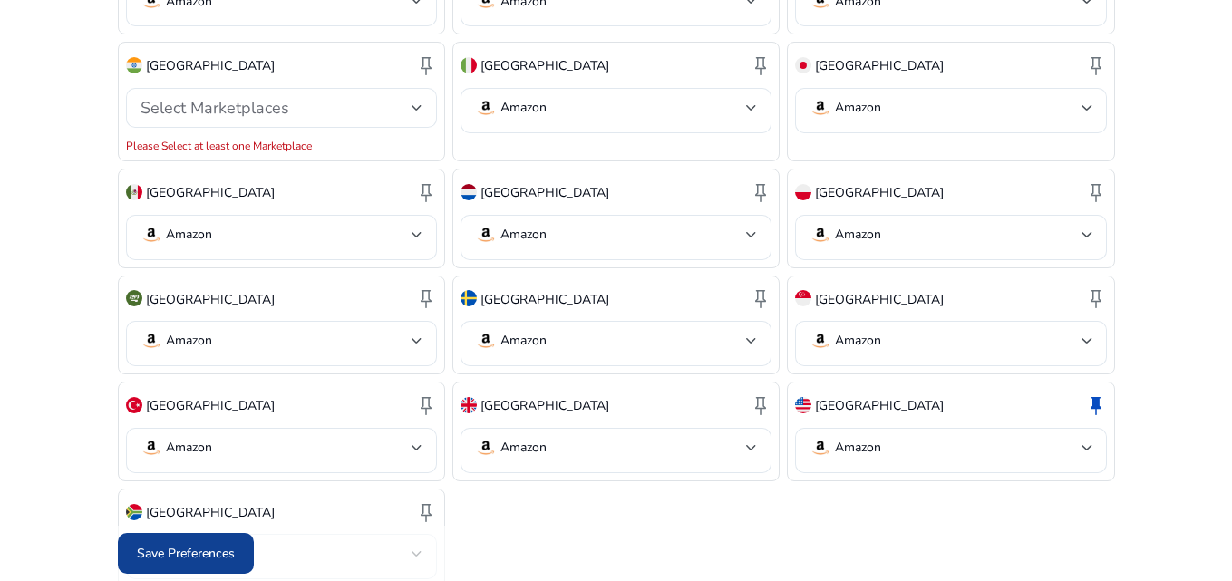
click at [209, 558] on span "Save Preferences" at bounding box center [186, 553] width 98 height 19
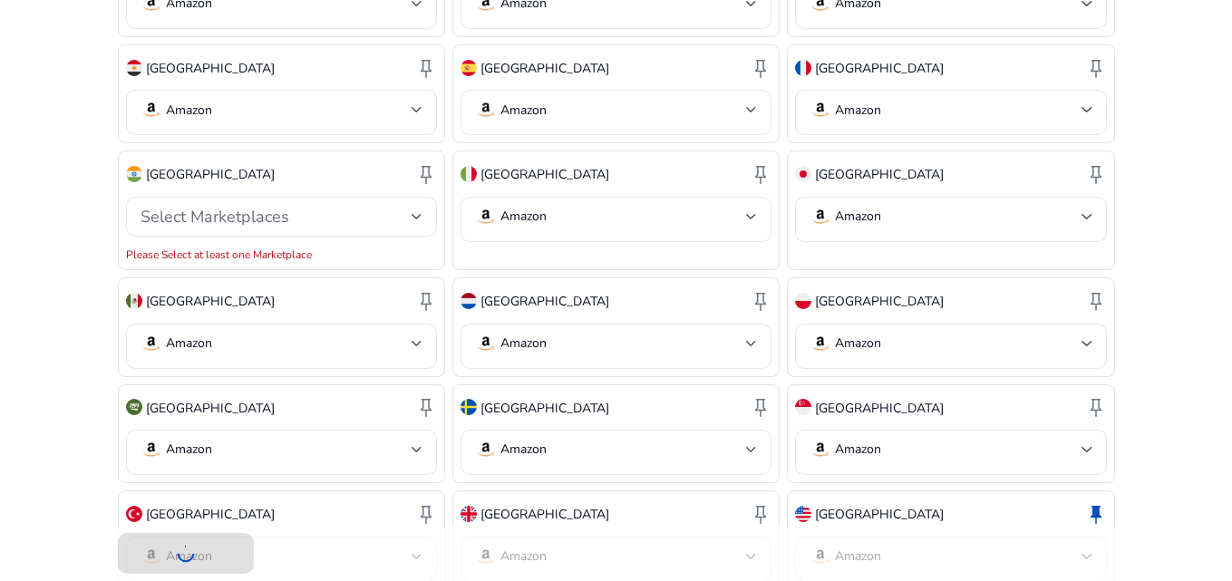
scroll to position [638, 0]
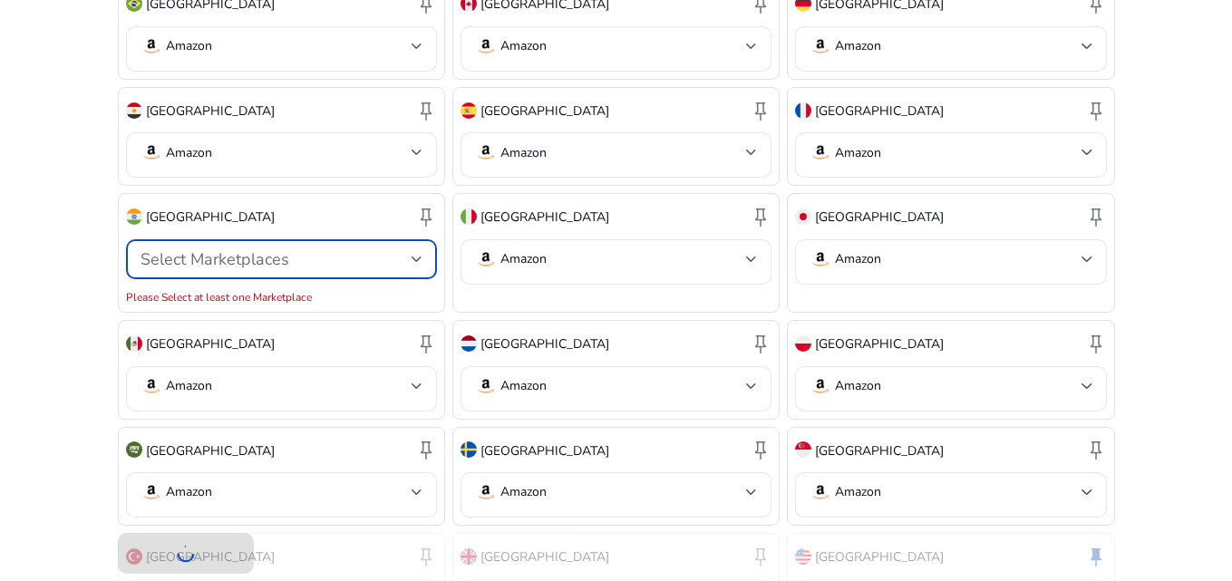
click at [407, 249] on div "Select Marketplaces" at bounding box center [276, 259] width 271 height 20
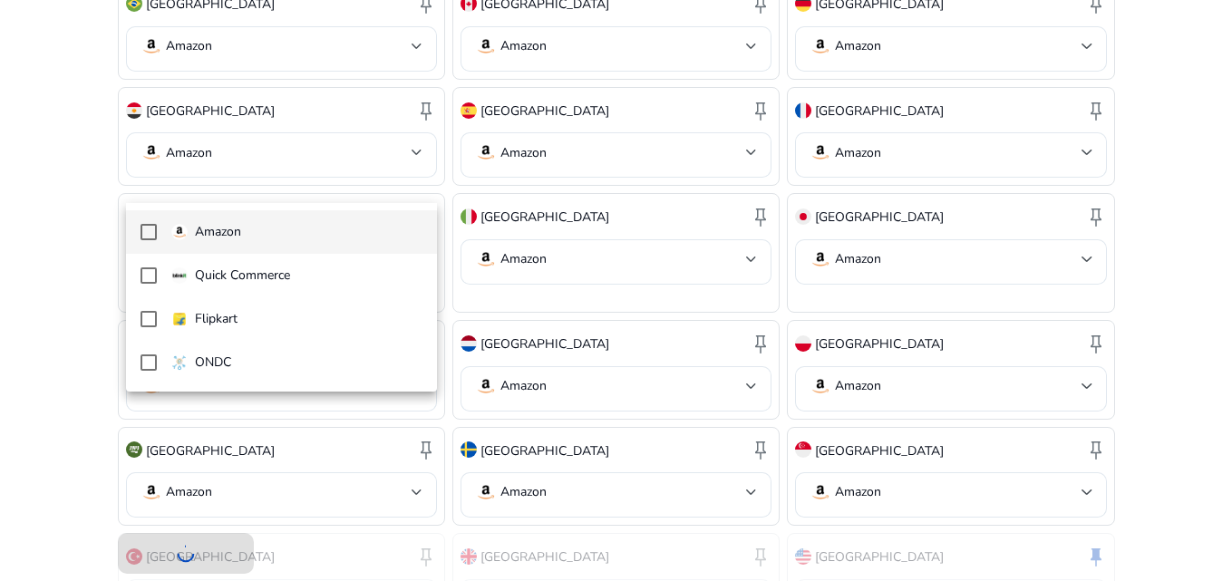
click at [307, 231] on span "Amazon" at bounding box center [296, 232] width 251 height 20
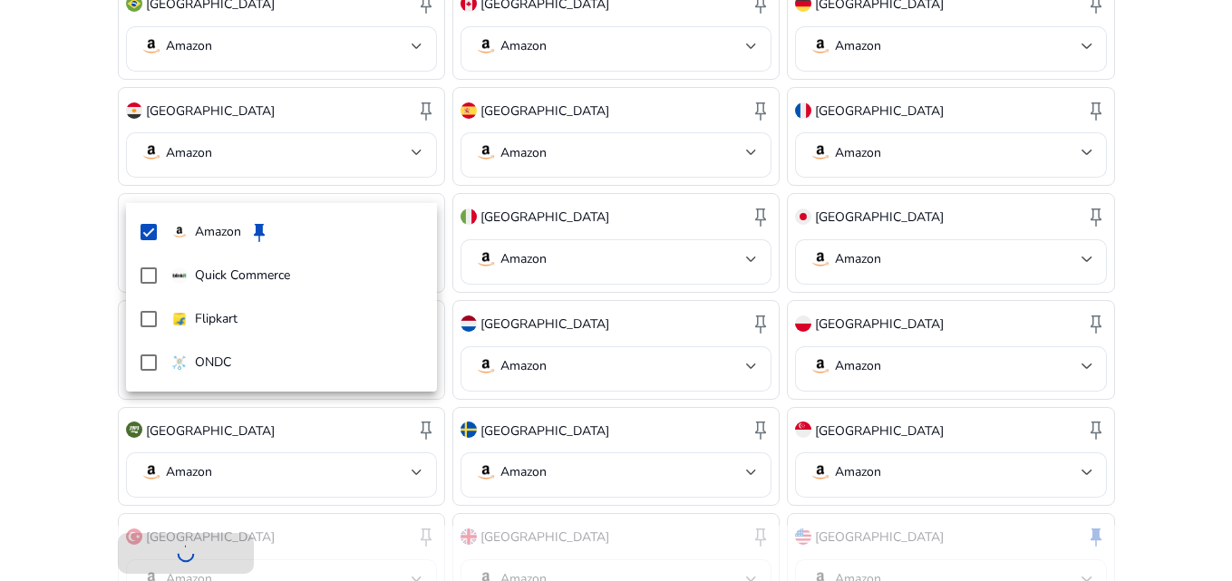
click at [410, 183] on div at bounding box center [616, 290] width 1232 height 581
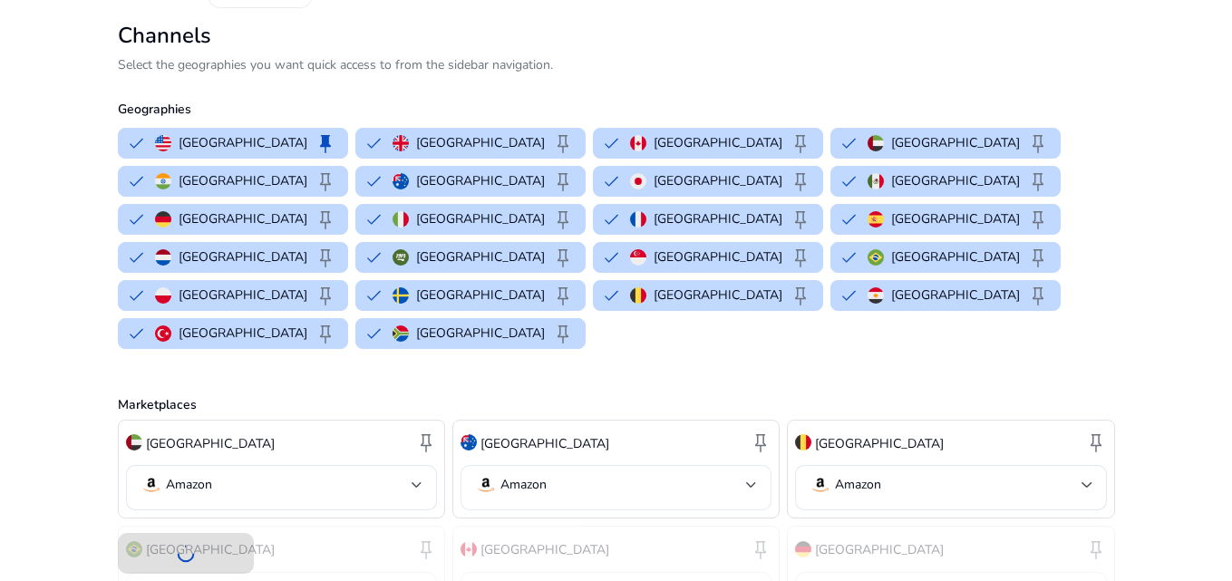
scroll to position [0, 0]
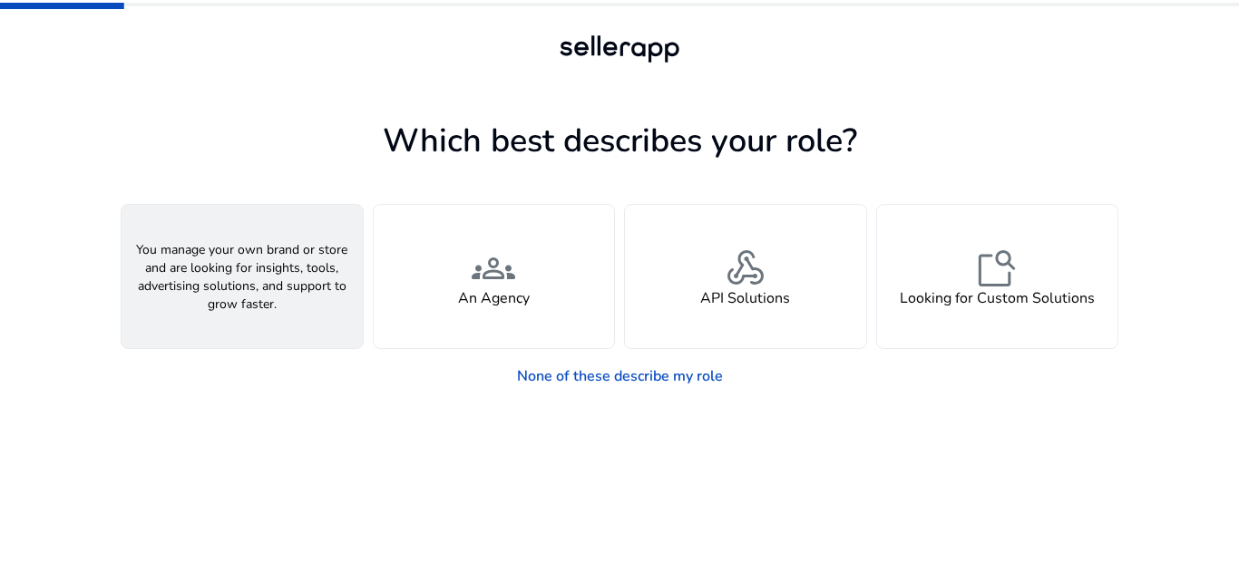
click at [250, 258] on span "person" at bounding box center [242, 269] width 44 height 44
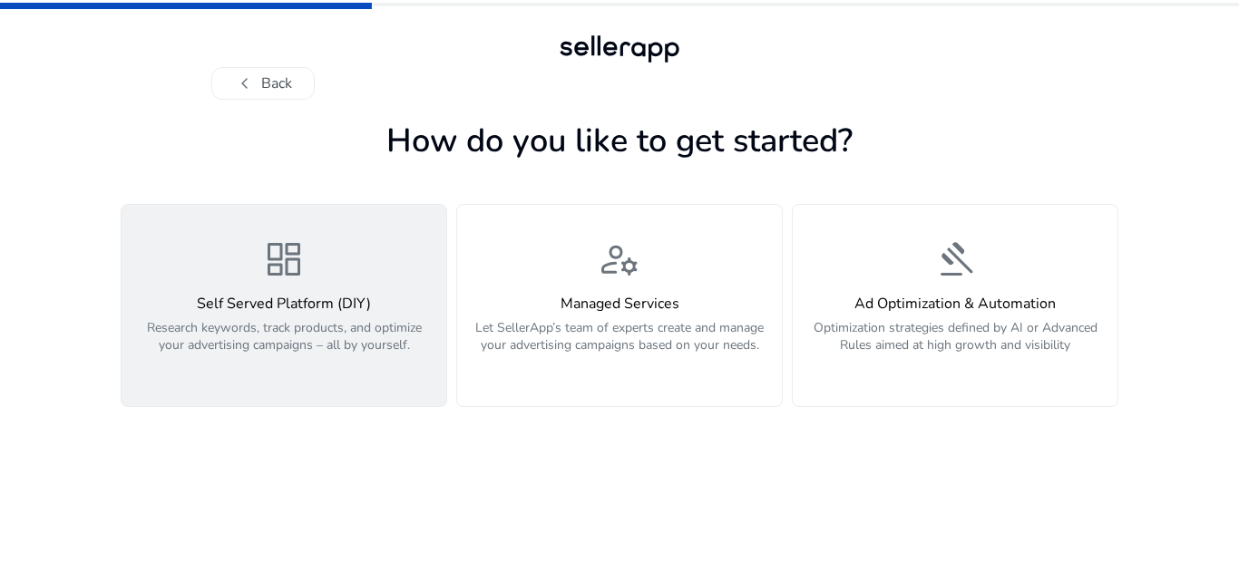
click at [242, 258] on div "dashboard Self Served Platform (DIY) Research keywords, track products, and opt…" at bounding box center [283, 306] width 303 height 136
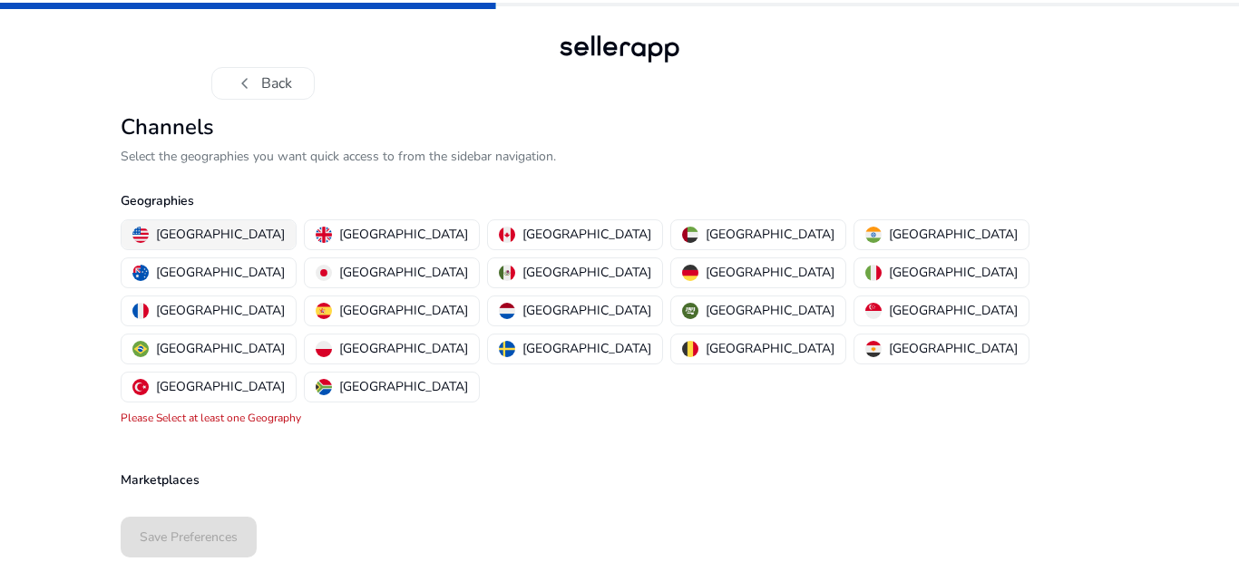
click at [197, 234] on p "[GEOGRAPHIC_DATA]" at bounding box center [220, 234] width 129 height 19
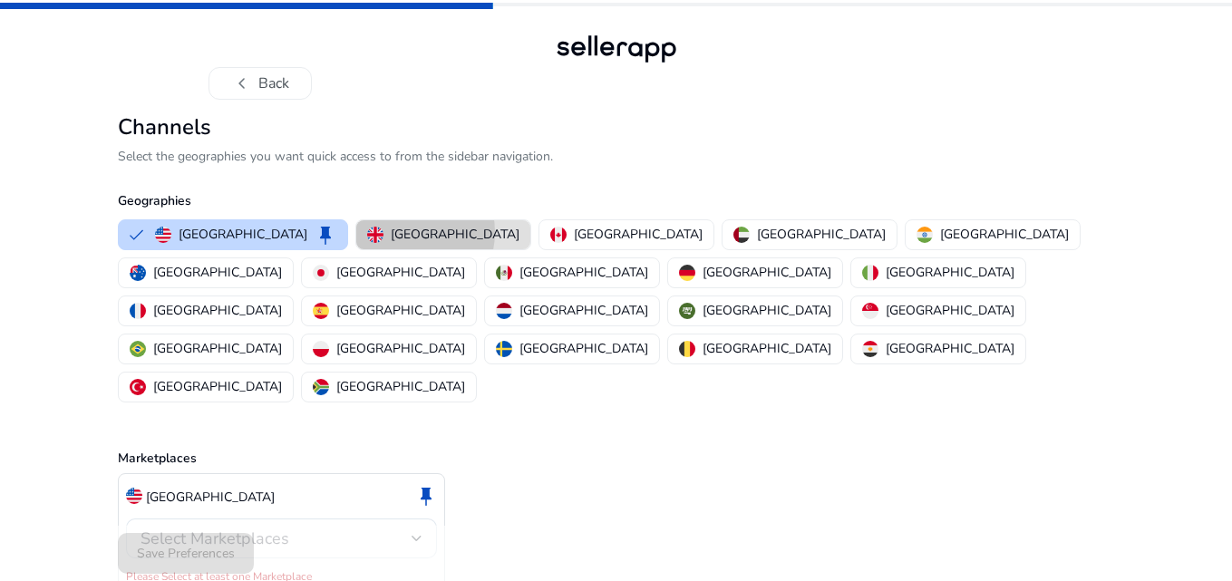
click at [391, 232] on p "[GEOGRAPHIC_DATA]" at bounding box center [455, 234] width 129 height 19
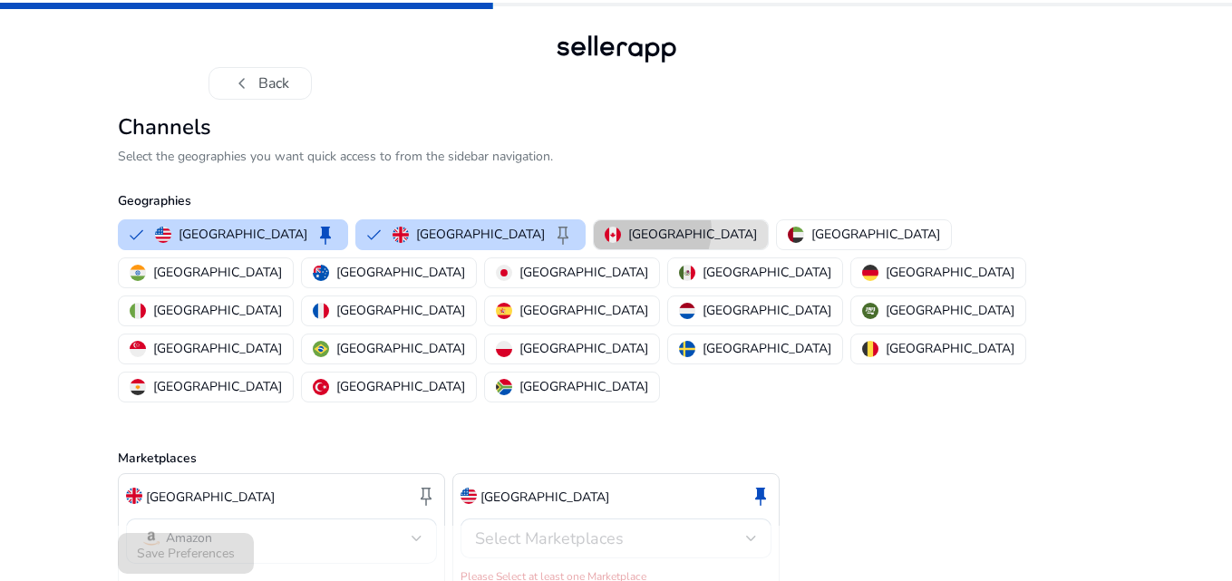
click at [628, 230] on p "[GEOGRAPHIC_DATA]" at bounding box center [692, 234] width 129 height 19
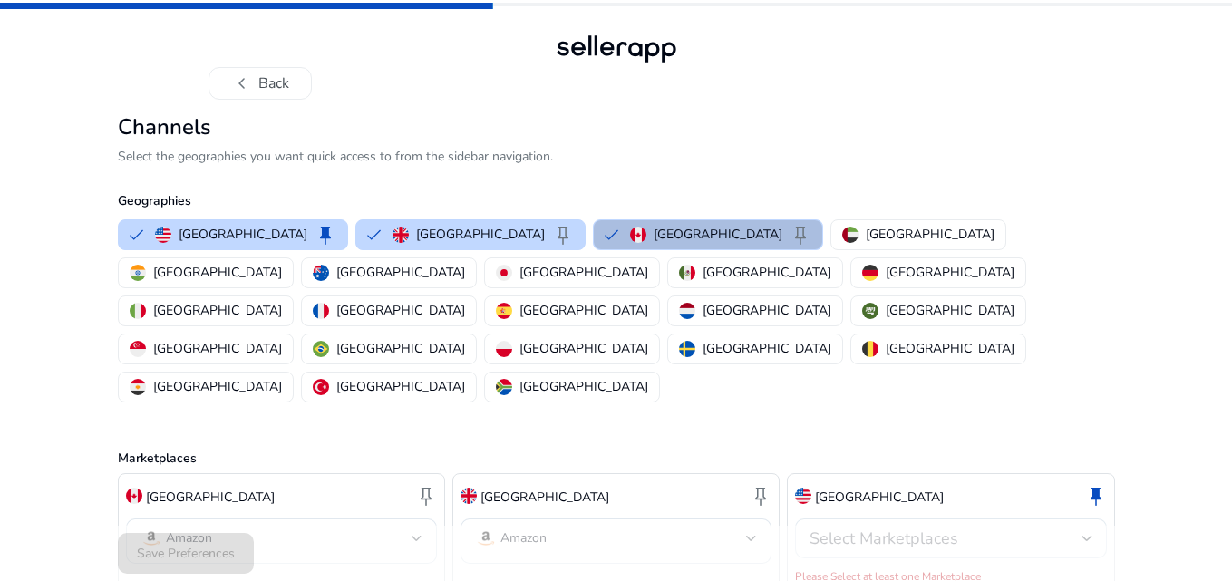
click at [995, 528] on div "Select Marketplaces" at bounding box center [951, 539] width 282 height 22
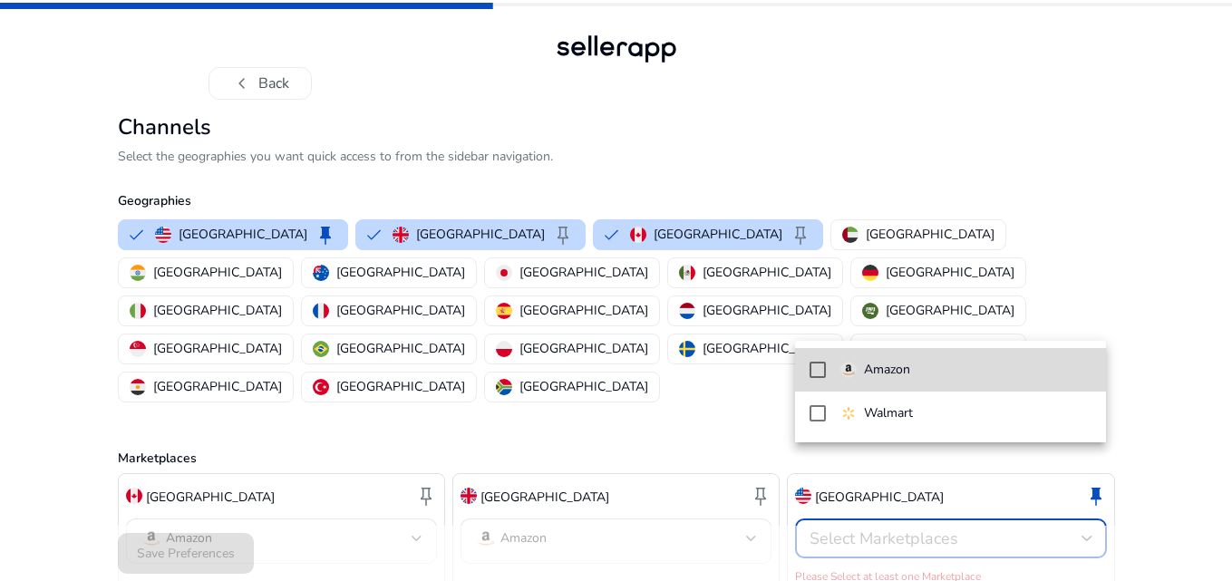
click at [936, 374] on span "Amazon" at bounding box center [966, 370] width 251 height 20
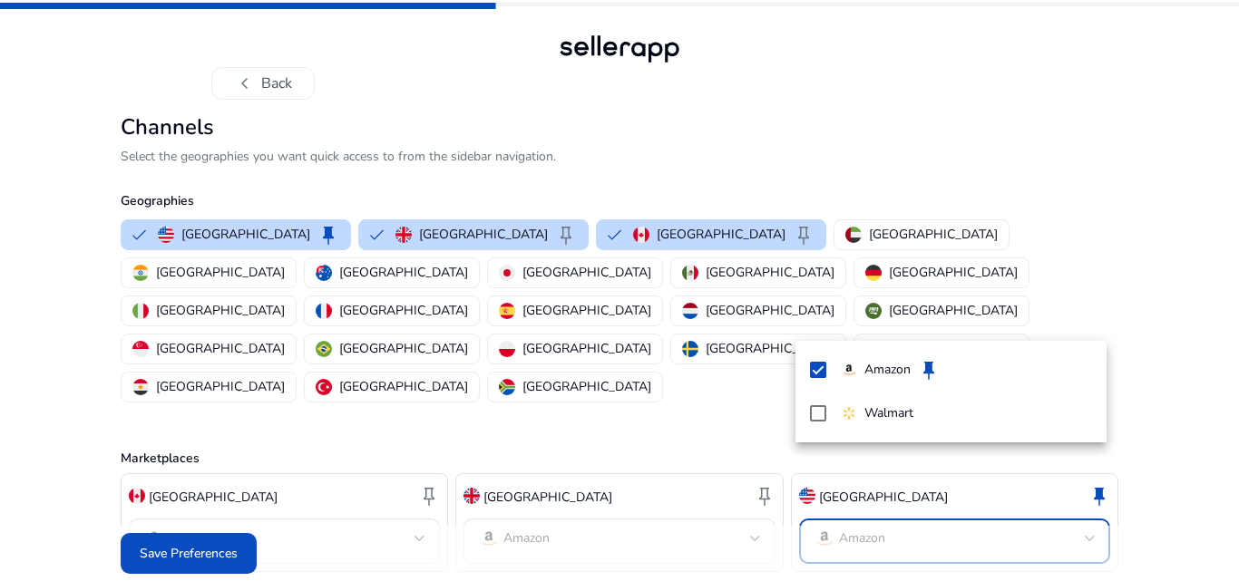
click at [225, 530] on div at bounding box center [619, 290] width 1239 height 581
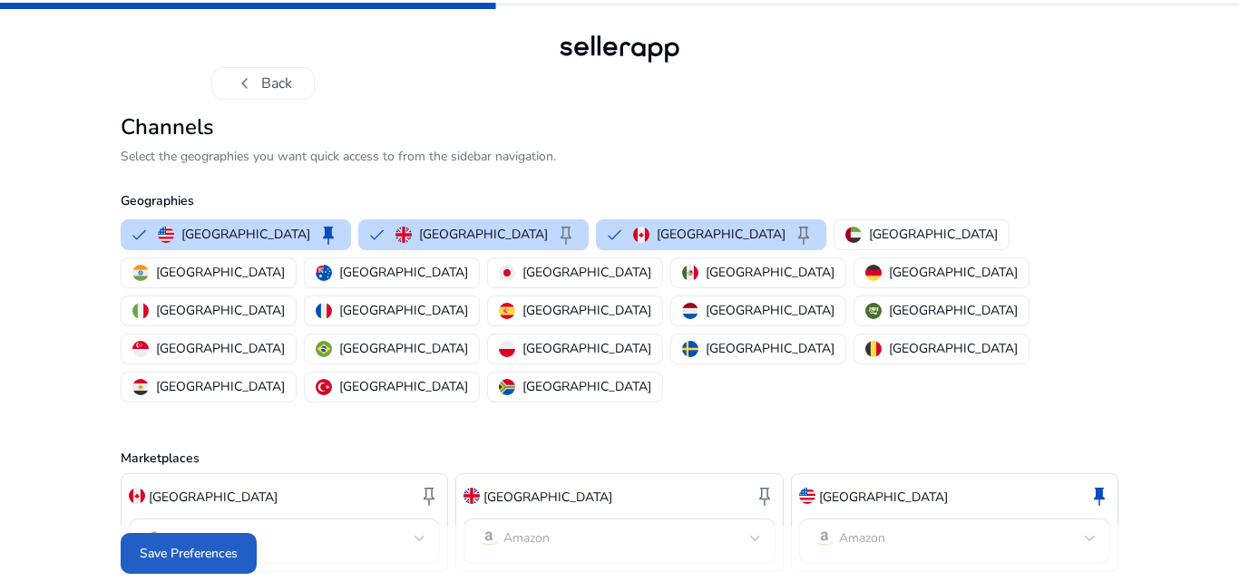
click at [225, 544] on span "Save Preferences" at bounding box center [189, 553] width 98 height 19
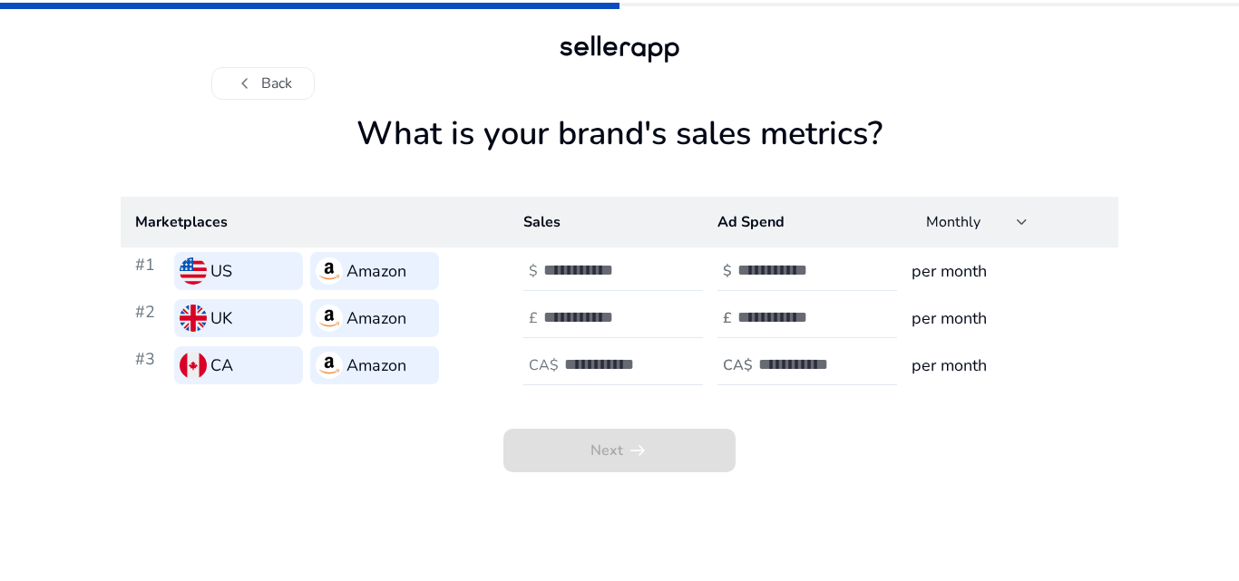
click at [607, 256] on div at bounding box center [624, 271] width 163 height 40
type input "***"
click at [795, 274] on input "number" at bounding box center [798, 270] width 122 height 20
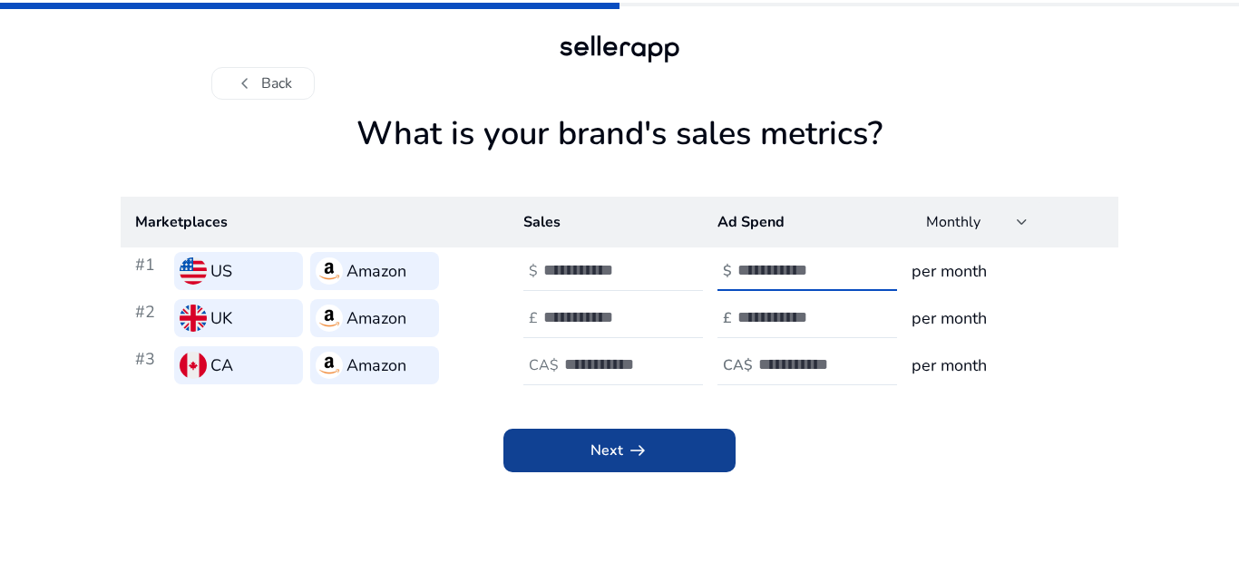
type input "***"
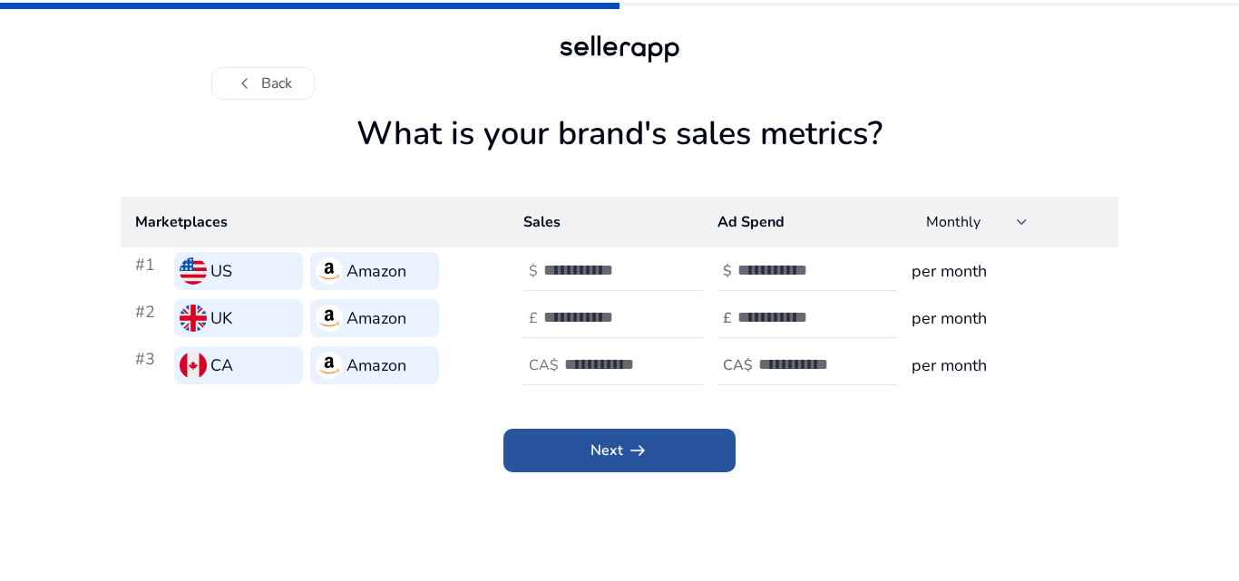
click at [672, 451] on span at bounding box center [619, 451] width 232 height 44
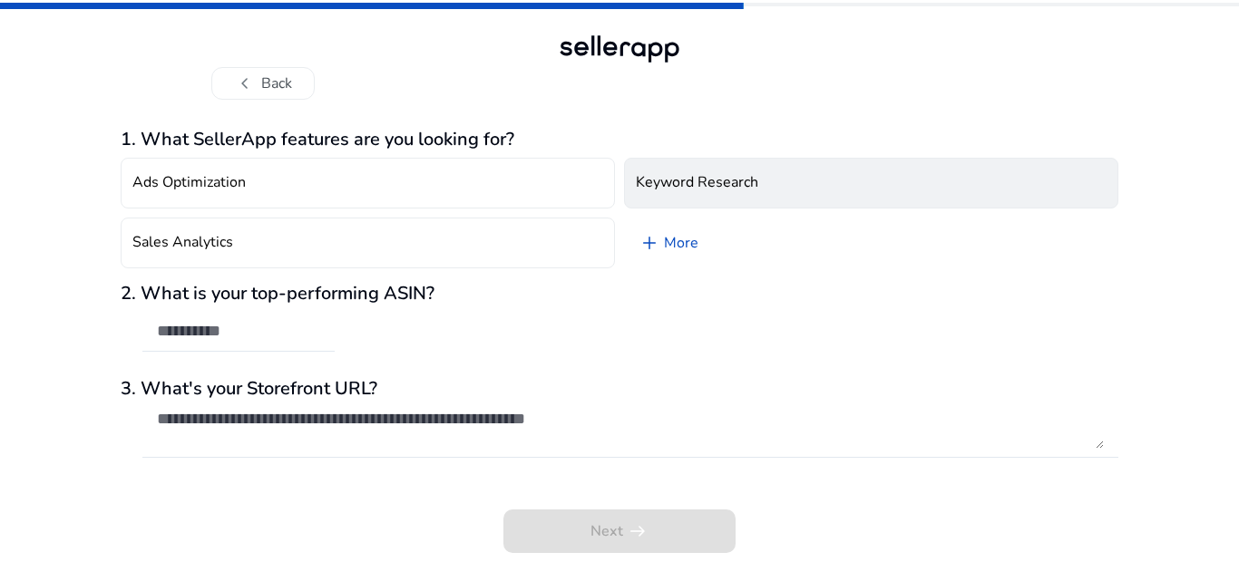
click at [680, 169] on button "Keyword Research" at bounding box center [871, 183] width 494 height 51
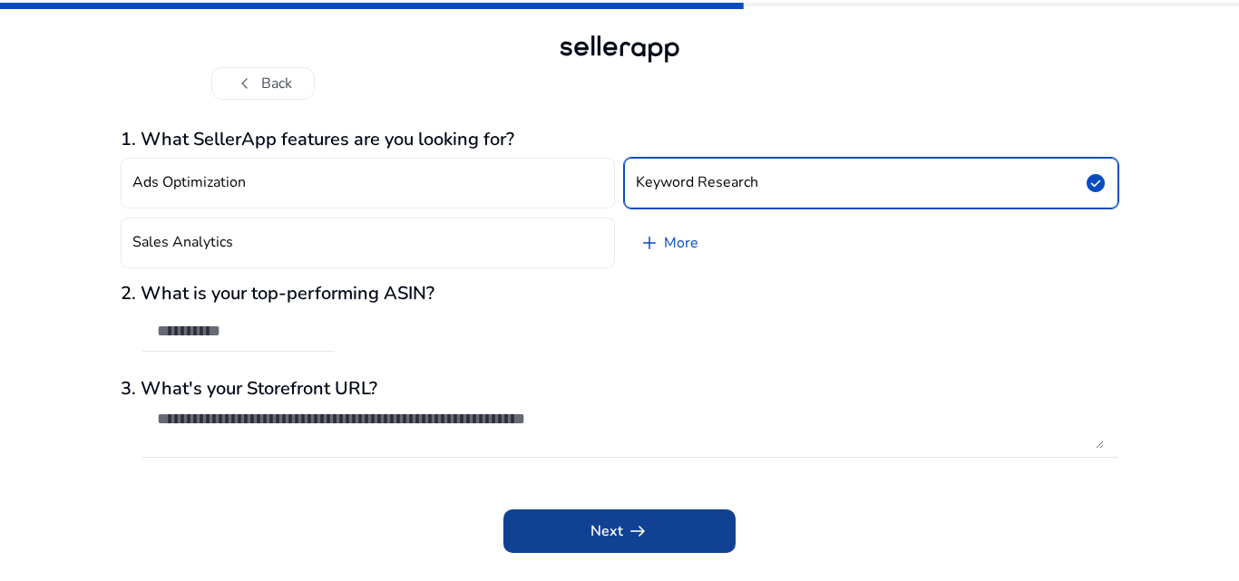
click at [659, 537] on span at bounding box center [619, 532] width 232 height 44
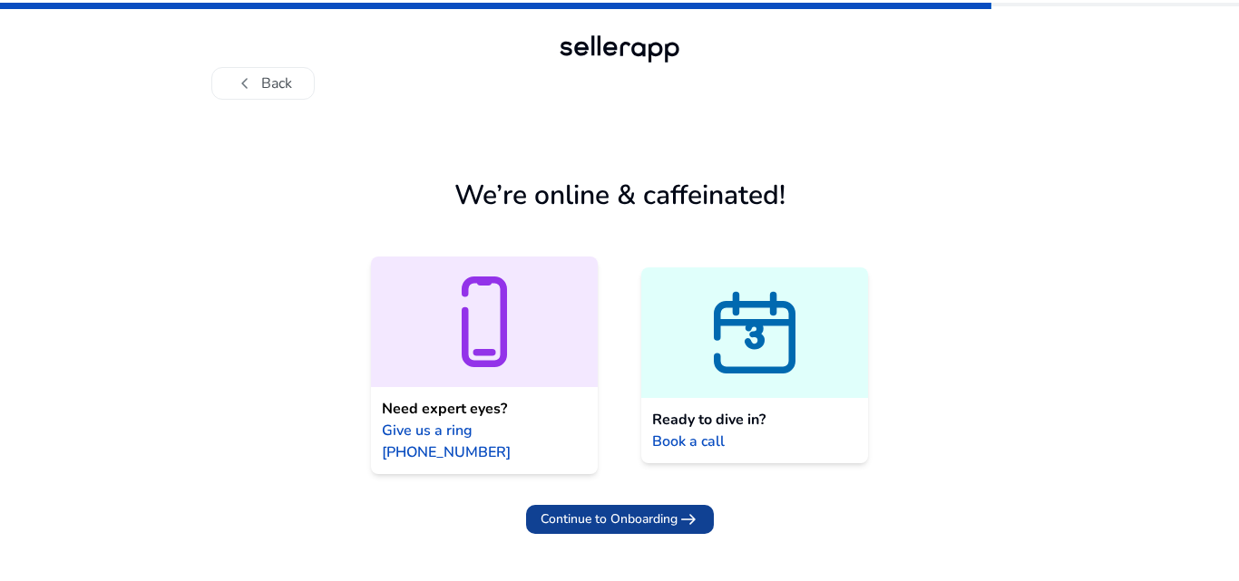
click at [657, 510] on span "Continue to Onboarding" at bounding box center [609, 519] width 137 height 19
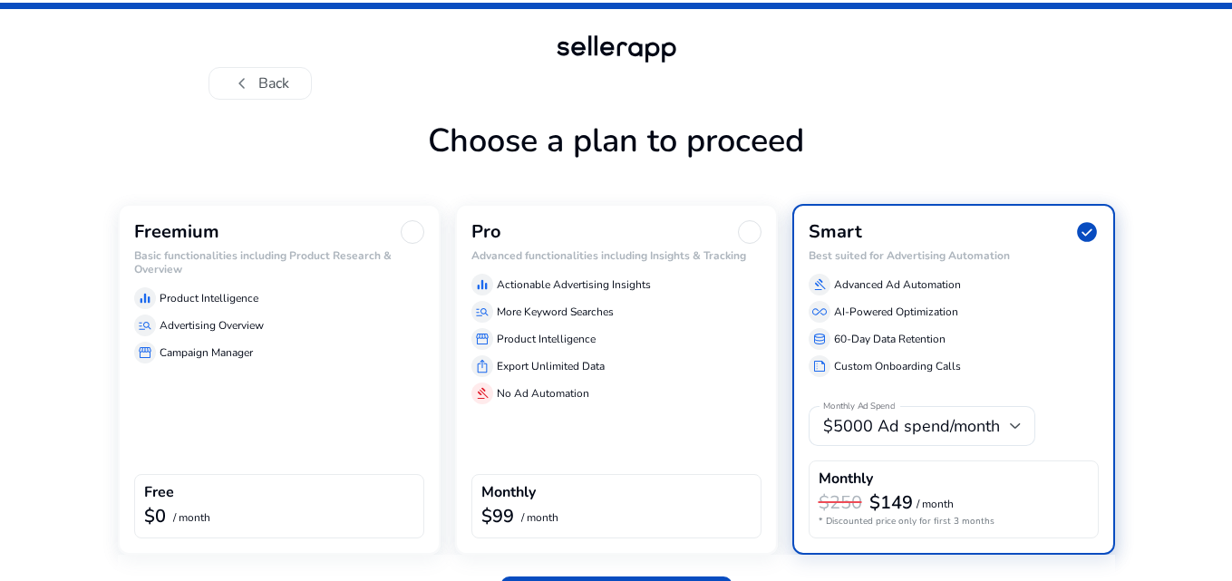
click at [334, 386] on div "Freemium Basic functionalities including Product Research & Overview equalizer …" at bounding box center [279, 379] width 323 height 351
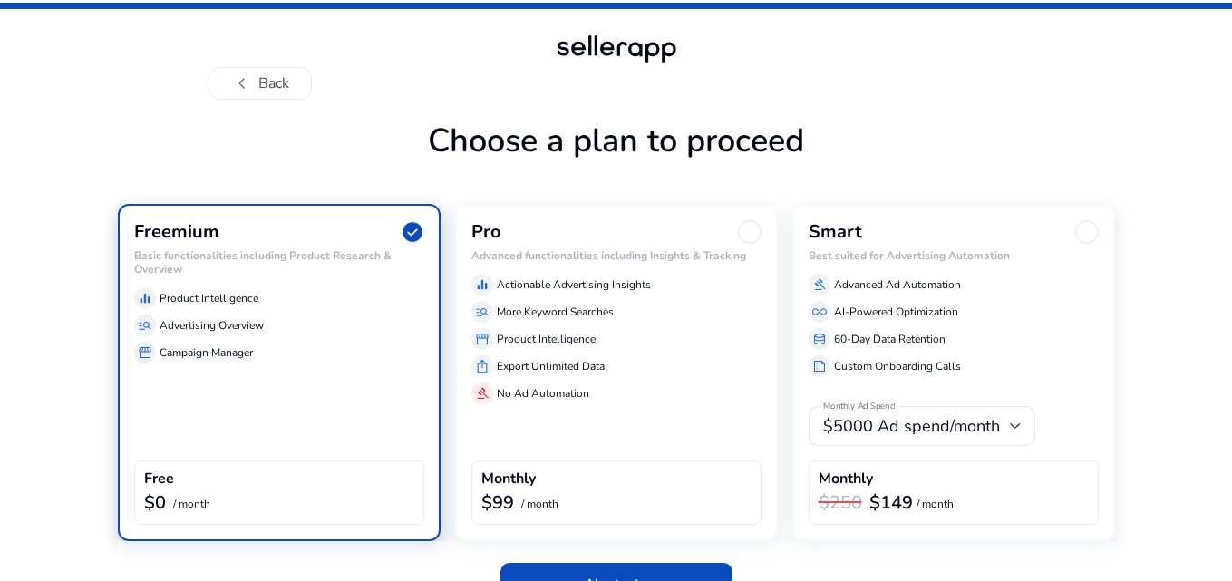
scroll to position [40, 0]
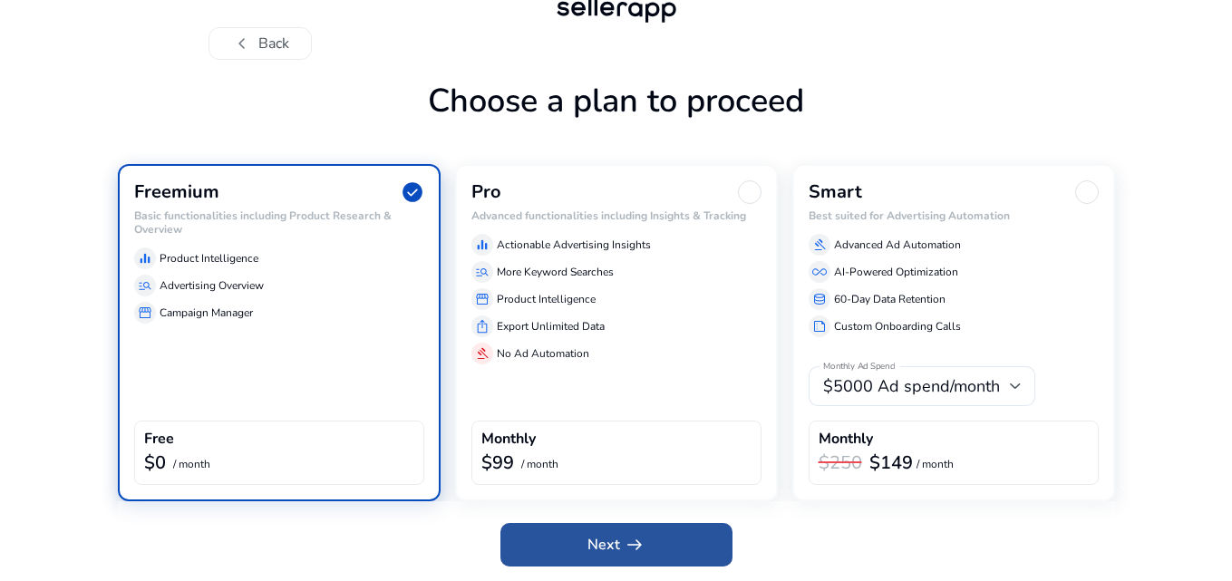
click at [636, 543] on span "arrow_right_alt" at bounding box center [635, 545] width 22 height 22
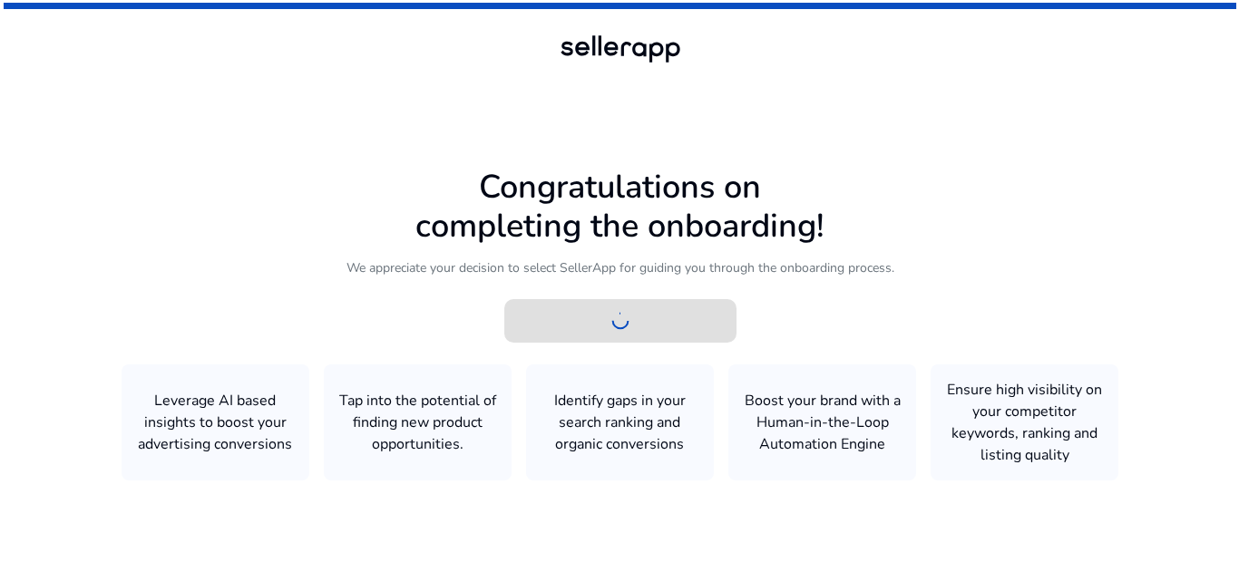
scroll to position [0, 0]
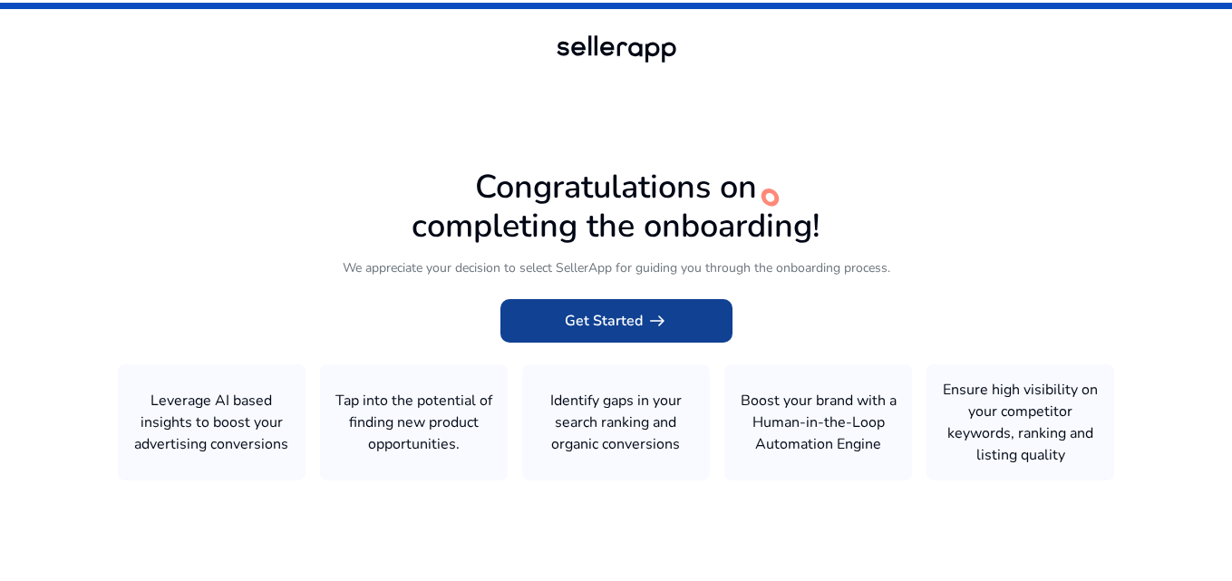
click at [643, 324] on app-icon "arrow_right_alt" at bounding box center [655, 321] width 25 height 22
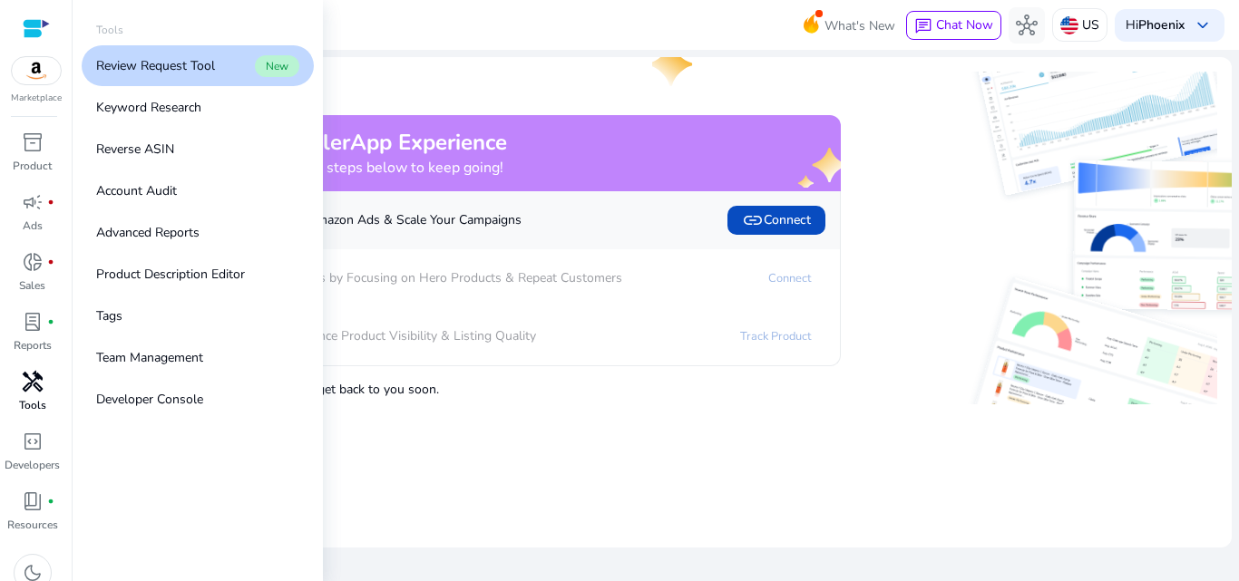
click at [29, 382] on span "handyman" at bounding box center [33, 382] width 22 height 22
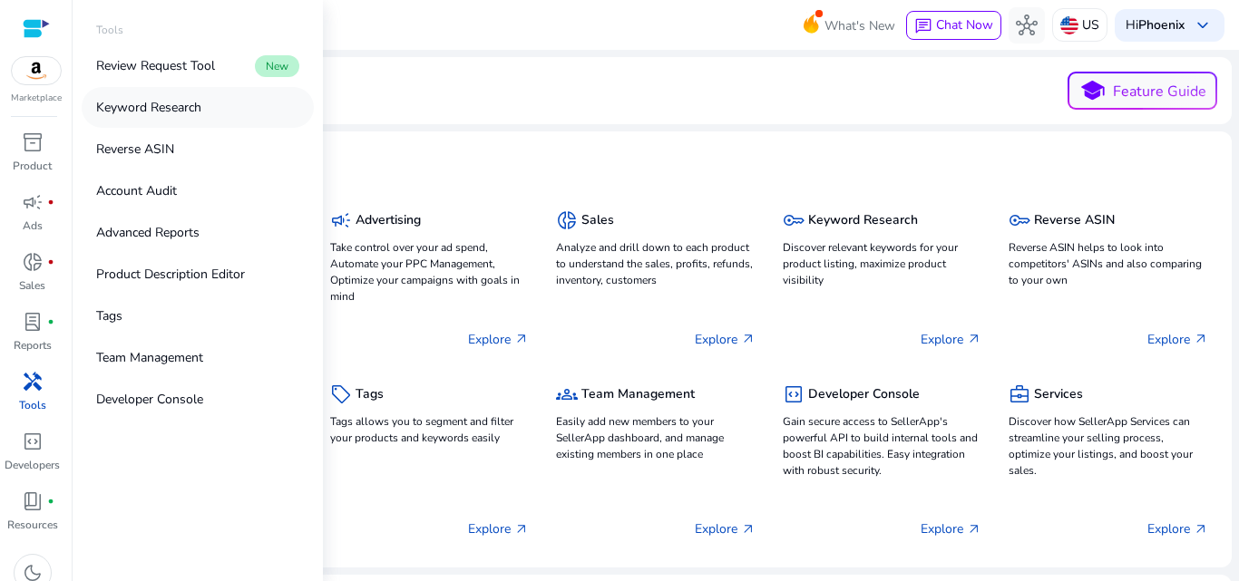
click at [151, 111] on p "Keyword Research" at bounding box center [148, 107] width 105 height 19
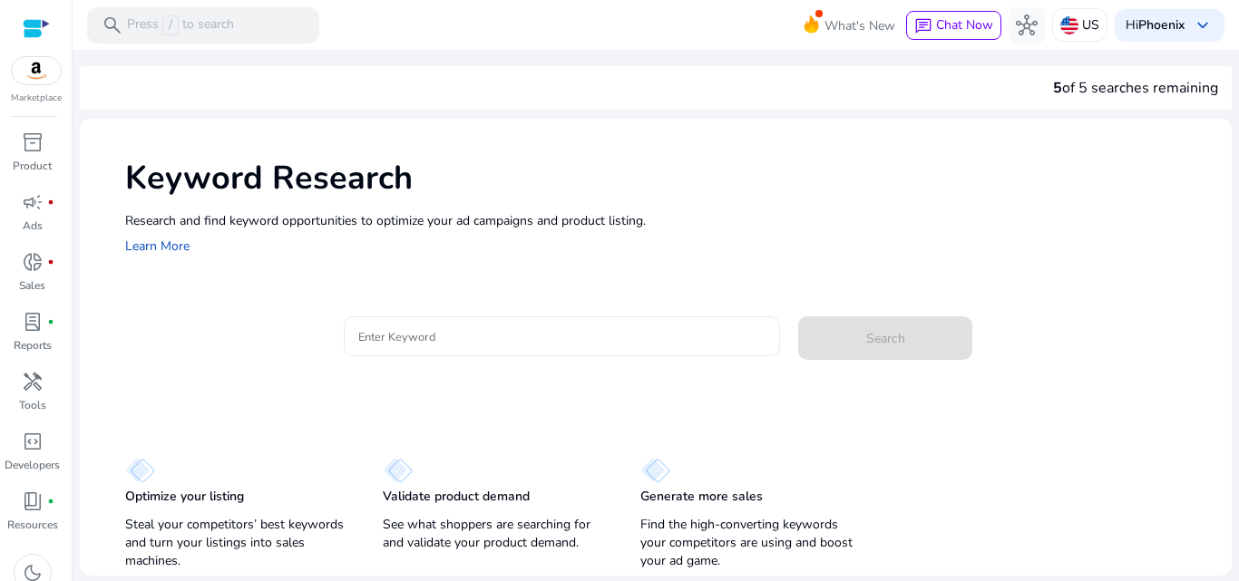
click at [441, 341] on input "Enter Keyword" at bounding box center [562, 336] width 408 height 20
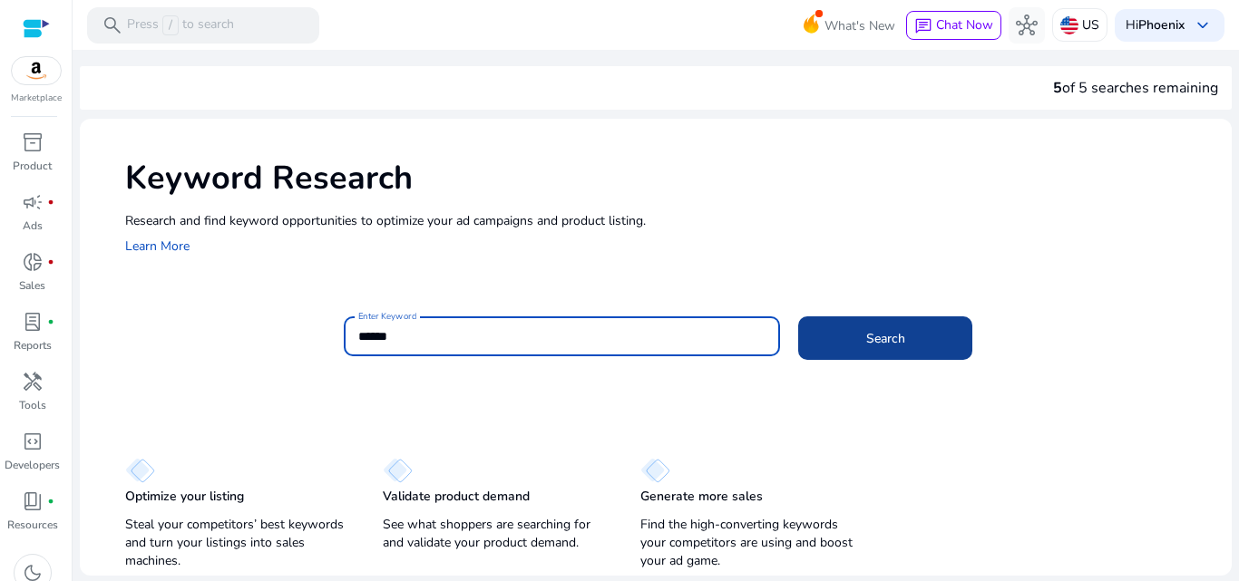
type input "******"
click at [942, 333] on span at bounding box center [885, 339] width 174 height 44
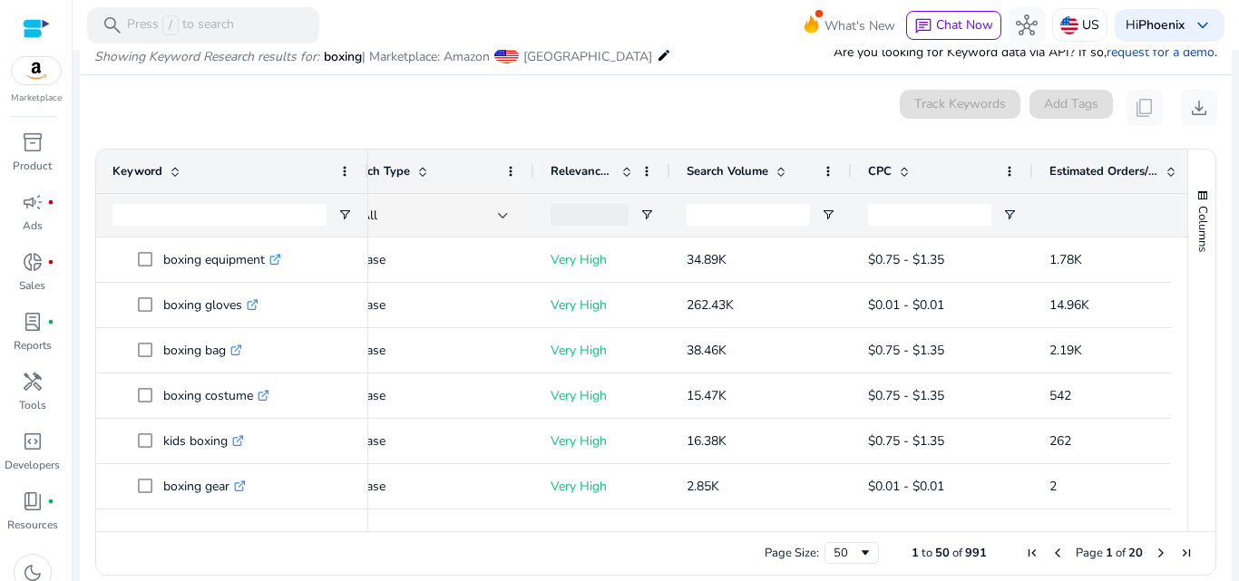
scroll to position [0, 200]
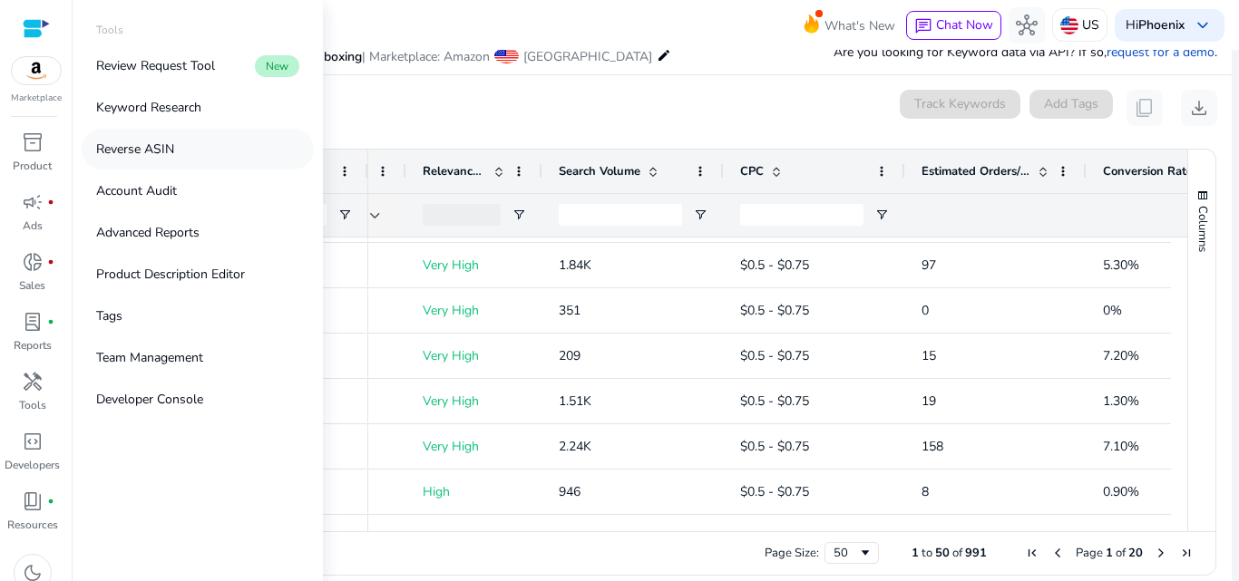
click at [161, 150] on p "Reverse ASIN" at bounding box center [135, 149] width 78 height 19
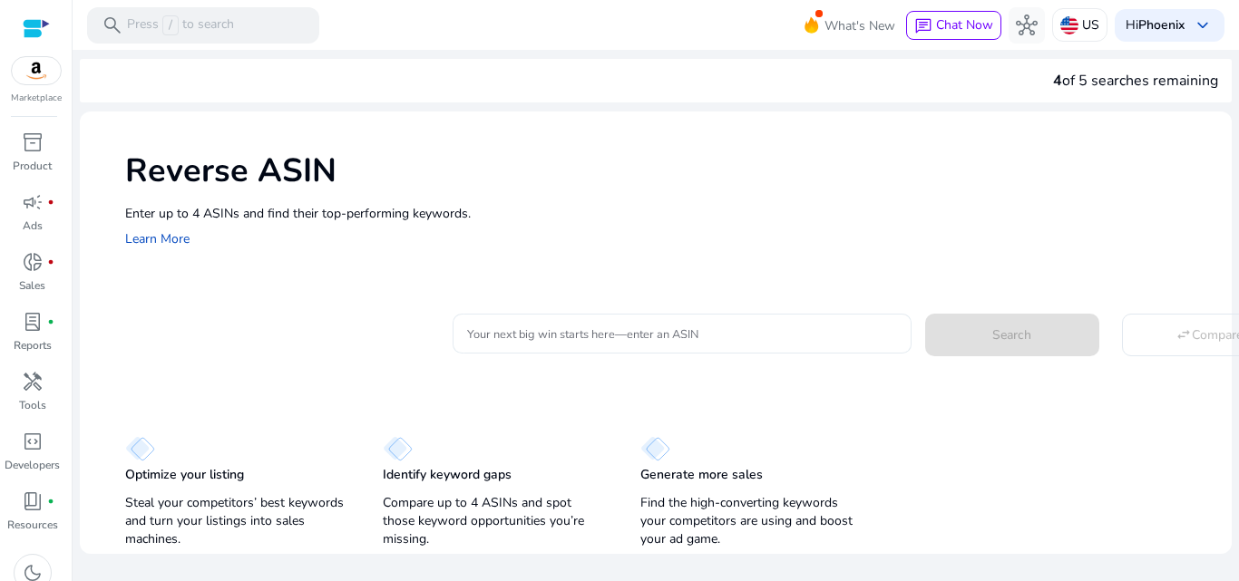
click at [585, 333] on input "Your next big win starts here—enter an ASIN" at bounding box center [682, 334] width 430 height 20
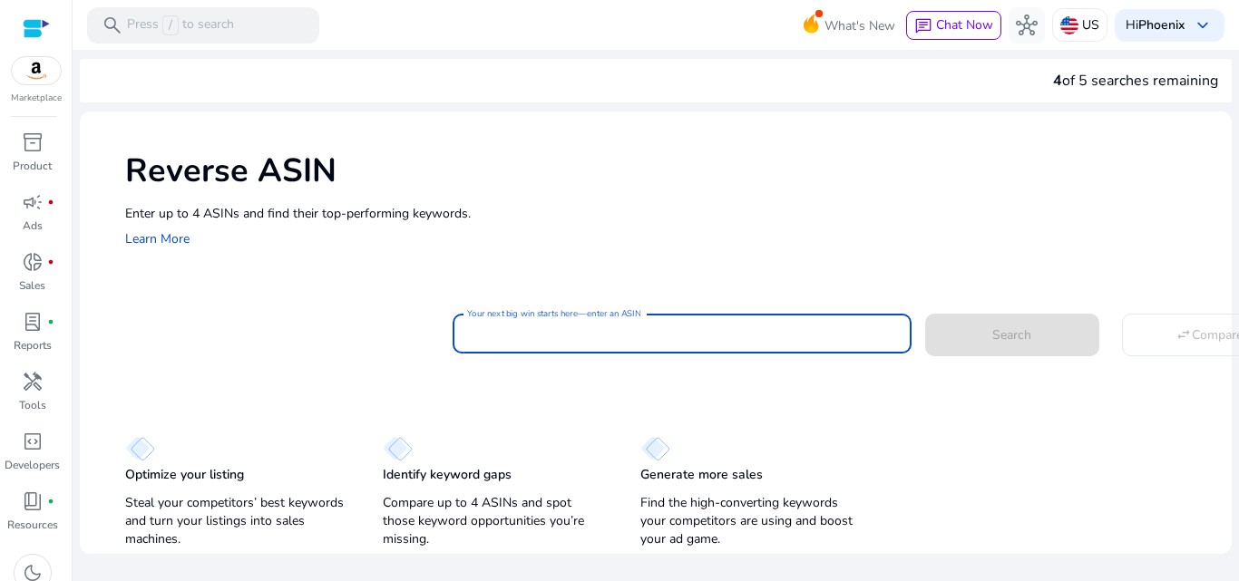
paste input "**********"
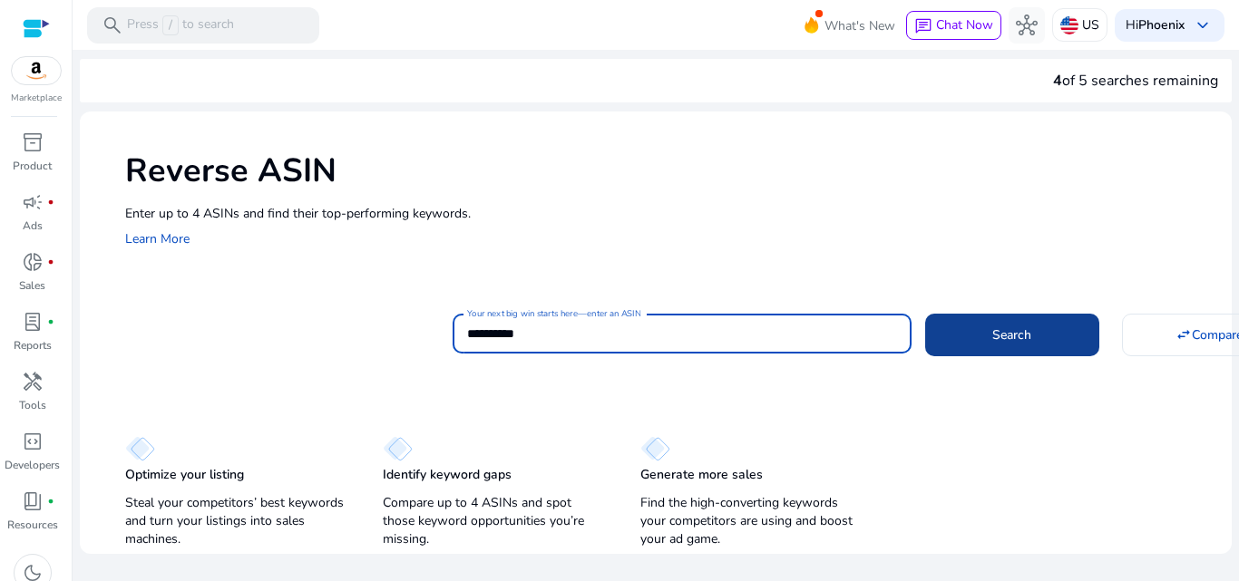
click at [951, 335] on span at bounding box center [1012, 335] width 174 height 44
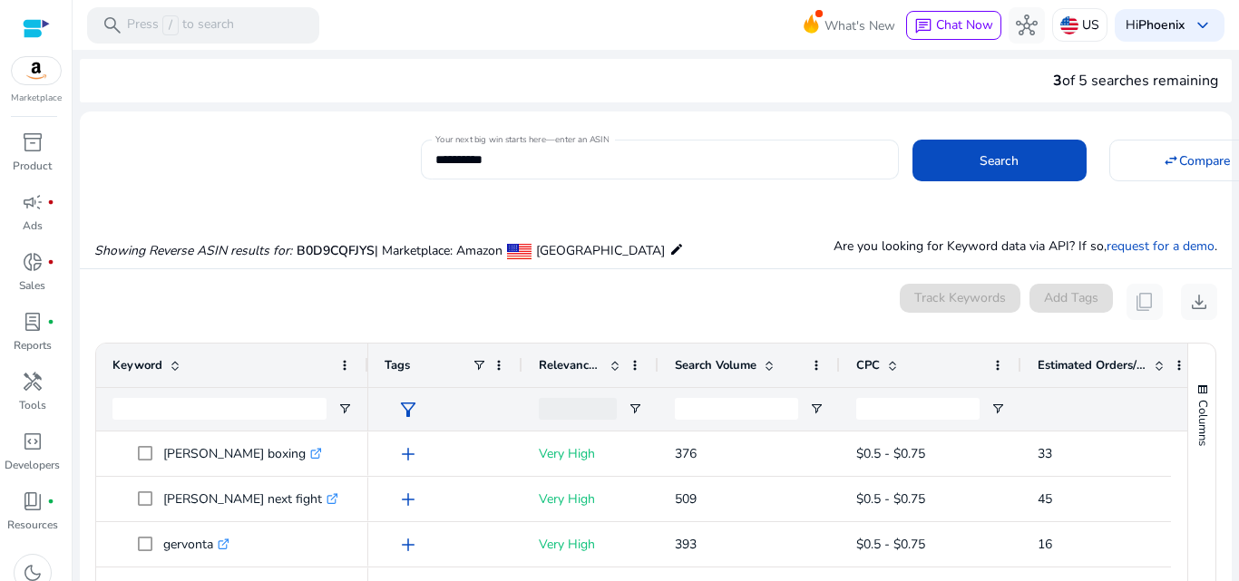
click at [482, 152] on input "**********" at bounding box center [659, 160] width 449 height 20
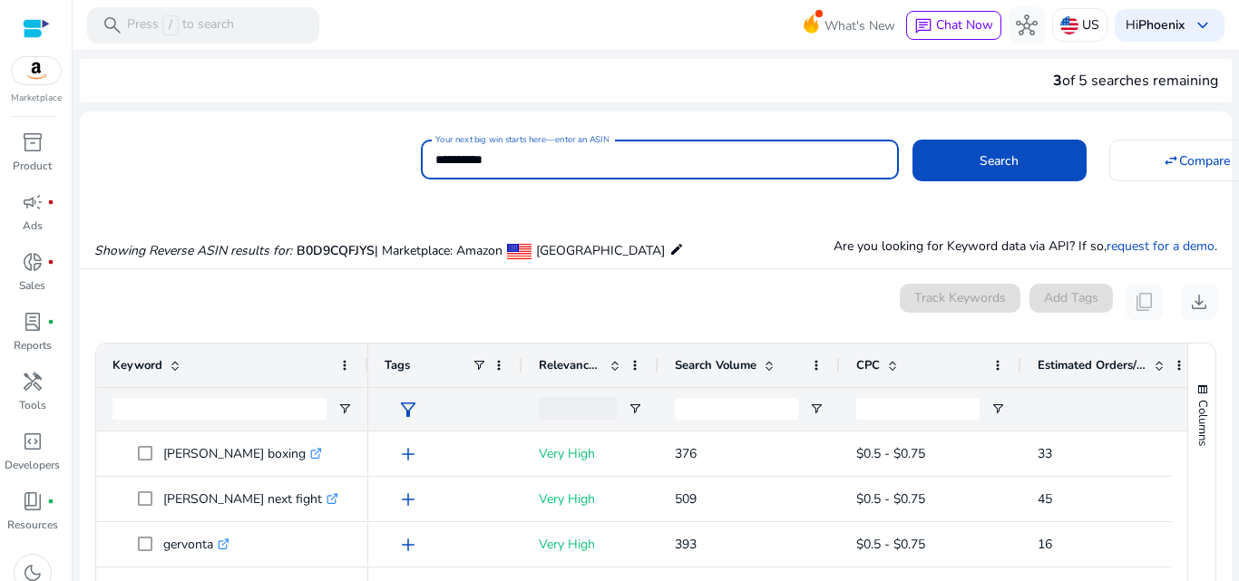
click at [482, 152] on input "**********" at bounding box center [659, 160] width 449 height 20
paste input
type input "**********"
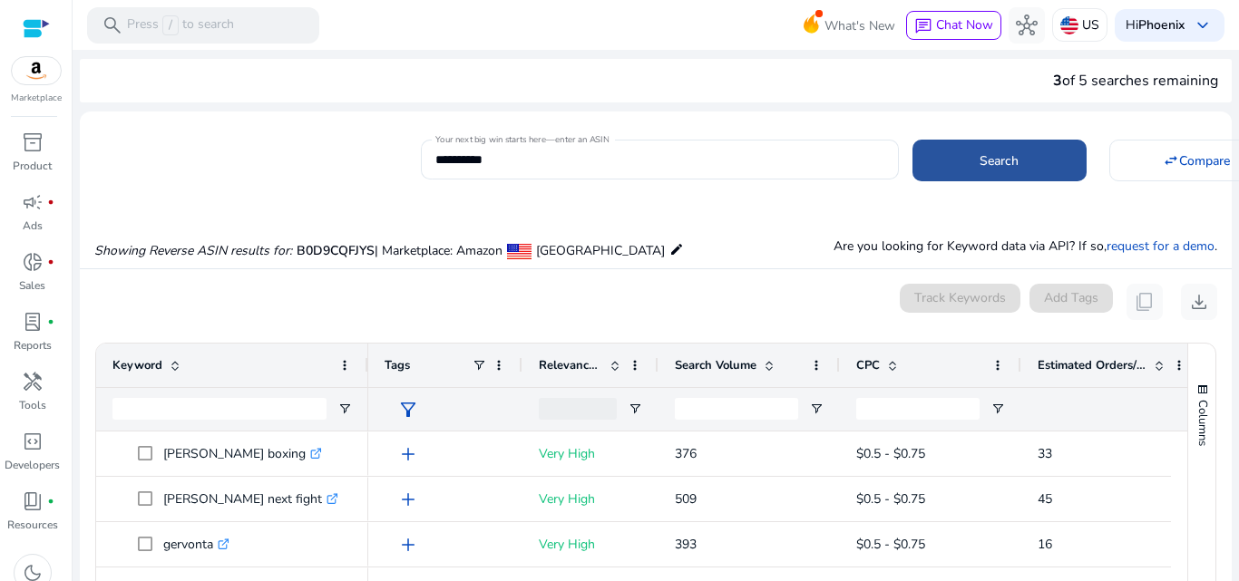
click at [1048, 163] on span at bounding box center [999, 161] width 174 height 44
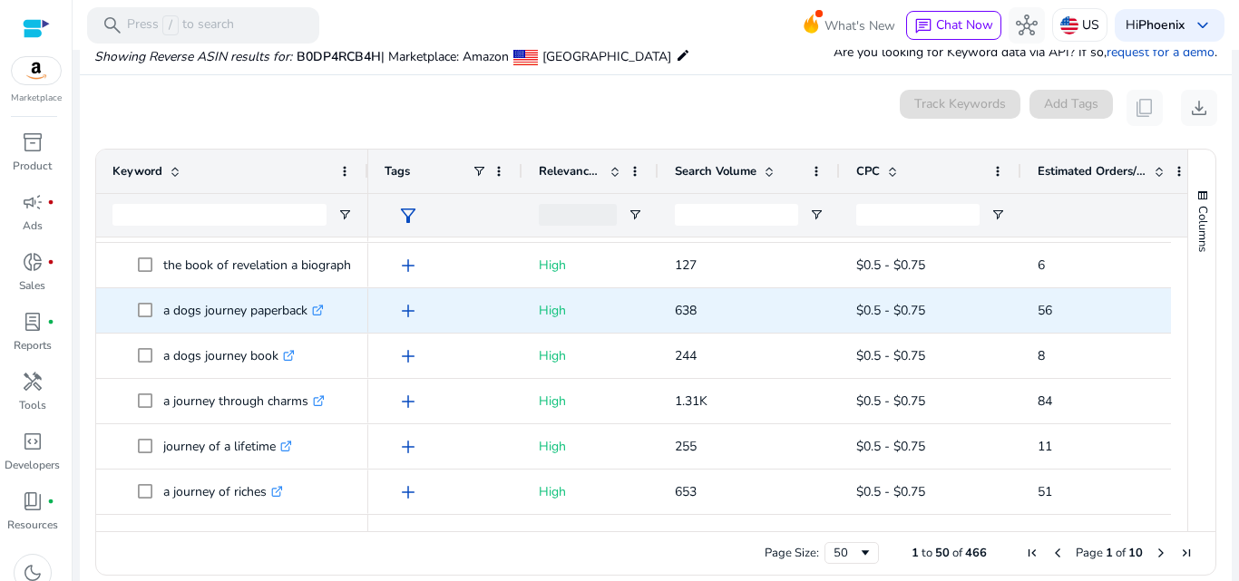
scroll to position [212, 0]
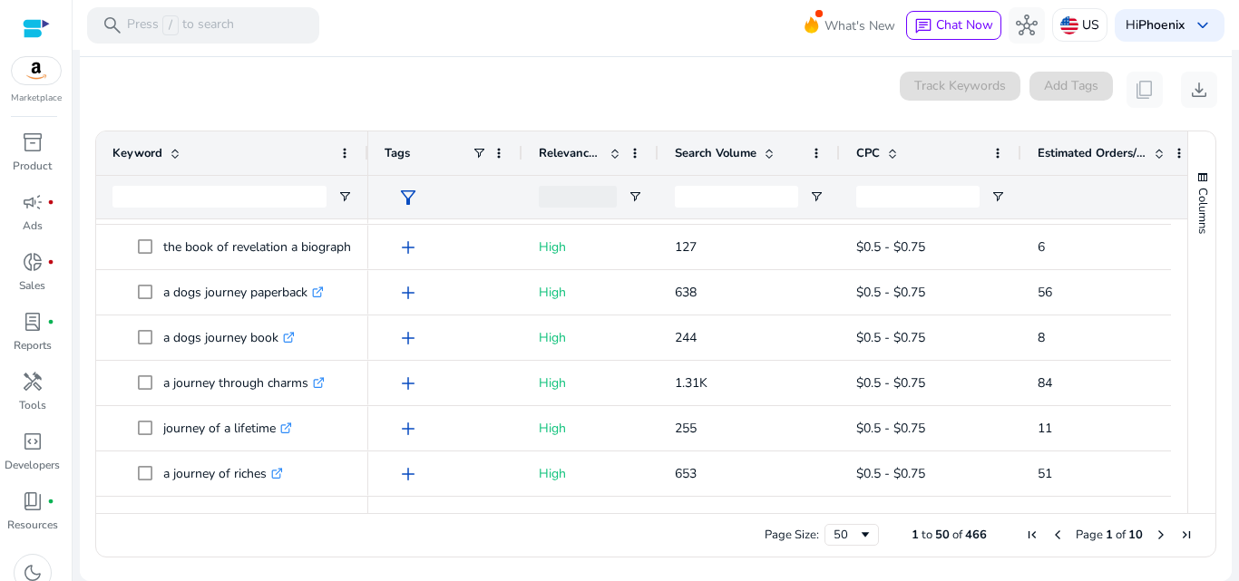
drag, startPoint x: 1170, startPoint y: 477, endPoint x: 1176, endPoint y: 492, distance: 15.8
click at [1176, 492] on div at bounding box center [1179, 358] width 16 height 278
